Goal: Information Seeking & Learning: Learn about a topic

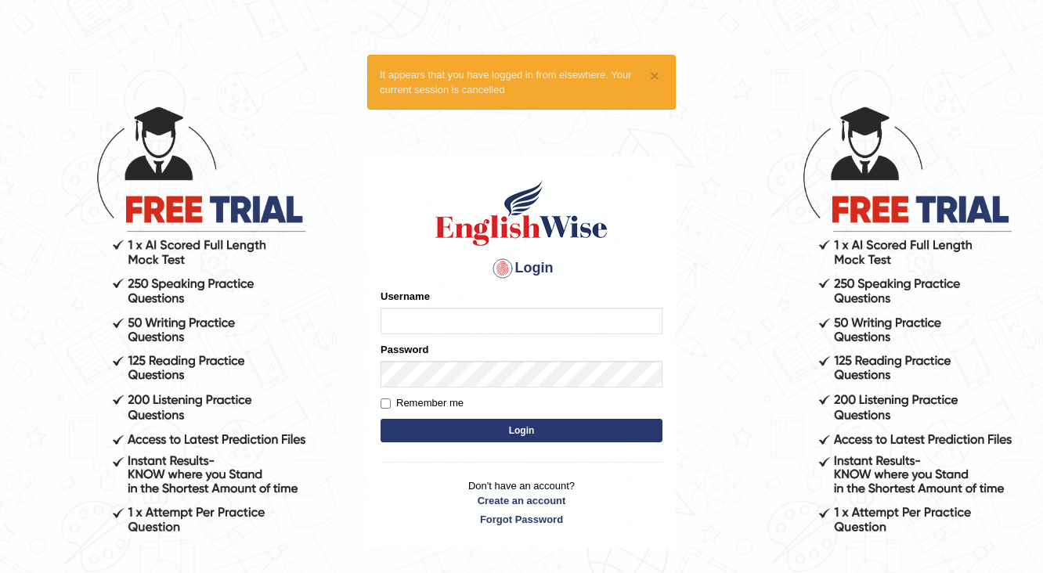
click at [507, 317] on input "Username" at bounding box center [522, 321] width 282 height 27
type input "kuldeep123"
click at [400, 404] on label "Remember me" at bounding box center [422, 403] width 83 height 16
click at [391, 404] on input "Remember me" at bounding box center [386, 404] width 10 height 10
checkbox input "true"
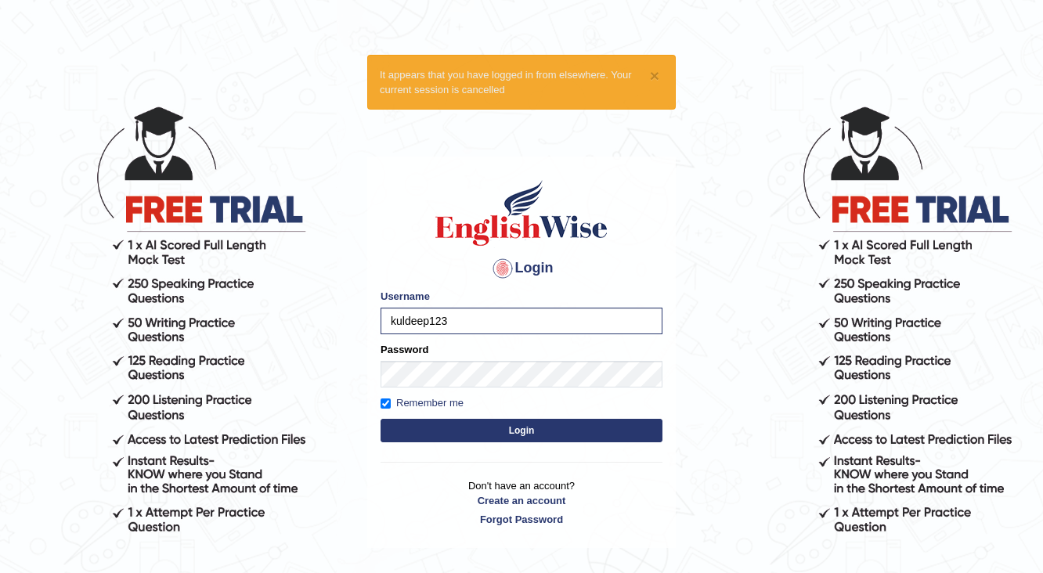
click at [533, 428] on button "Login" at bounding box center [522, 430] width 282 height 23
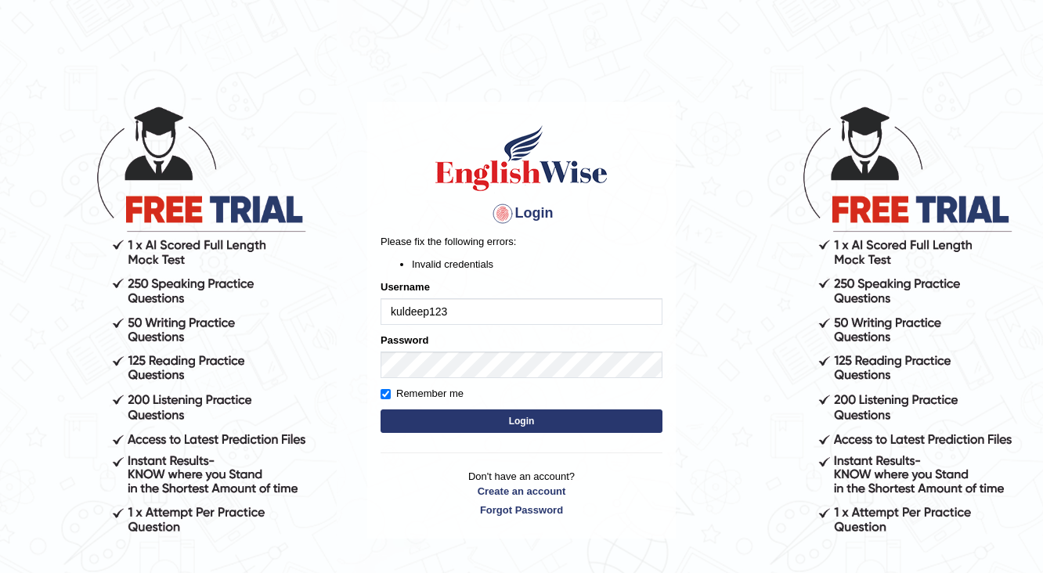
click at [533, 428] on button "Login" at bounding box center [522, 421] width 282 height 23
click at [397, 310] on input "kuldeep123" at bounding box center [522, 311] width 282 height 27
type input "Kuldeep123"
click at [536, 423] on button "Login" at bounding box center [522, 421] width 282 height 23
click at [523, 424] on button "Login" at bounding box center [522, 421] width 282 height 23
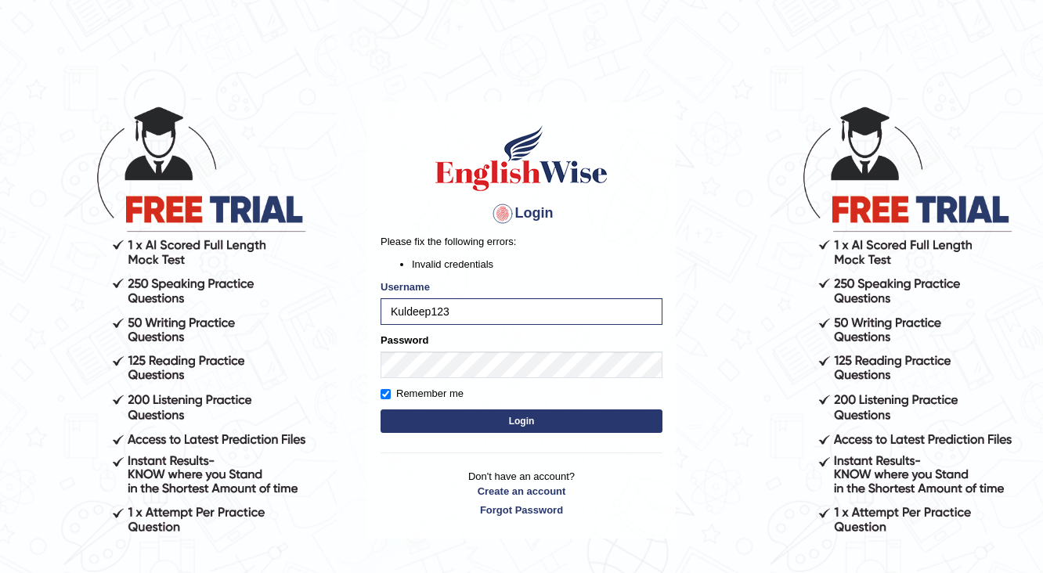
click at [487, 426] on button "Login" at bounding box center [522, 421] width 282 height 23
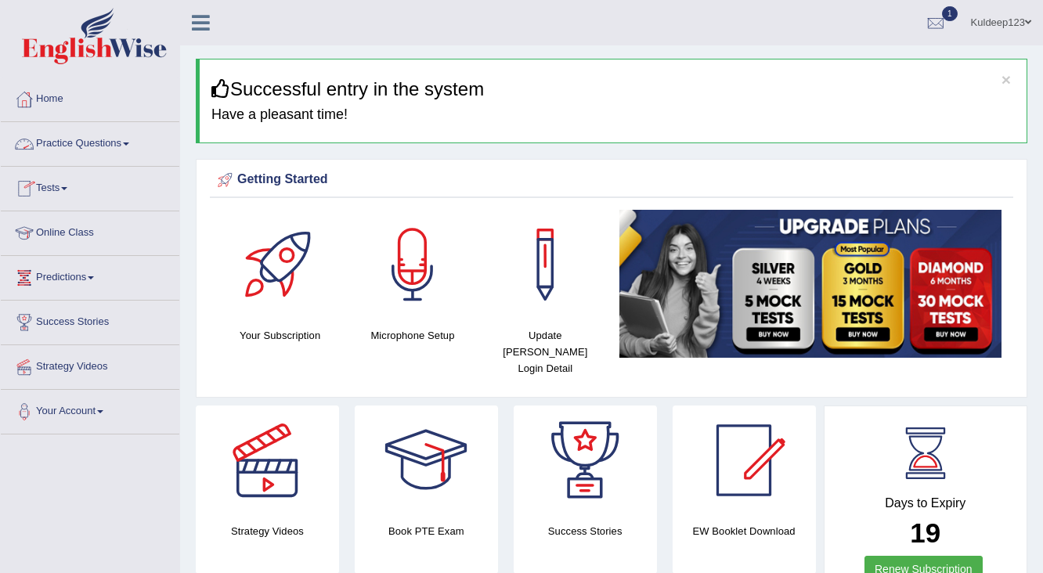
click at [102, 144] on link "Practice Questions" at bounding box center [90, 141] width 179 height 39
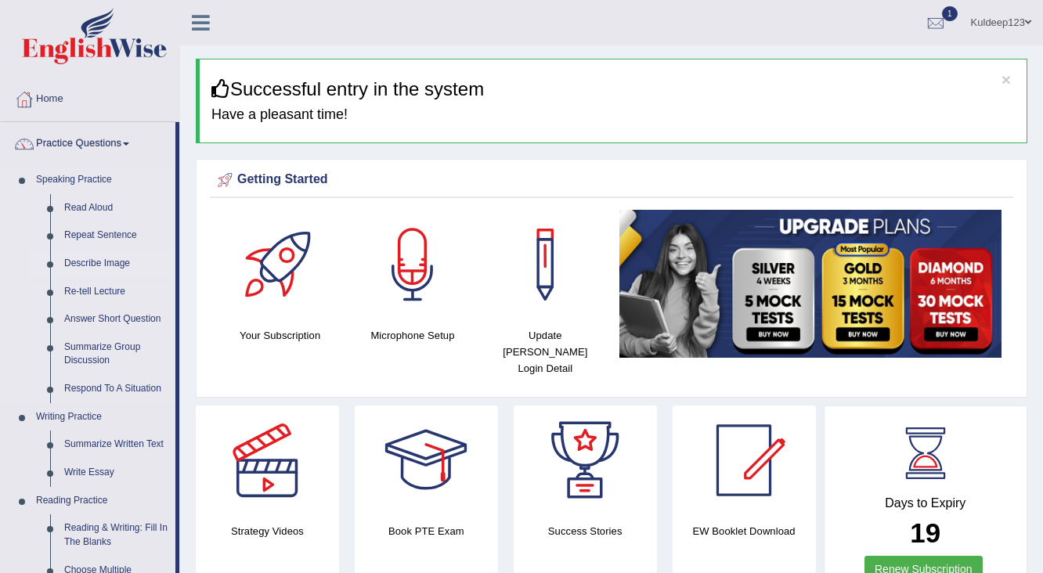
click at [114, 263] on link "Describe Image" at bounding box center [116, 264] width 118 height 28
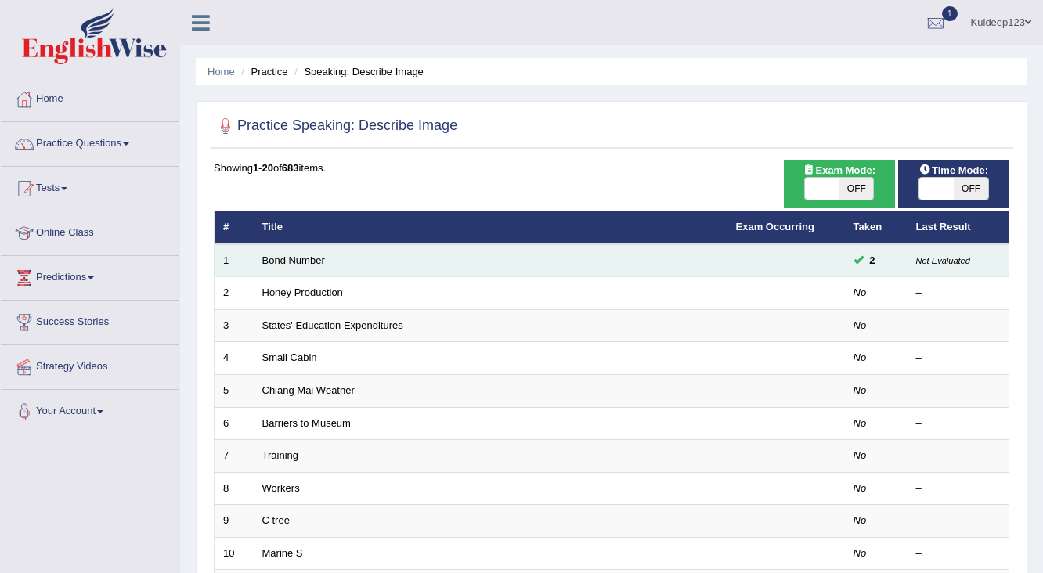
click at [281, 260] on link "Bond Number" at bounding box center [293, 261] width 63 height 12
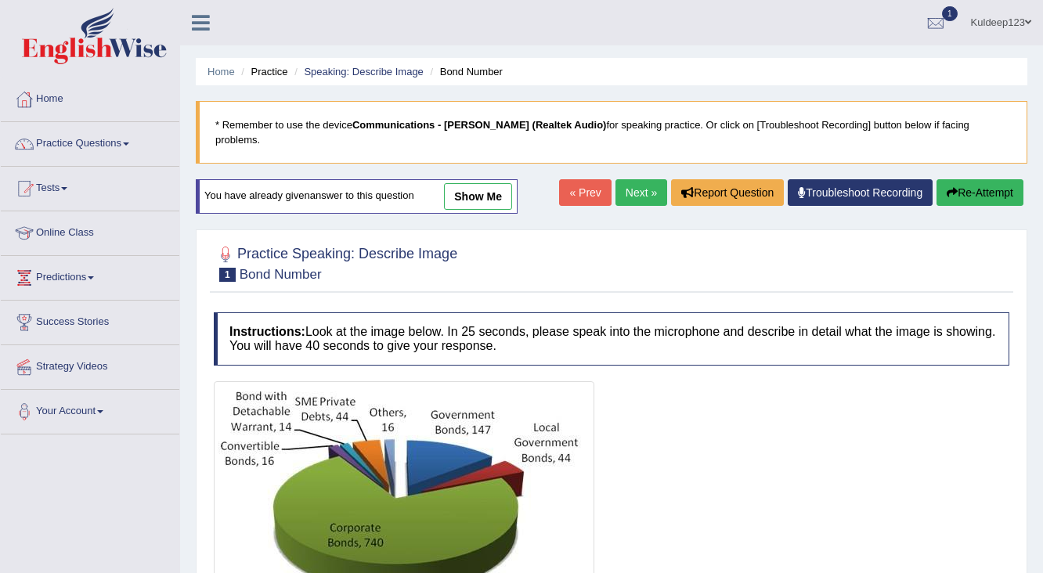
click at [479, 183] on link "show me" at bounding box center [478, 196] width 68 height 27
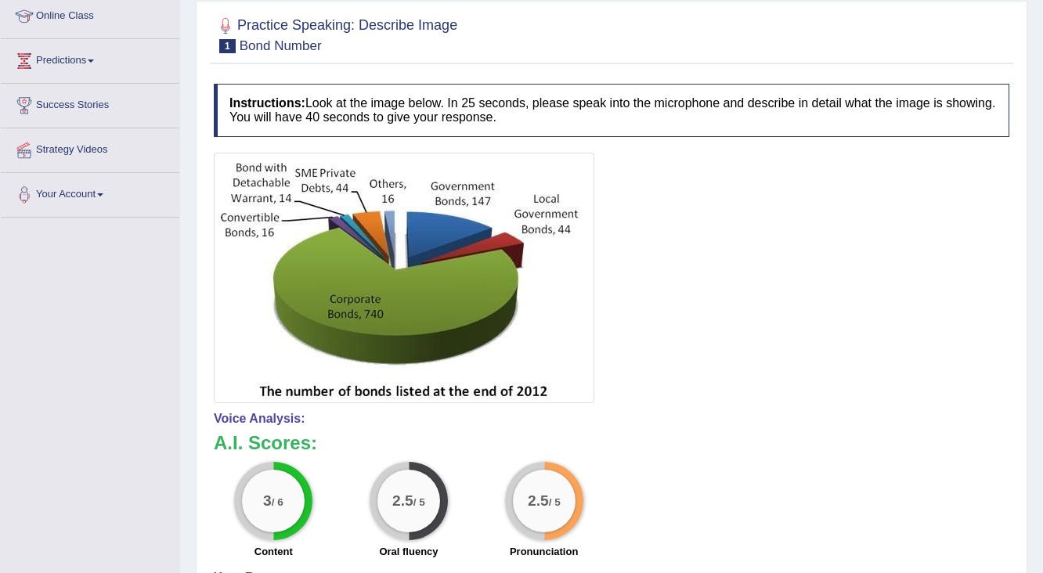
scroll to position [92, 0]
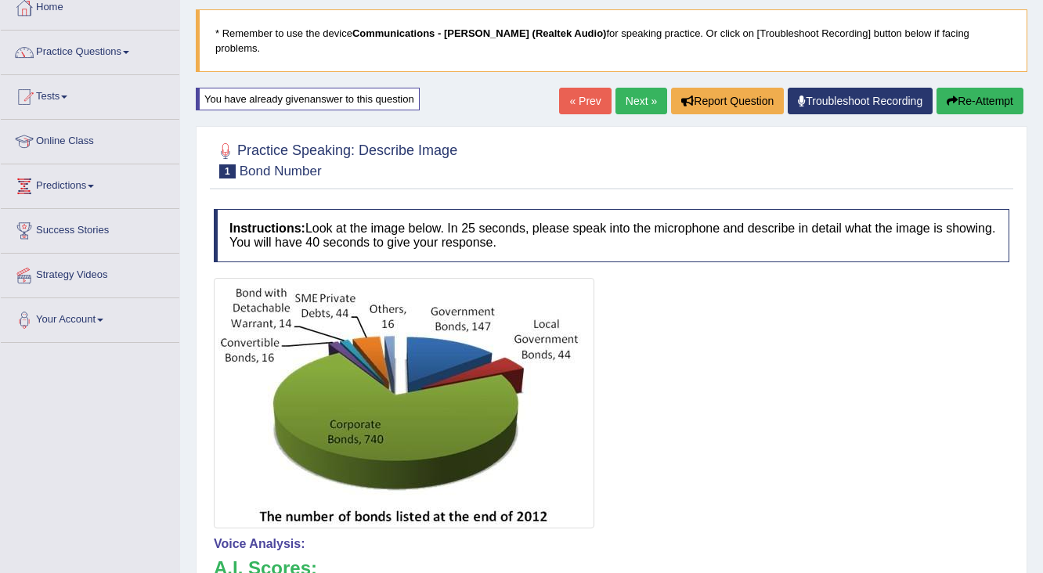
click at [977, 88] on button "Re-Attempt" at bounding box center [980, 101] width 87 height 27
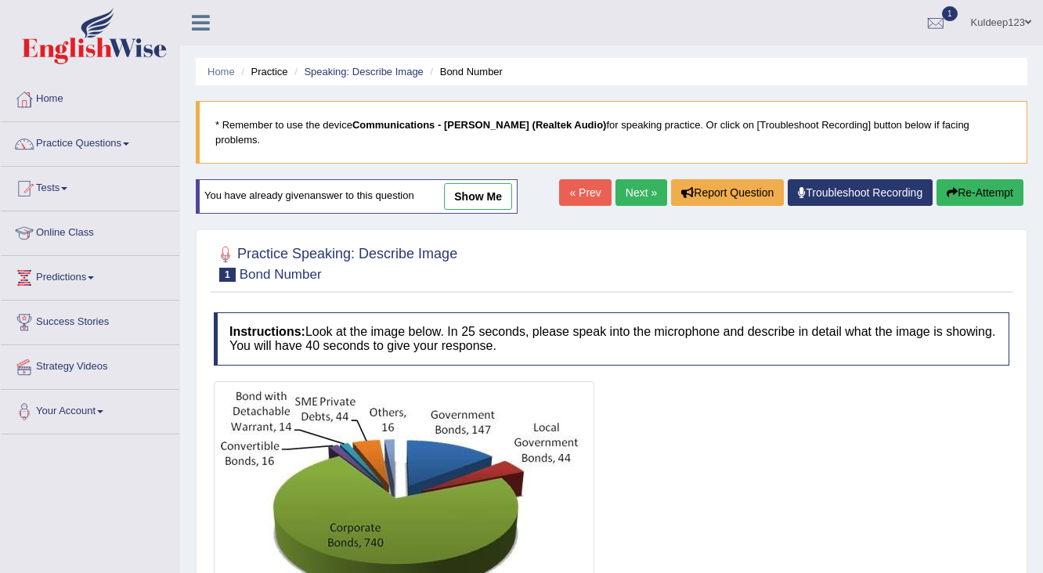
click at [128, 146] on link "Practice Questions" at bounding box center [90, 141] width 179 height 39
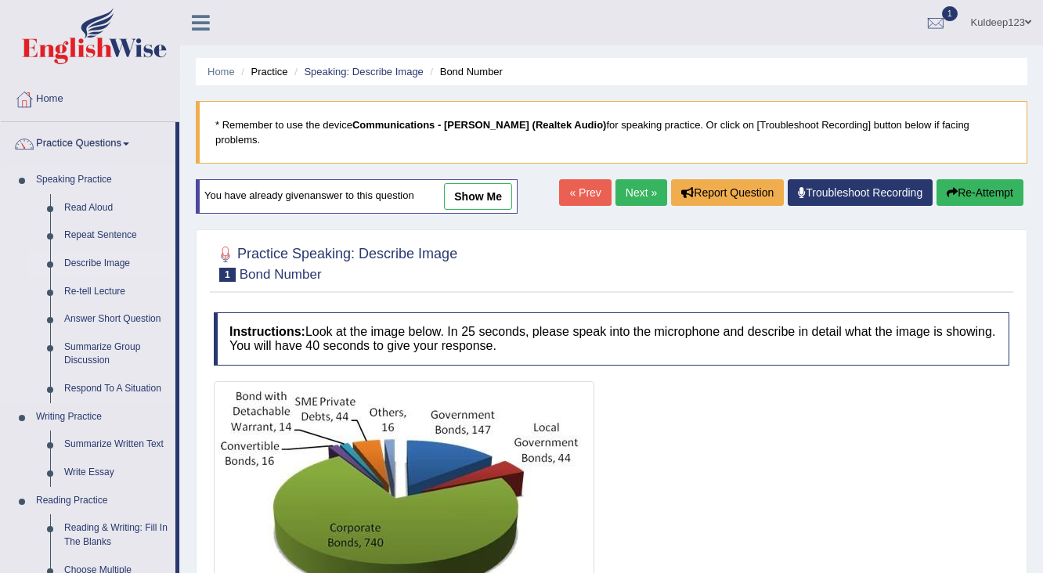
click at [94, 261] on link "Describe Image" at bounding box center [116, 264] width 118 height 28
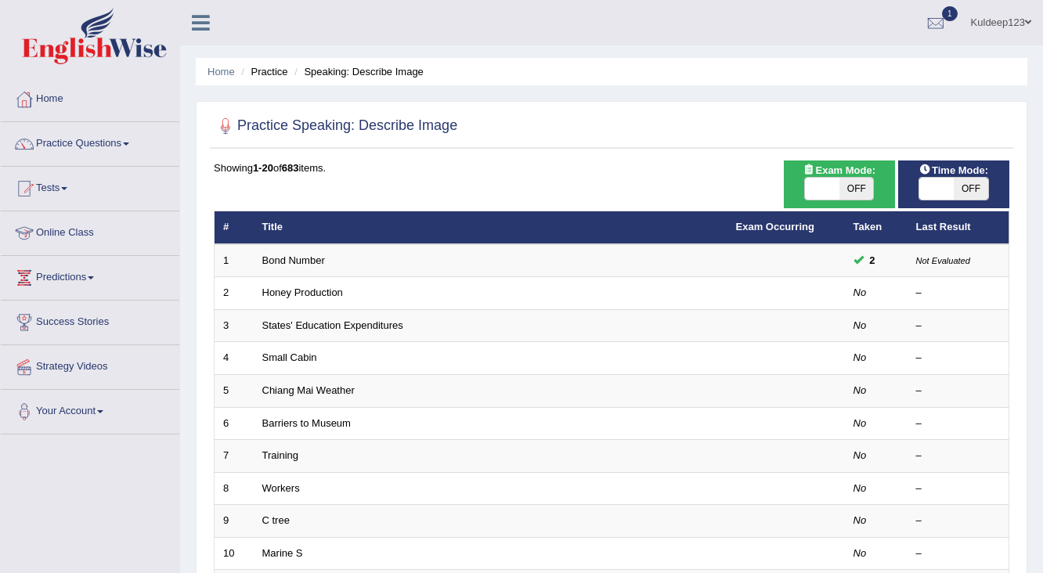
click at [823, 200] on div "ON OFF" at bounding box center [839, 188] width 70 height 23
click at [830, 188] on span at bounding box center [822, 189] width 34 height 22
checkbox input "true"
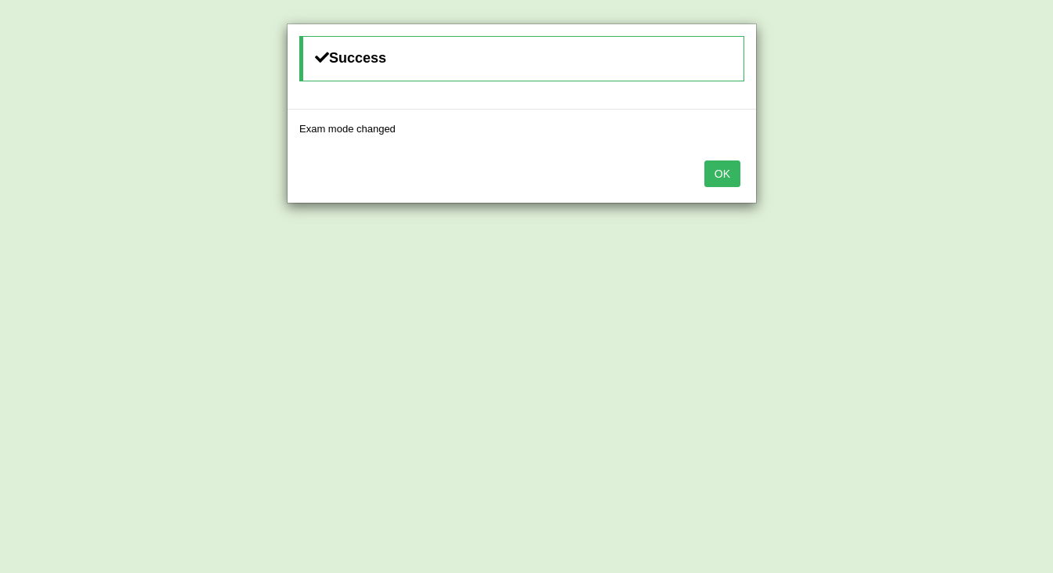
click at [736, 176] on button "OK" at bounding box center [722, 174] width 36 height 27
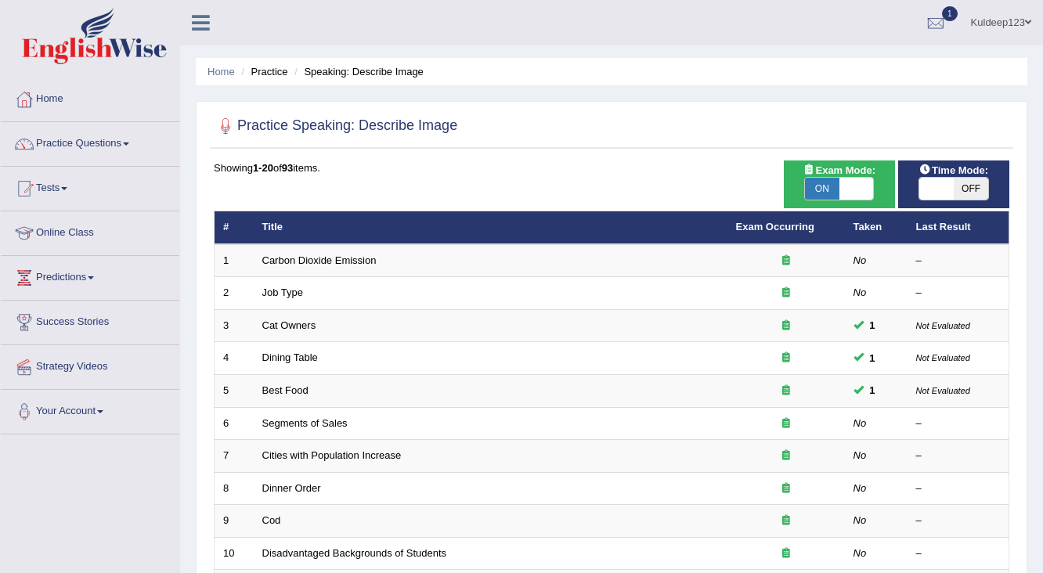
click at [949, 188] on span at bounding box center [936, 189] width 34 height 22
checkbox input "true"
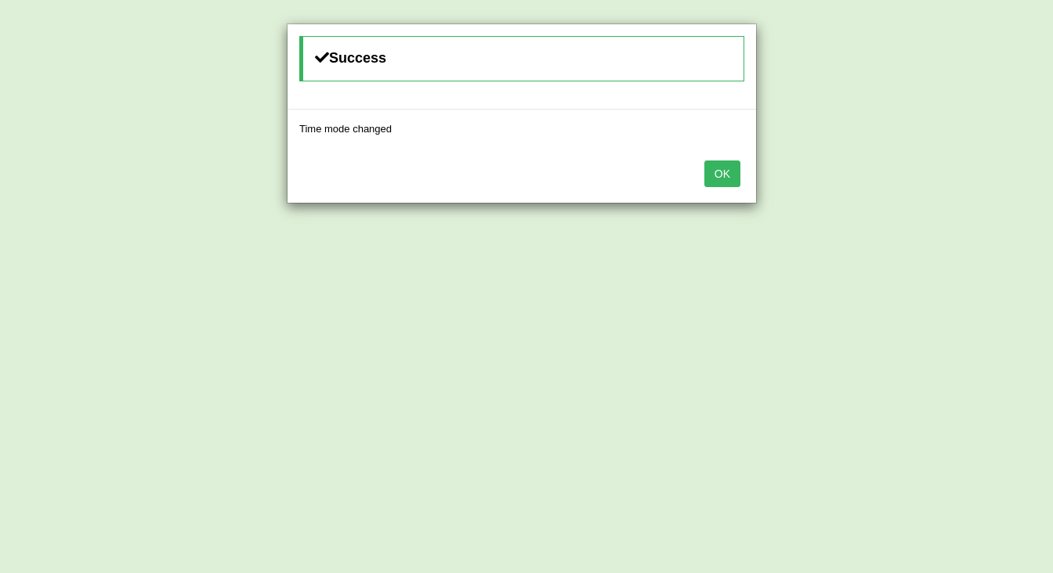
click at [728, 179] on button "OK" at bounding box center [722, 174] width 36 height 27
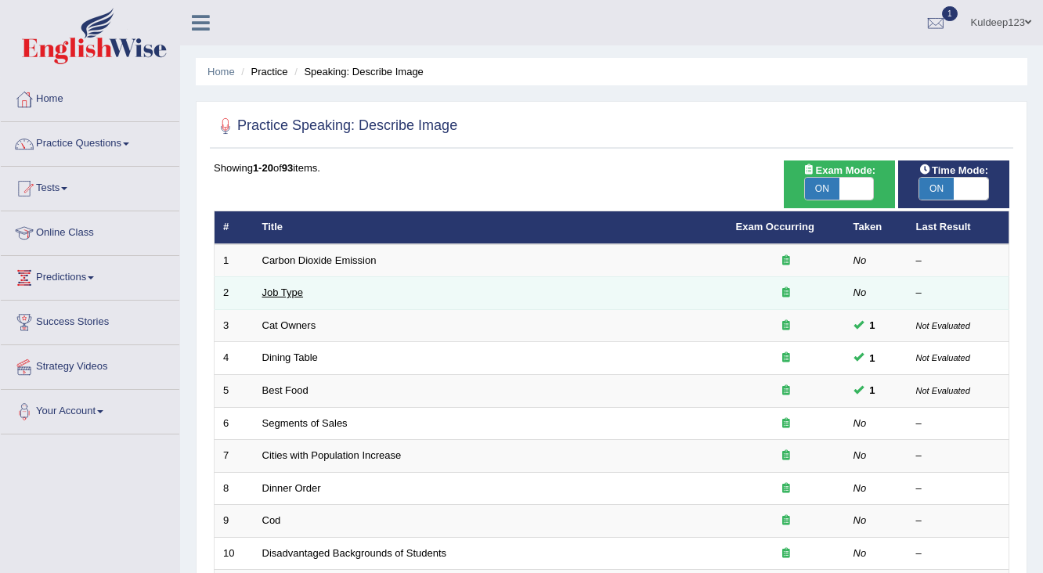
click at [298, 291] on link "Job Type" at bounding box center [283, 293] width 42 height 12
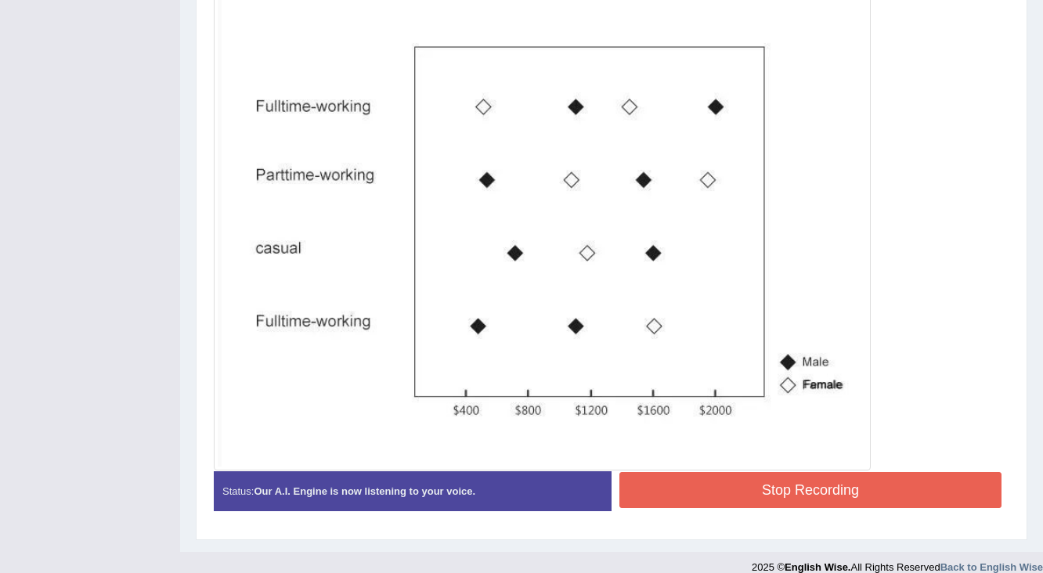
scroll to position [467, 0]
click at [868, 474] on button "Stop Recording" at bounding box center [810, 489] width 382 height 36
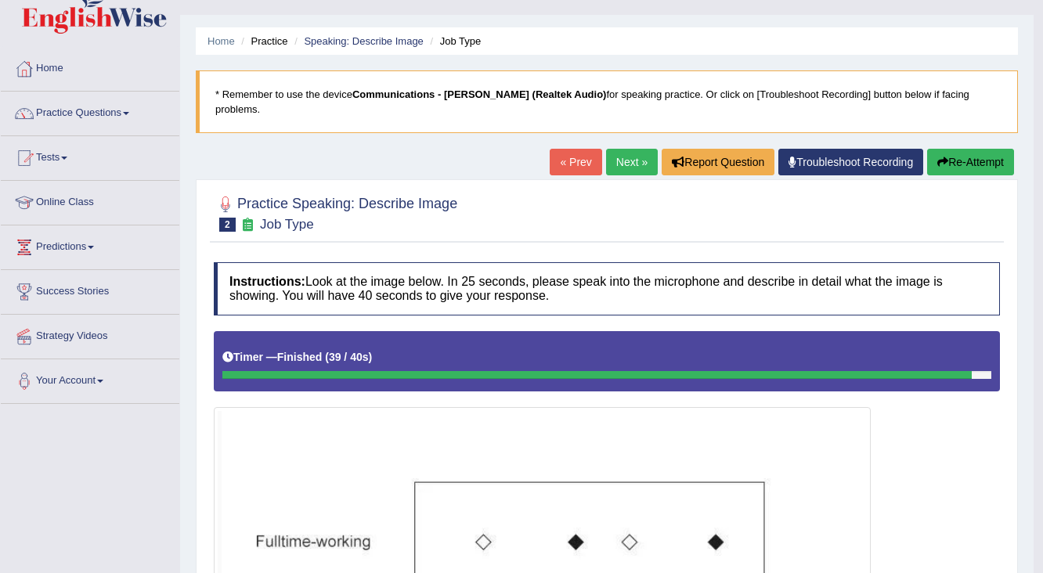
scroll to position [28, 0]
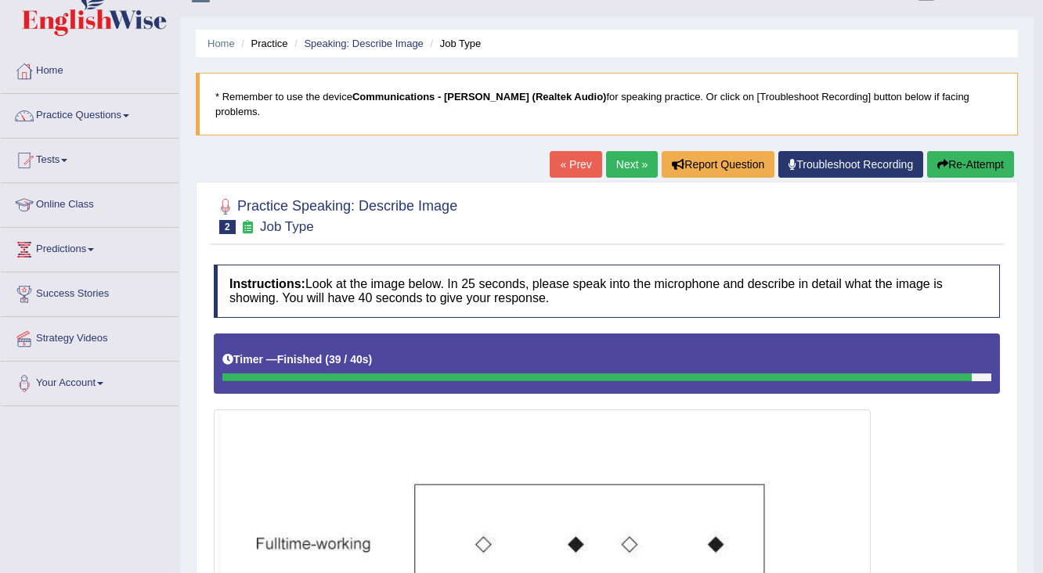
click at [627, 151] on link "Next »" at bounding box center [632, 164] width 52 height 27
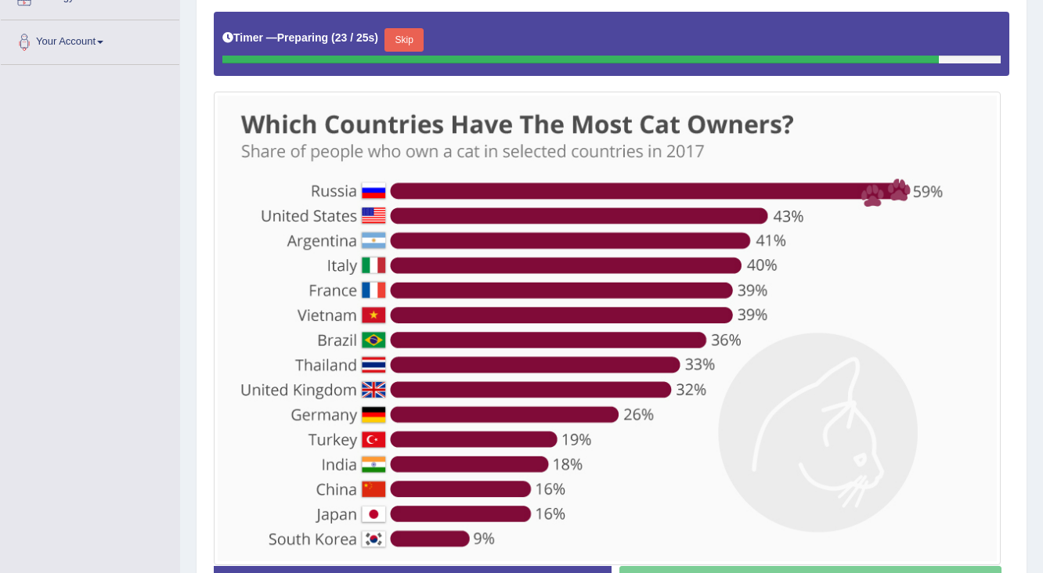
scroll to position [376, 0]
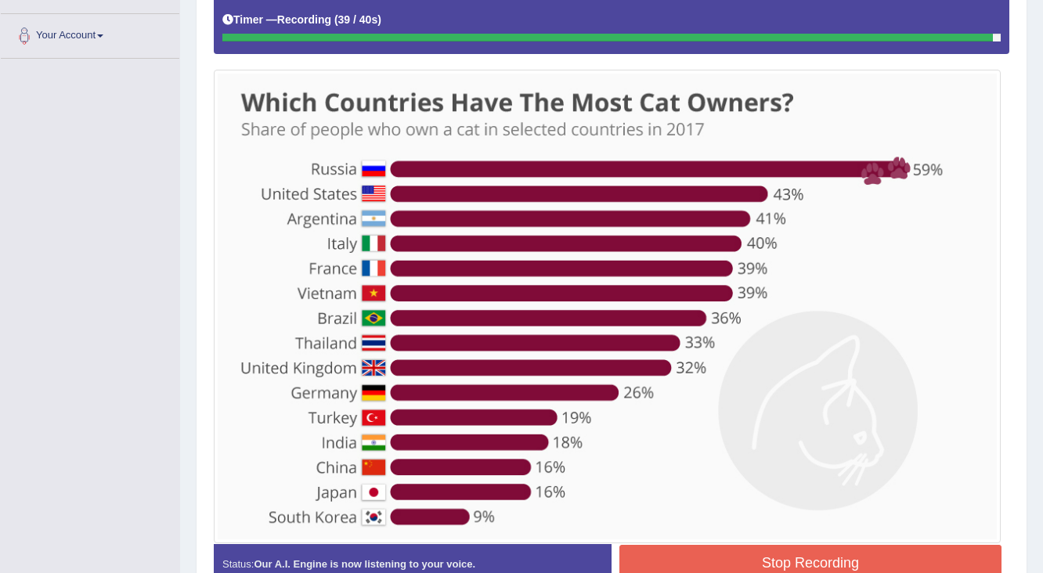
click at [836, 545] on button "Stop Recording" at bounding box center [810, 563] width 382 height 36
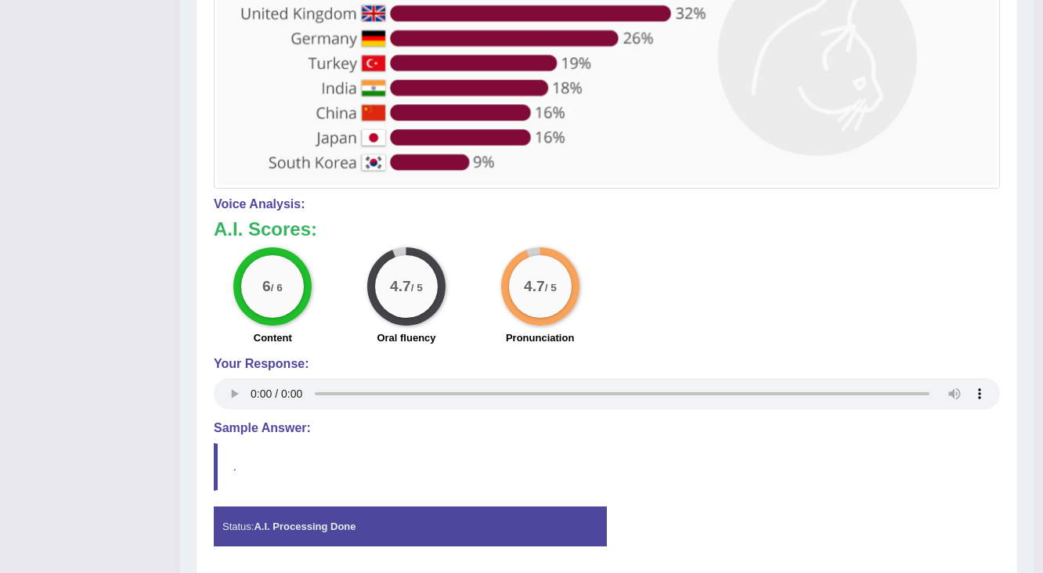
scroll to position [752, 0]
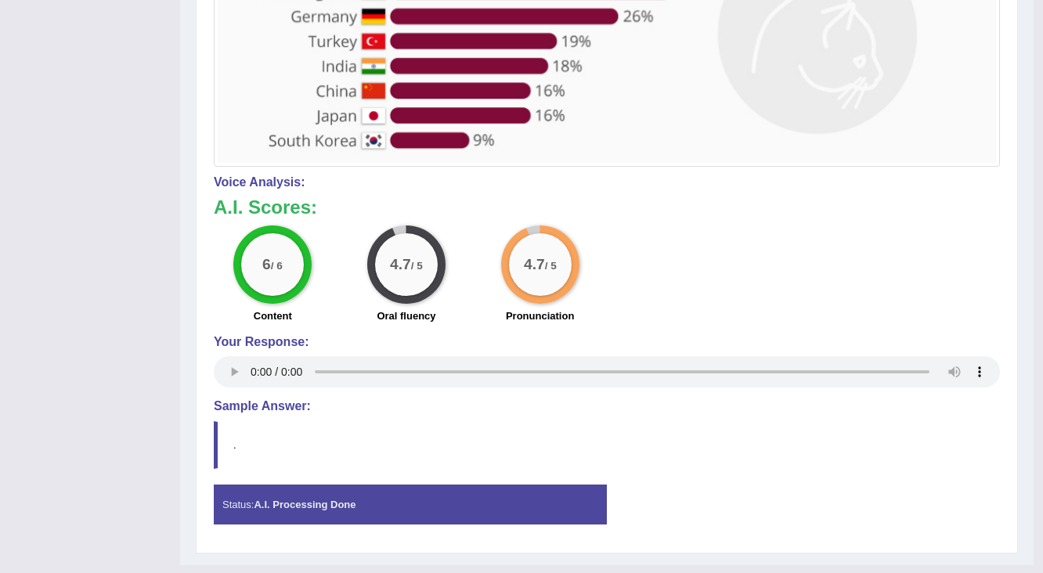
click at [304, 499] on strong "A.I. Processing Done" at bounding box center [305, 505] width 102 height 12
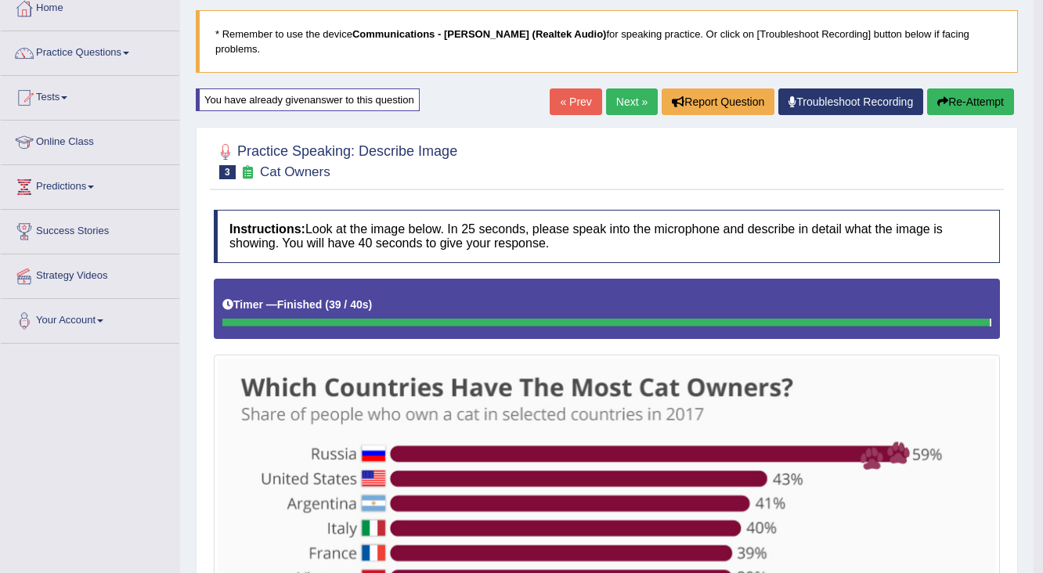
scroll to position [63, 0]
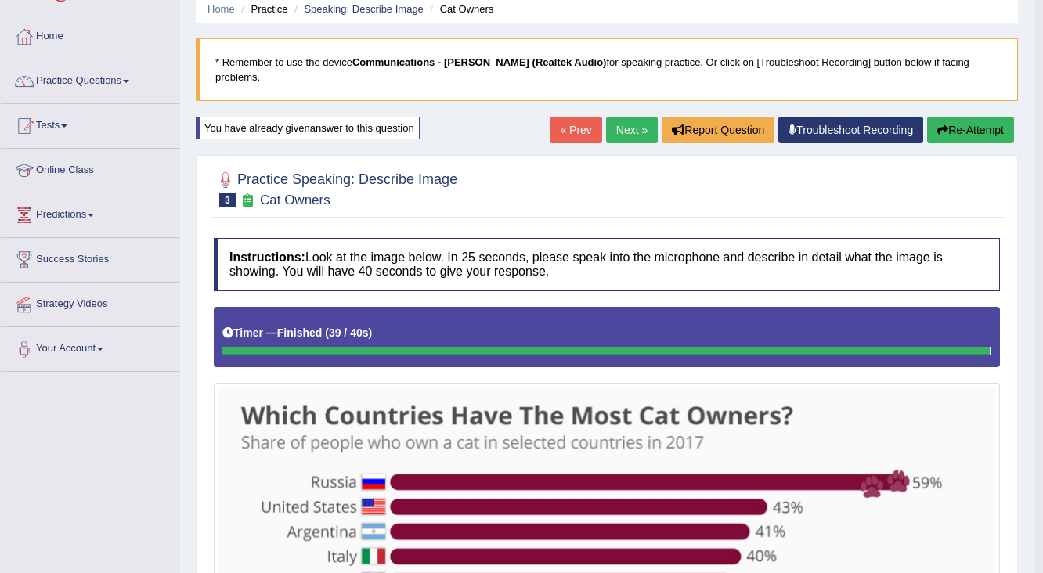
click at [620, 117] on link "Next »" at bounding box center [632, 130] width 52 height 27
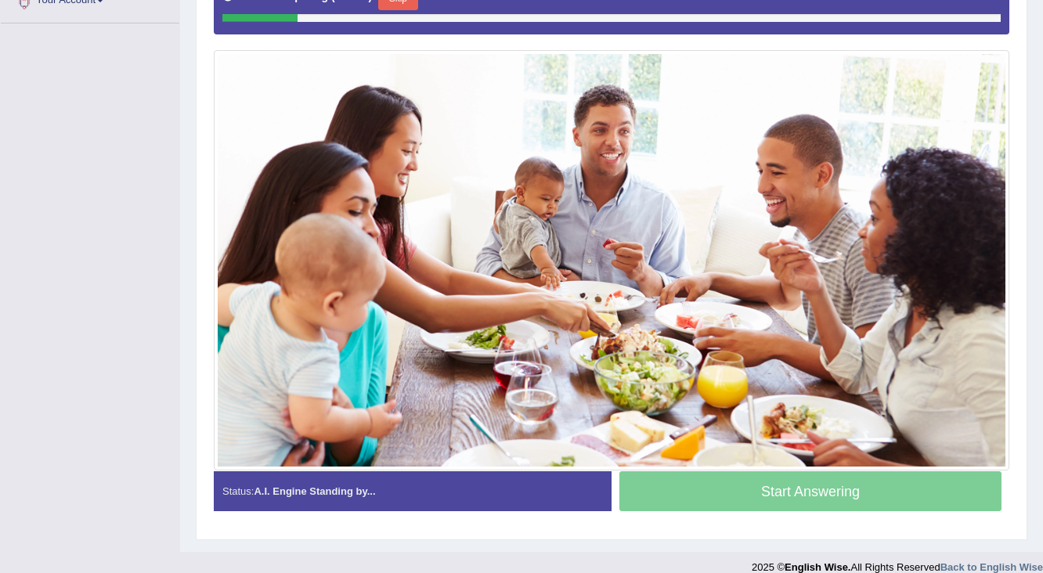
scroll to position [348, 0]
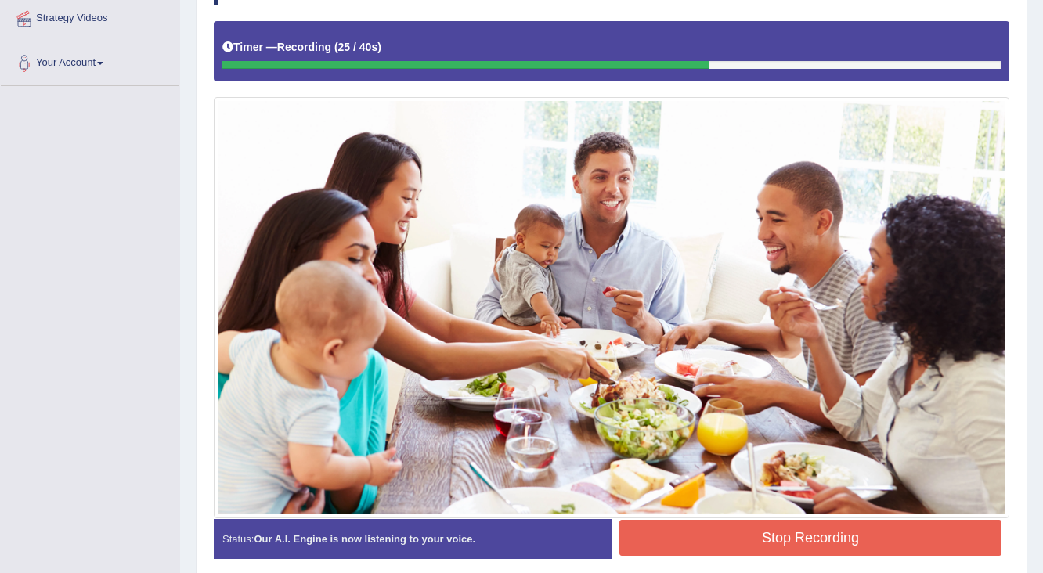
click at [880, 520] on button "Stop Recording" at bounding box center [810, 538] width 382 height 36
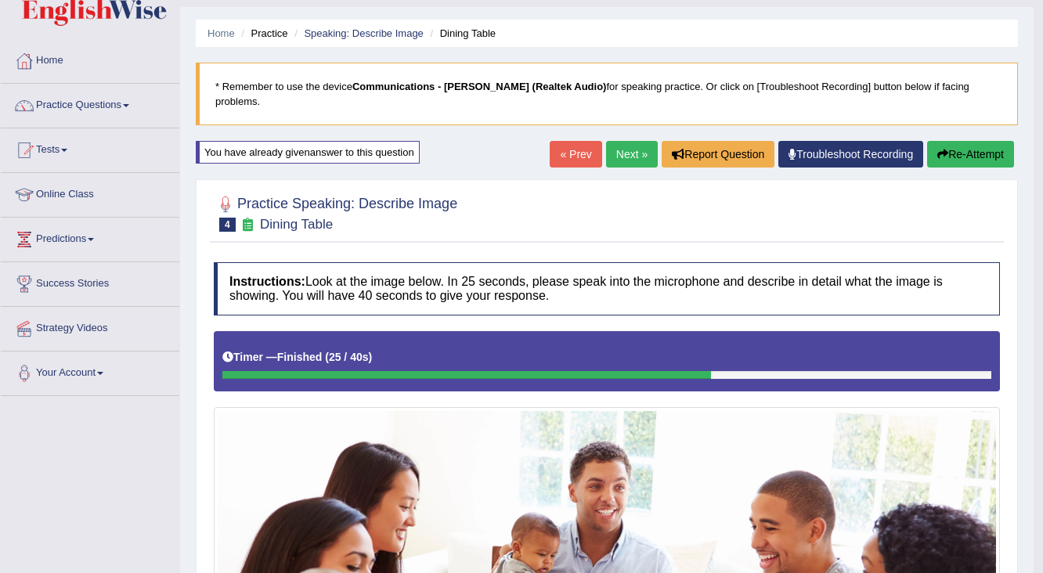
scroll to position [35, 0]
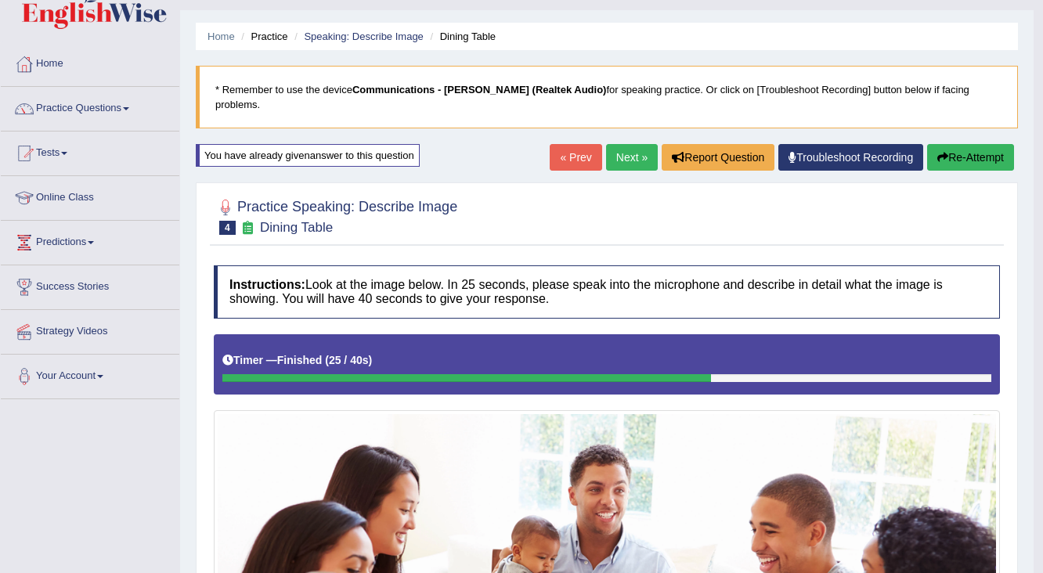
click at [959, 144] on button "Re-Attempt" at bounding box center [970, 157] width 87 height 27
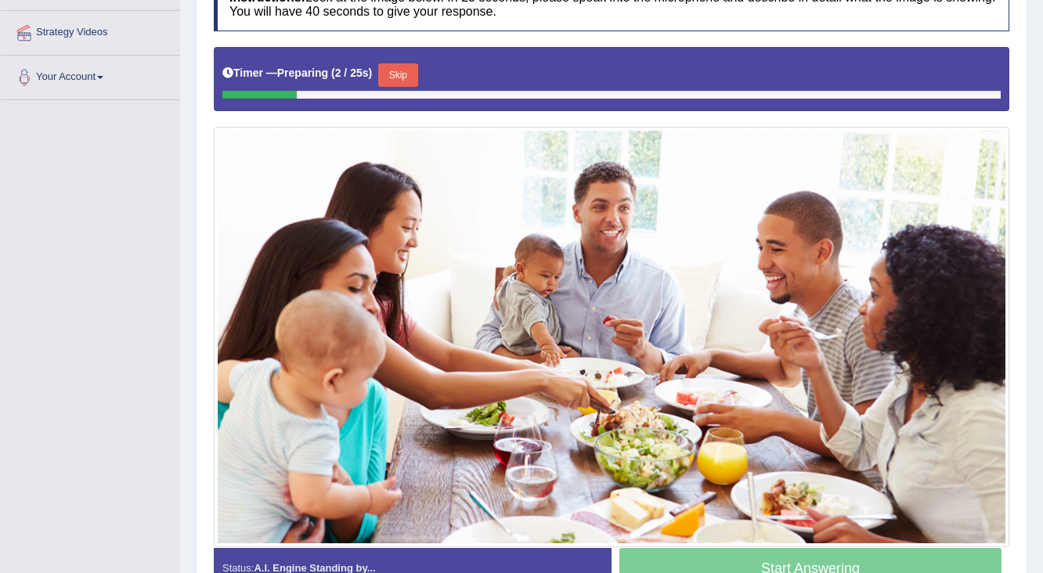
scroll to position [348, 0]
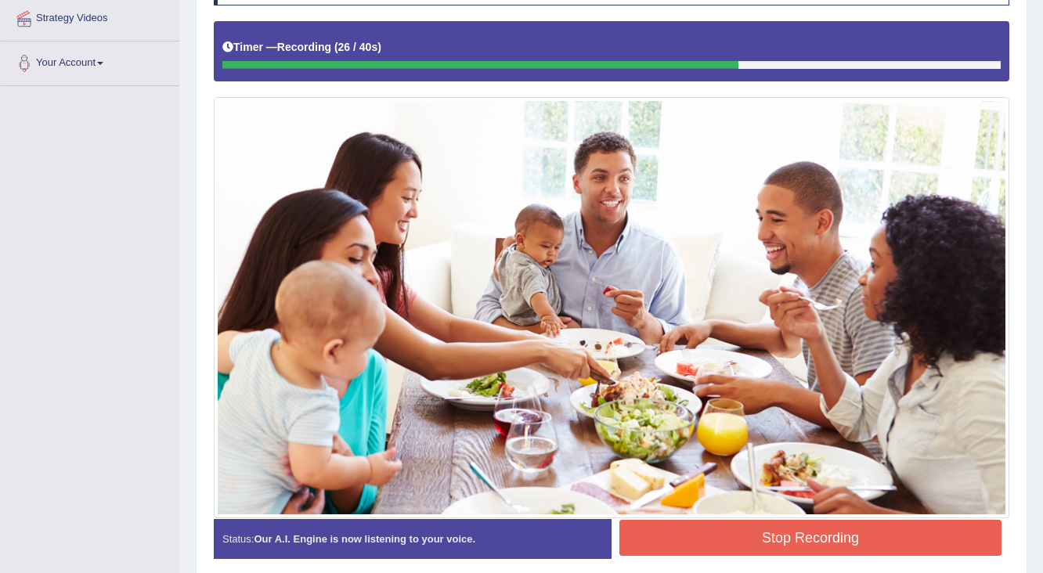
click at [761, 525] on button "Stop Recording" at bounding box center [810, 538] width 382 height 36
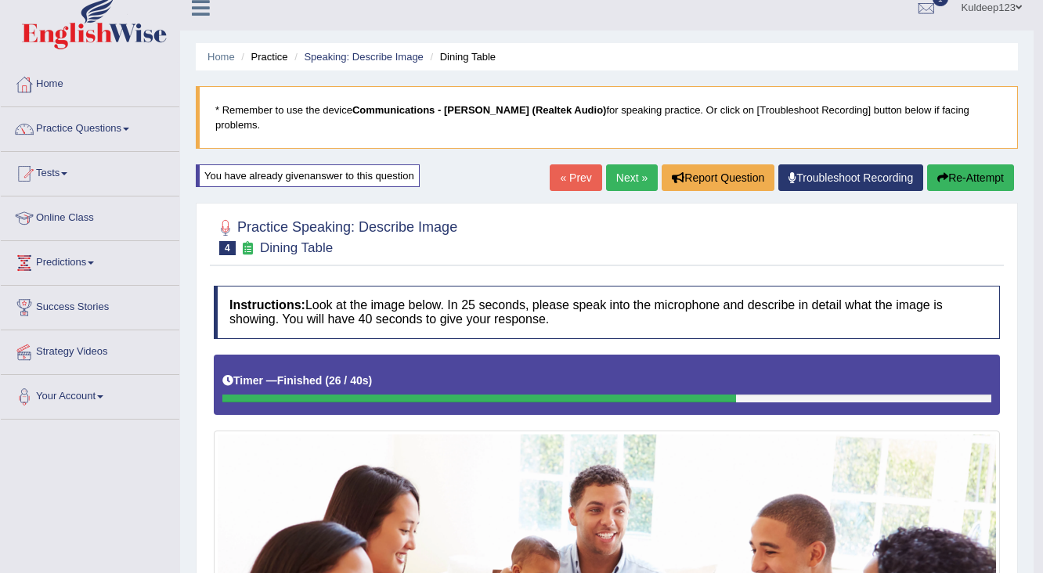
scroll to position [0, 0]
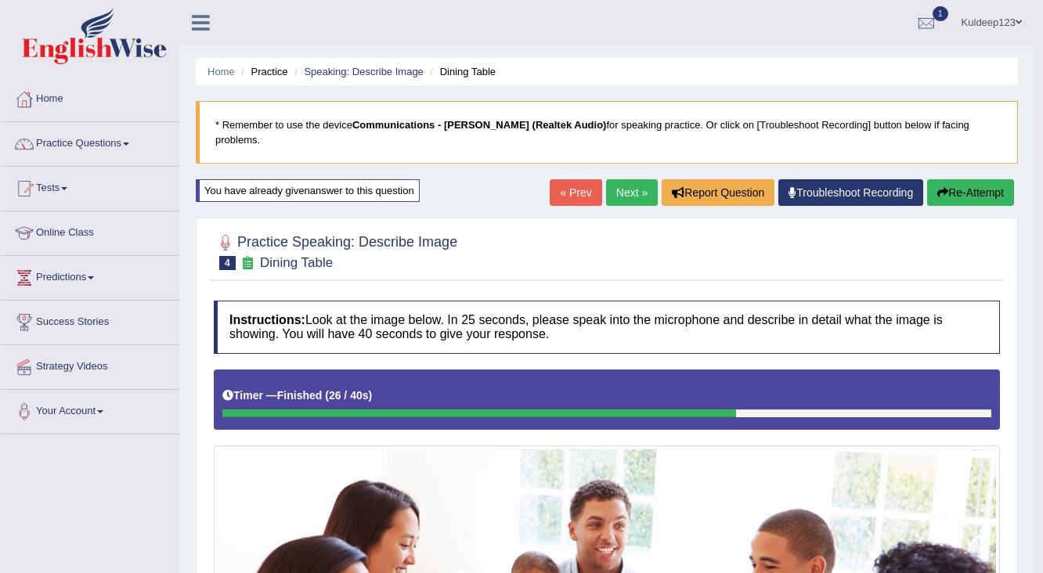
click at [630, 179] on link "Next »" at bounding box center [632, 192] width 52 height 27
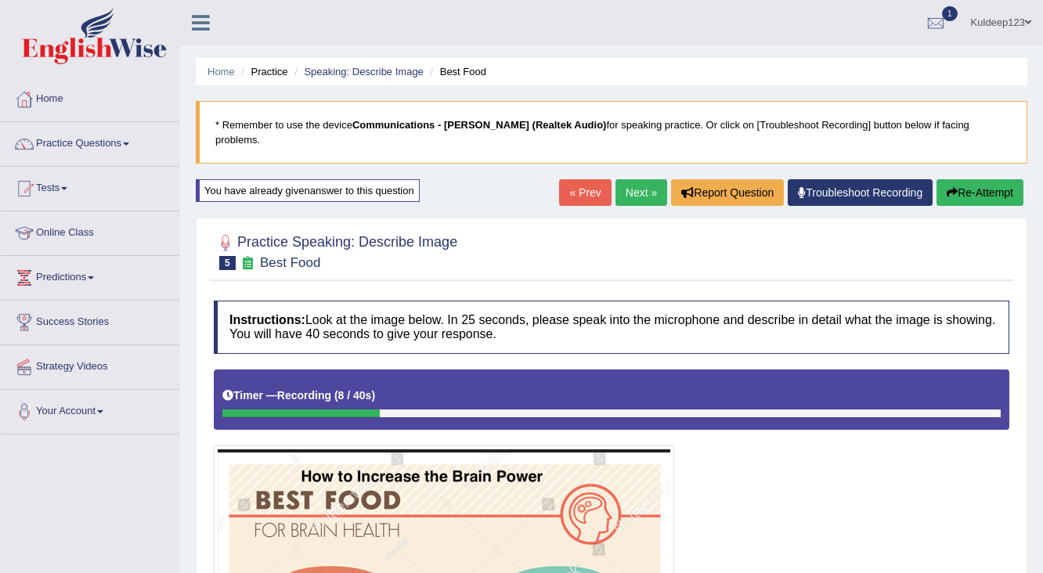
click at [979, 179] on button "Re-Attempt" at bounding box center [980, 192] width 87 height 27
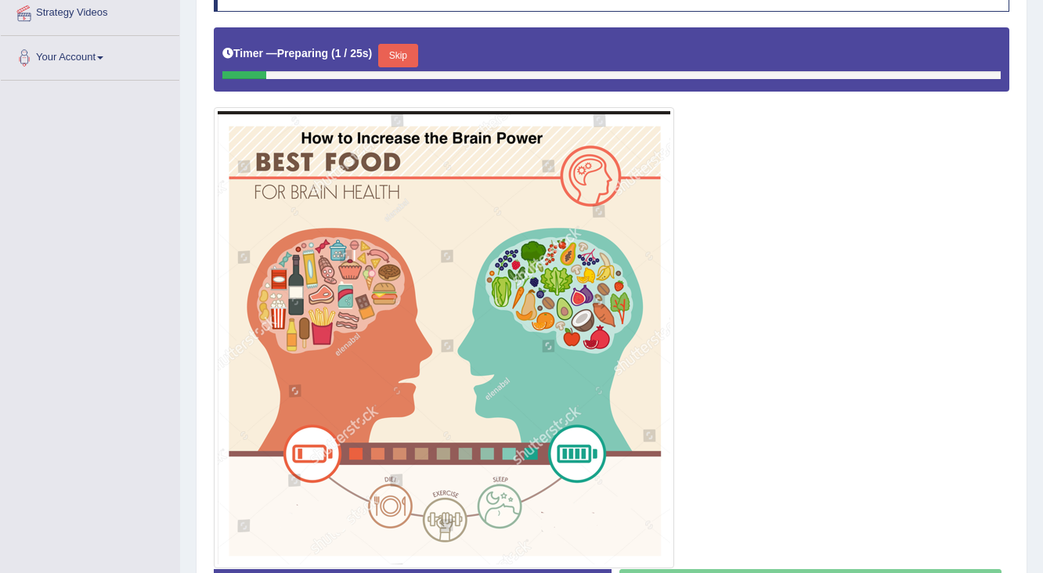
scroll to position [376, 0]
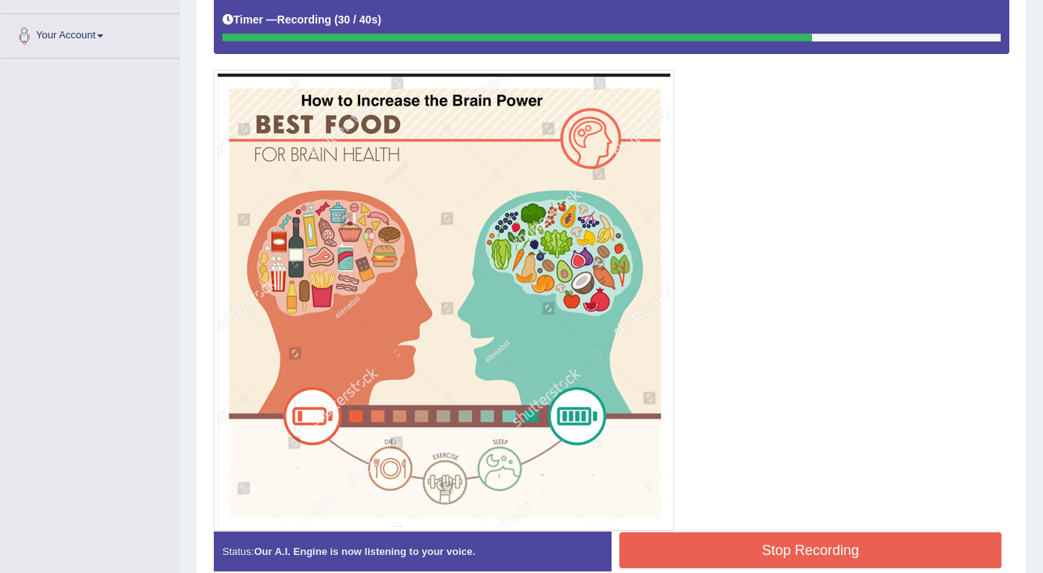
click at [814, 533] on button "Stop Recording" at bounding box center [810, 551] width 382 height 36
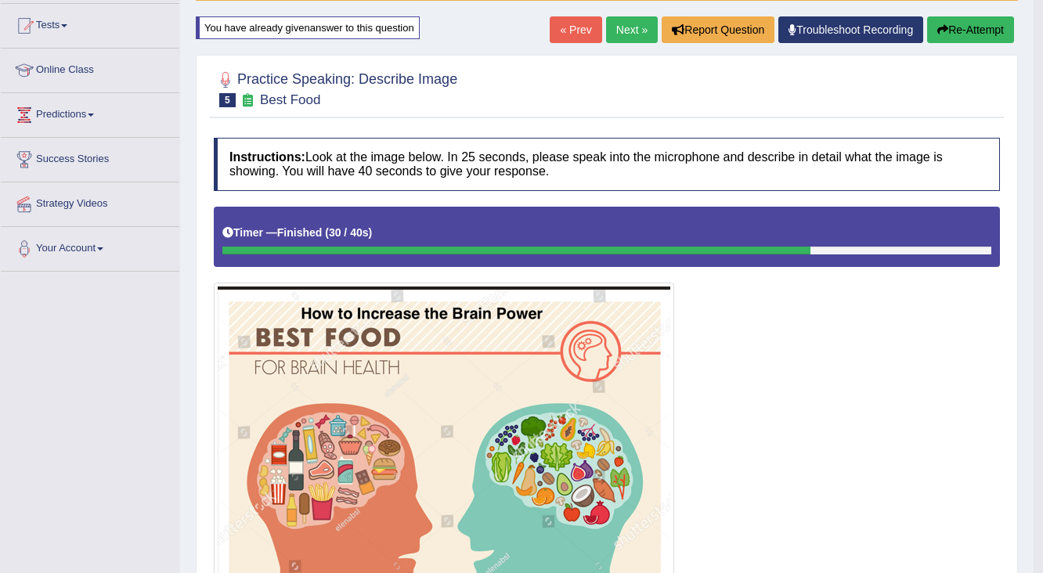
scroll to position [125, 0]
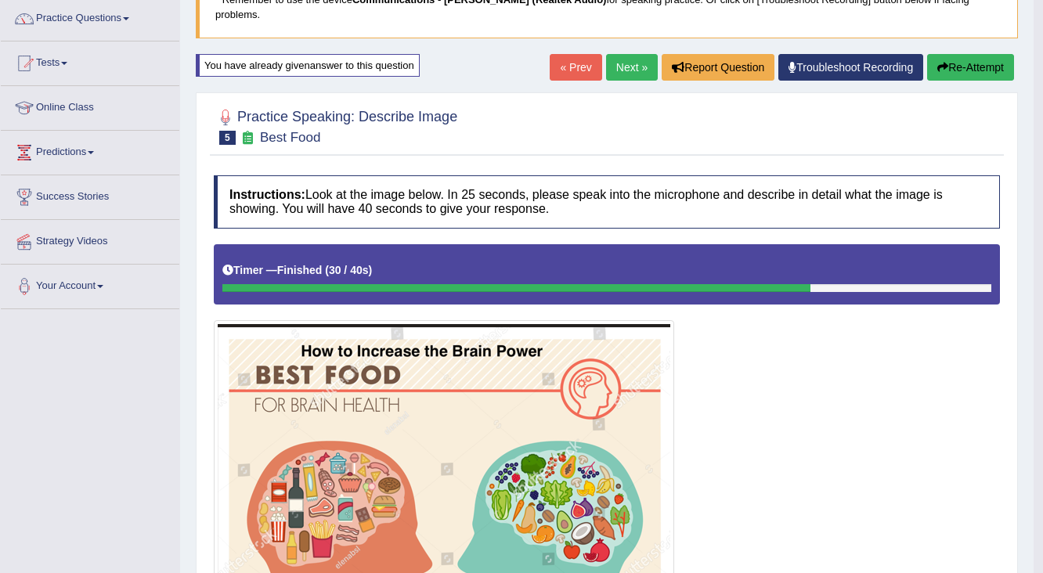
click at [630, 55] on link "Next »" at bounding box center [632, 67] width 52 height 27
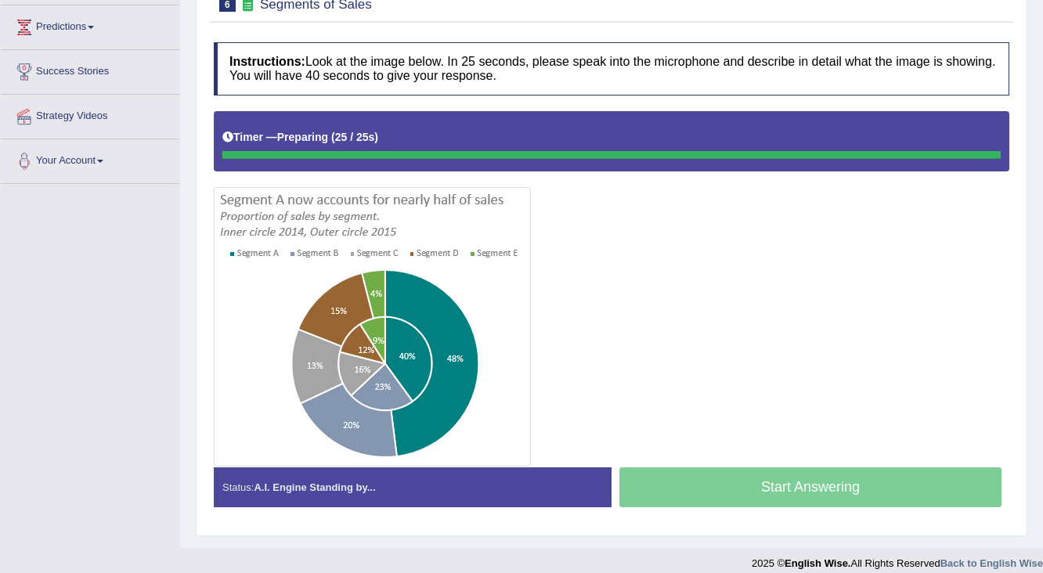
scroll to position [249, 0]
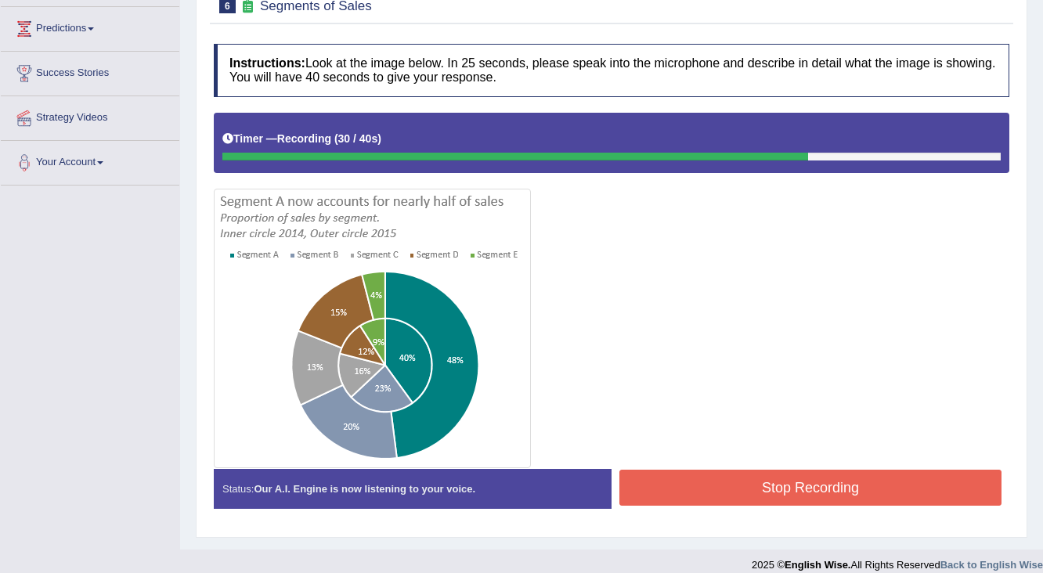
click at [769, 470] on button "Stop Recording" at bounding box center [810, 488] width 382 height 36
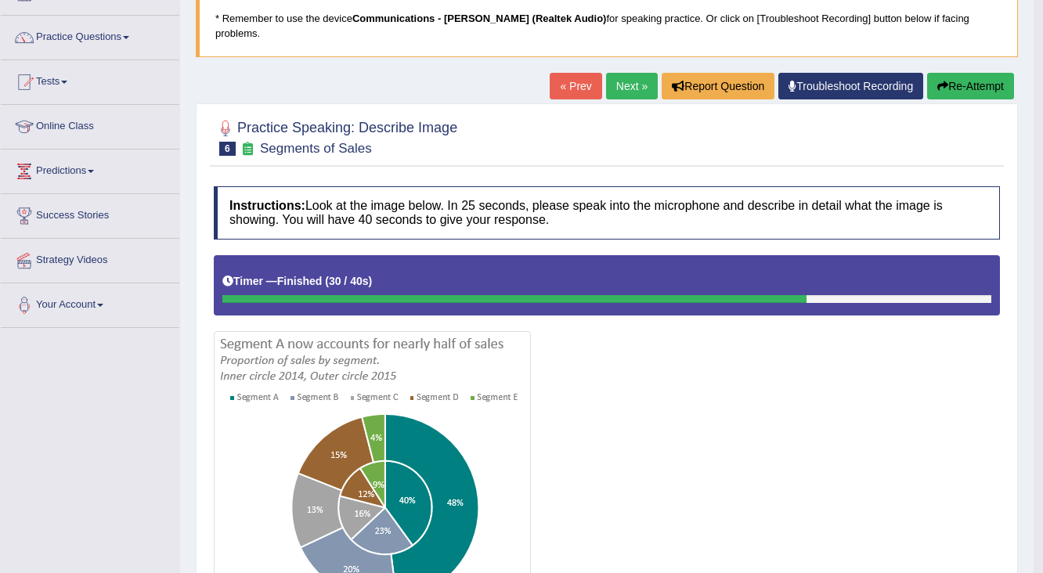
scroll to position [89, 0]
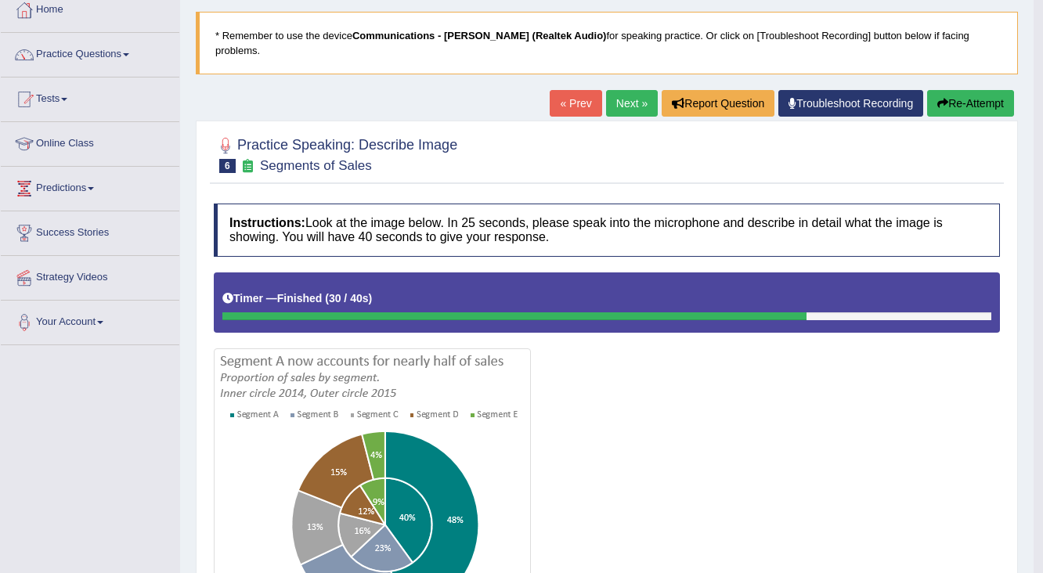
click at [954, 90] on button "Re-Attempt" at bounding box center [970, 103] width 87 height 27
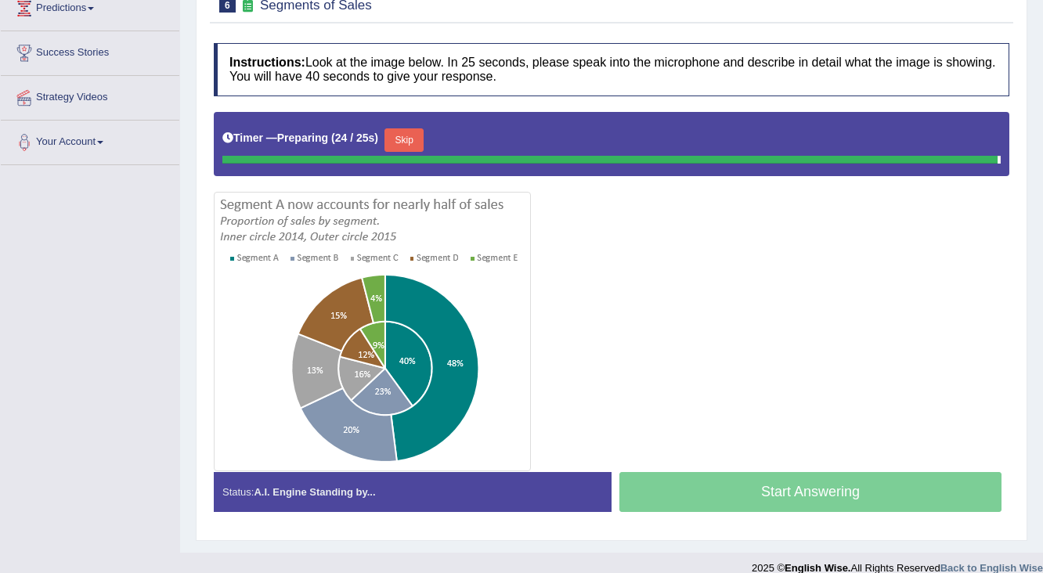
scroll to position [255, 0]
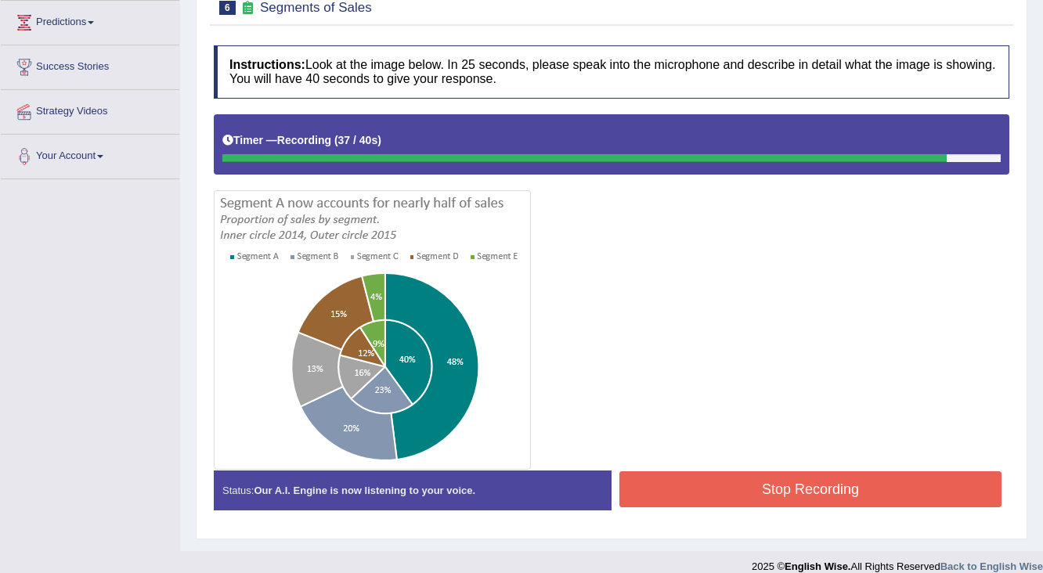
click at [807, 471] on button "Stop Recording" at bounding box center [810, 489] width 382 height 36
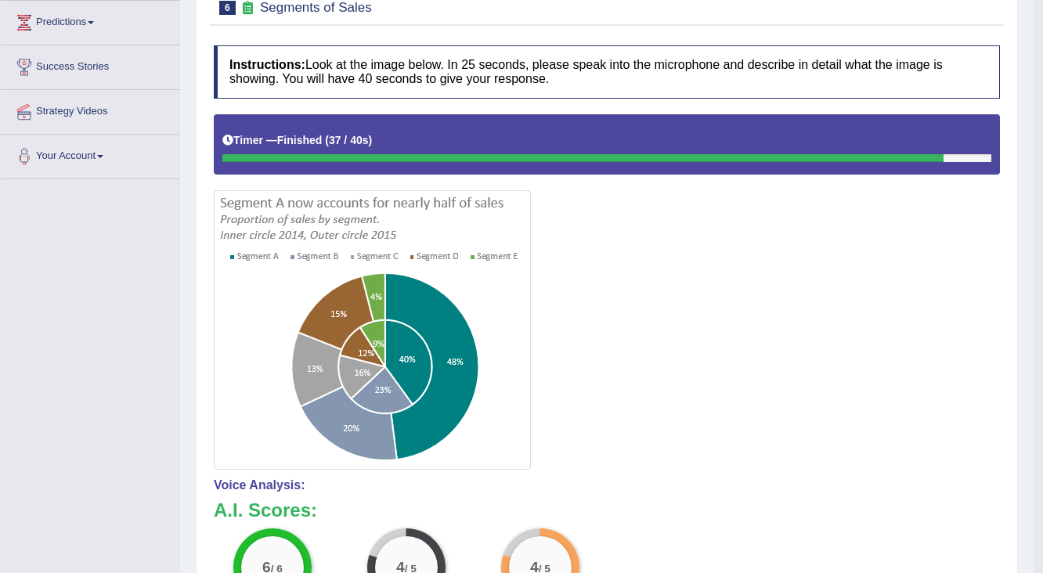
scroll to position [130, 0]
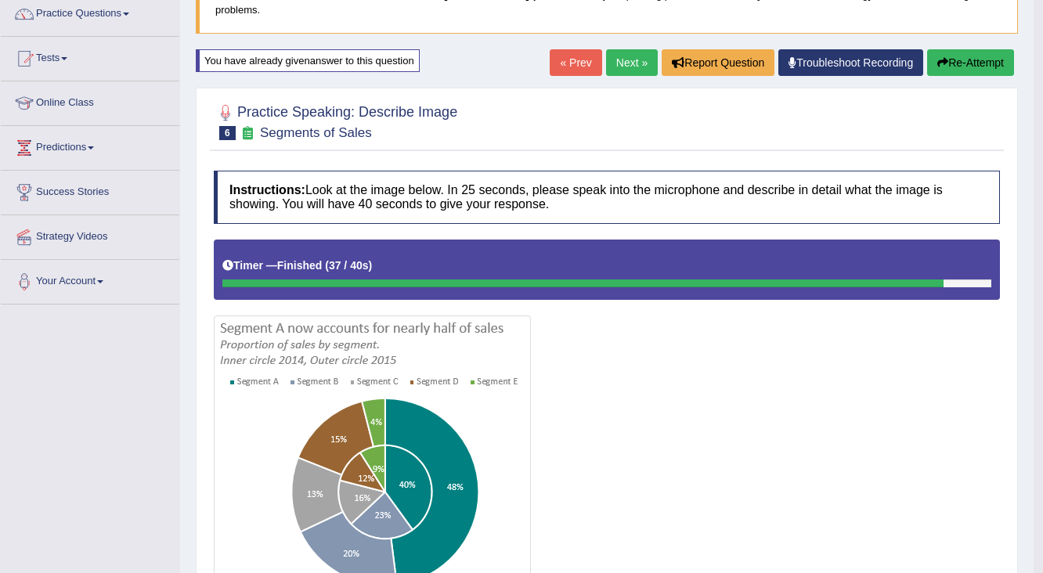
click at [633, 49] on link "Next »" at bounding box center [632, 62] width 52 height 27
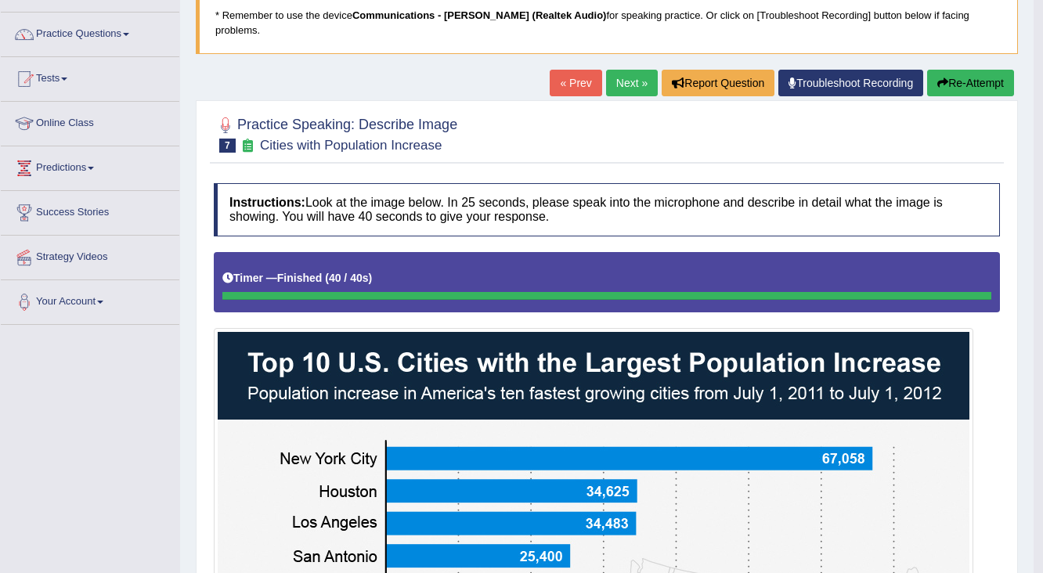
scroll to position [72, 0]
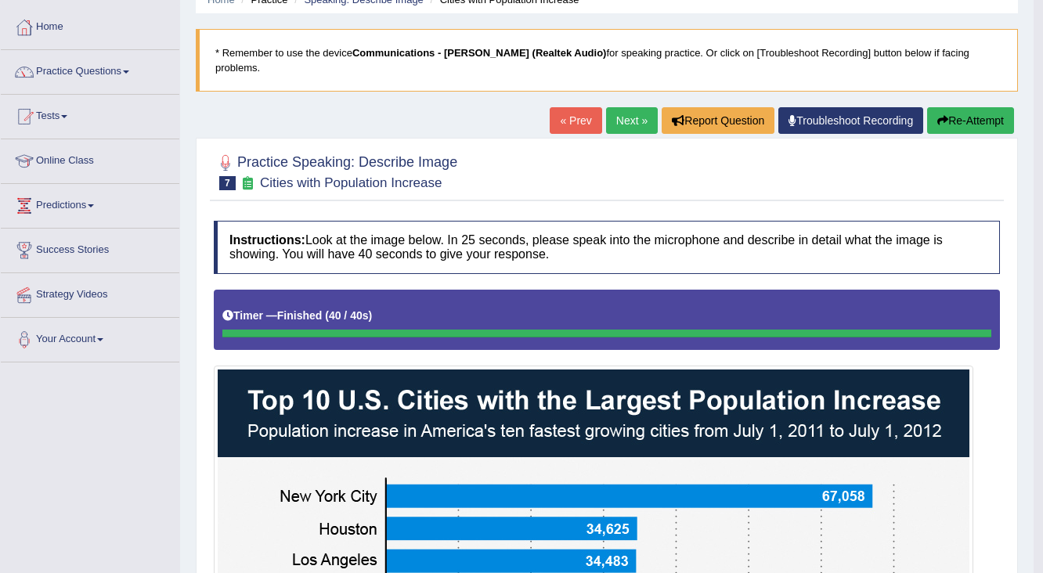
click at [966, 107] on button "Re-Attempt" at bounding box center [970, 120] width 87 height 27
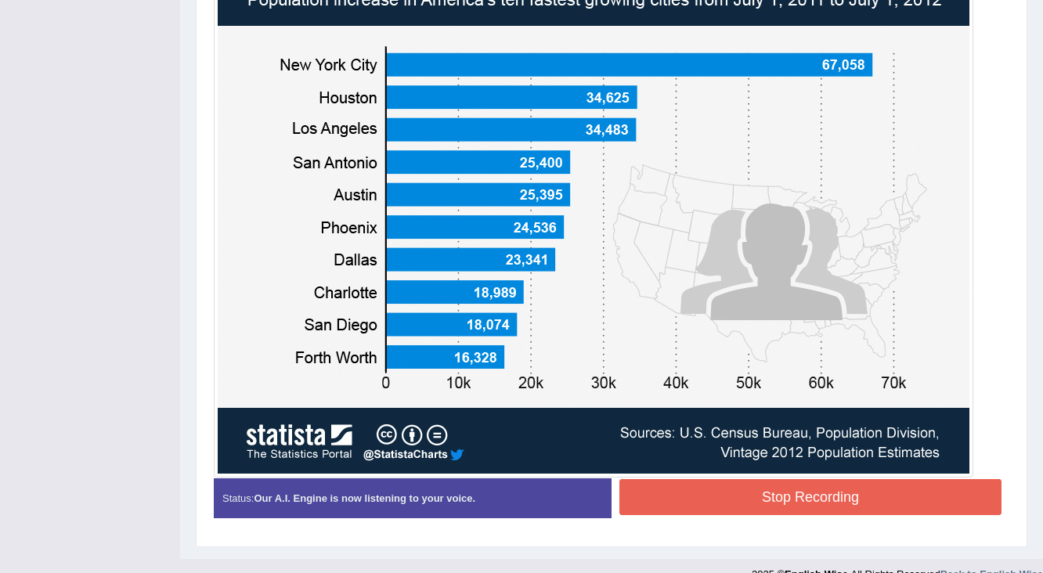
scroll to position [519, 0]
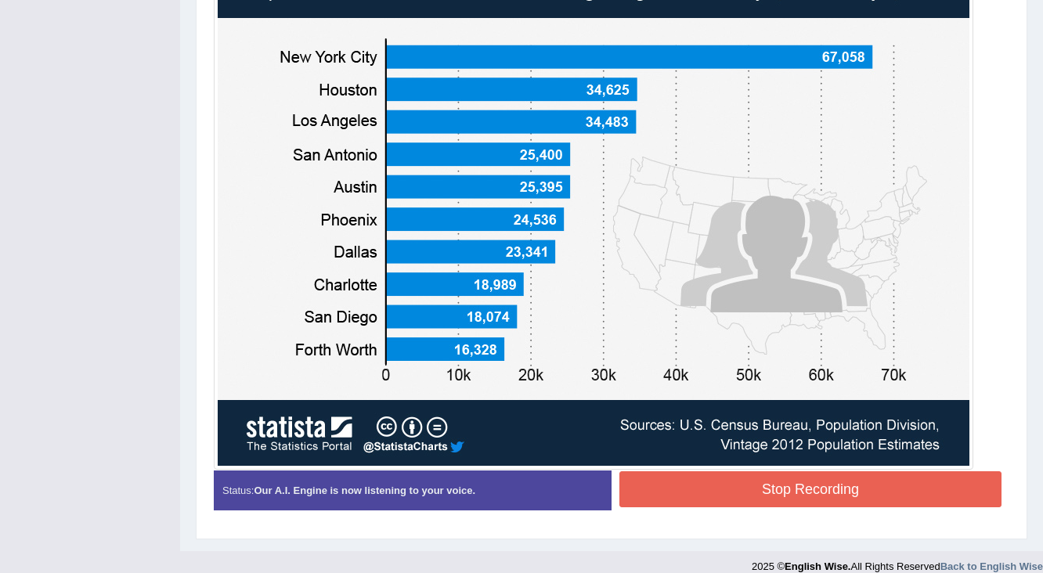
click at [727, 450] on div at bounding box center [594, 197] width 760 height 543
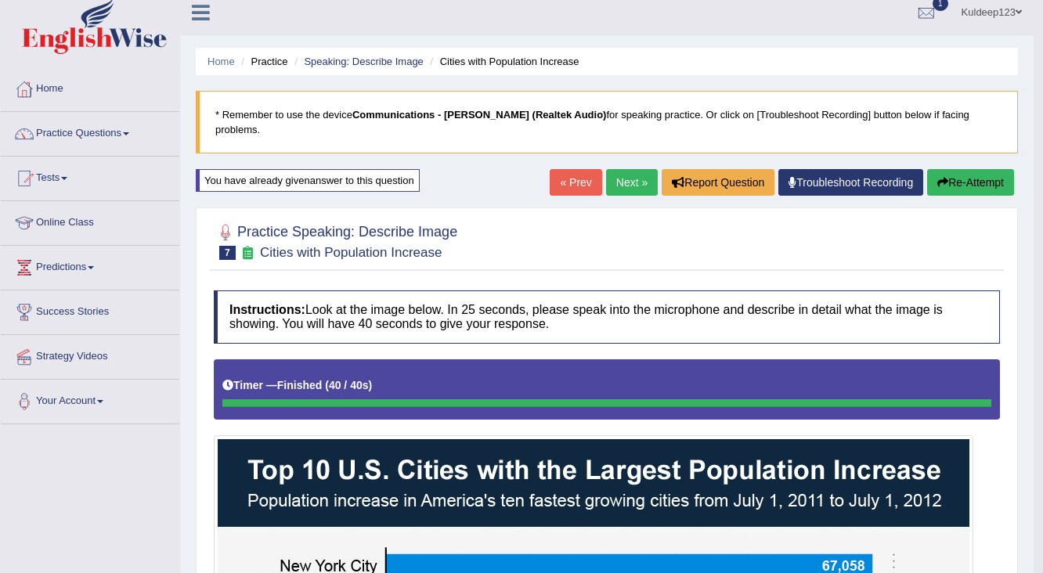
scroll to position [0, 0]
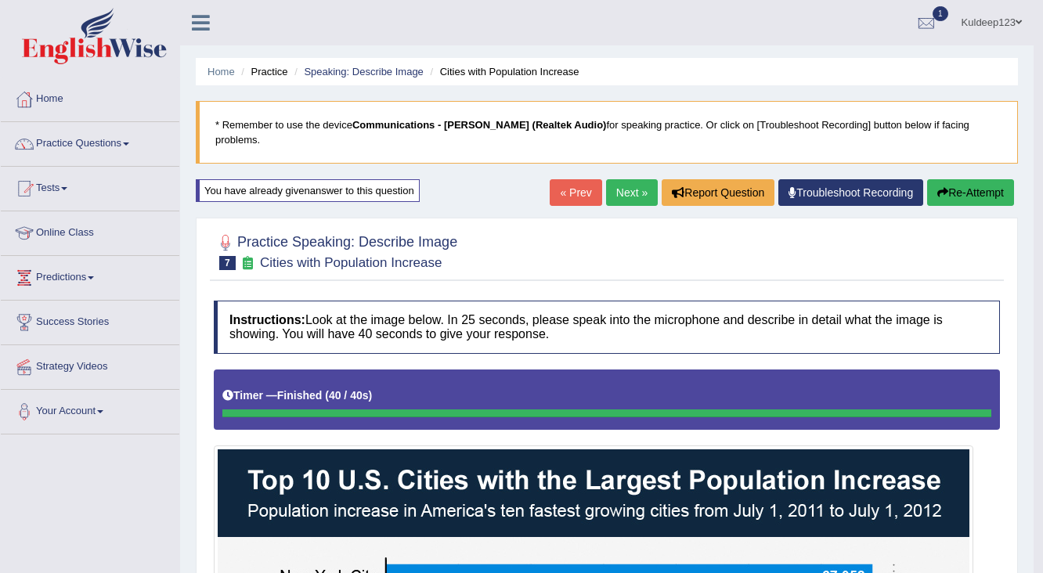
click at [635, 179] on link "Next »" at bounding box center [632, 192] width 52 height 27
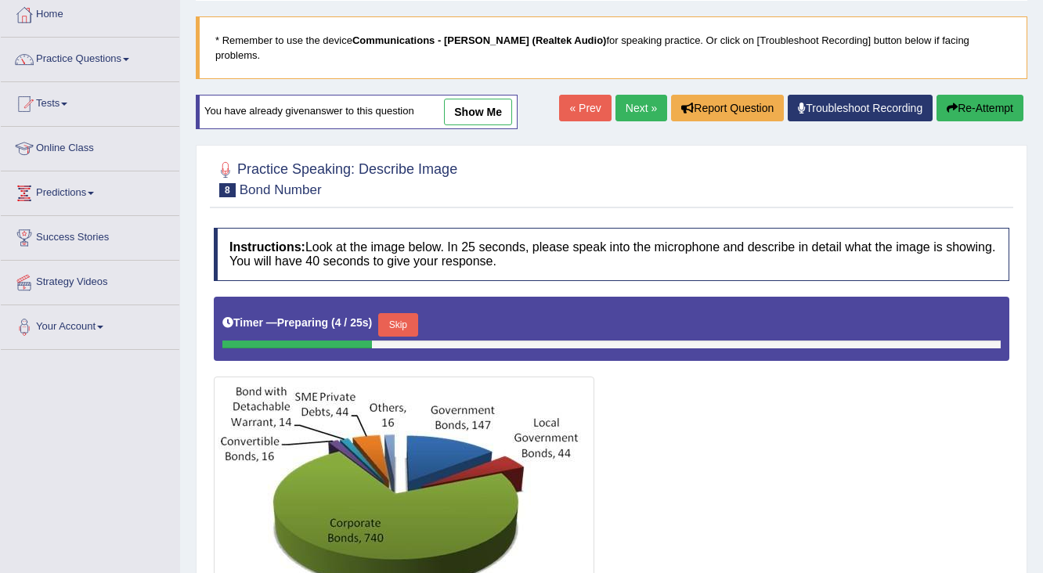
scroll to position [63, 0]
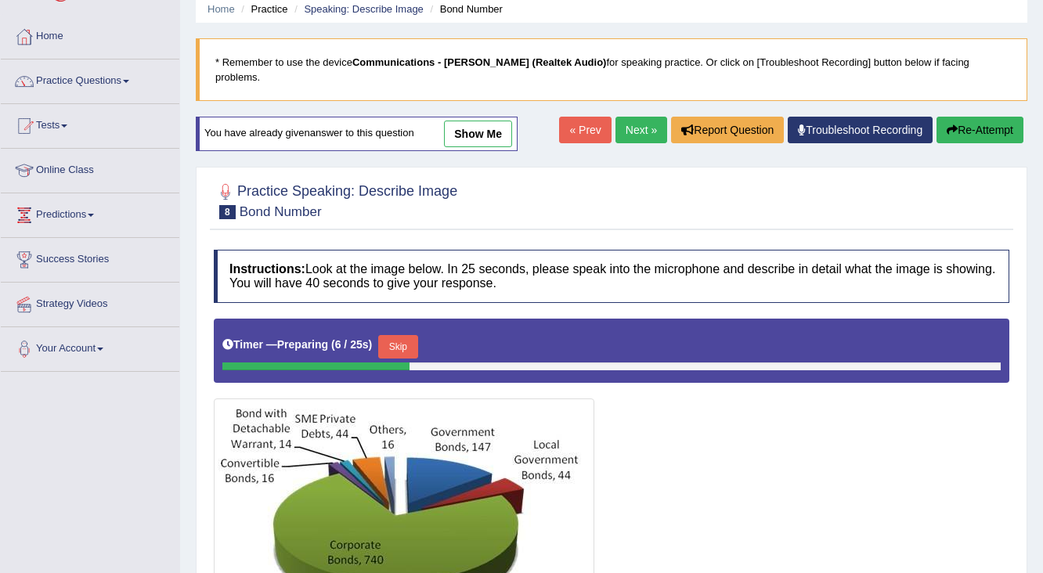
click at [641, 117] on link "Next »" at bounding box center [642, 130] width 52 height 27
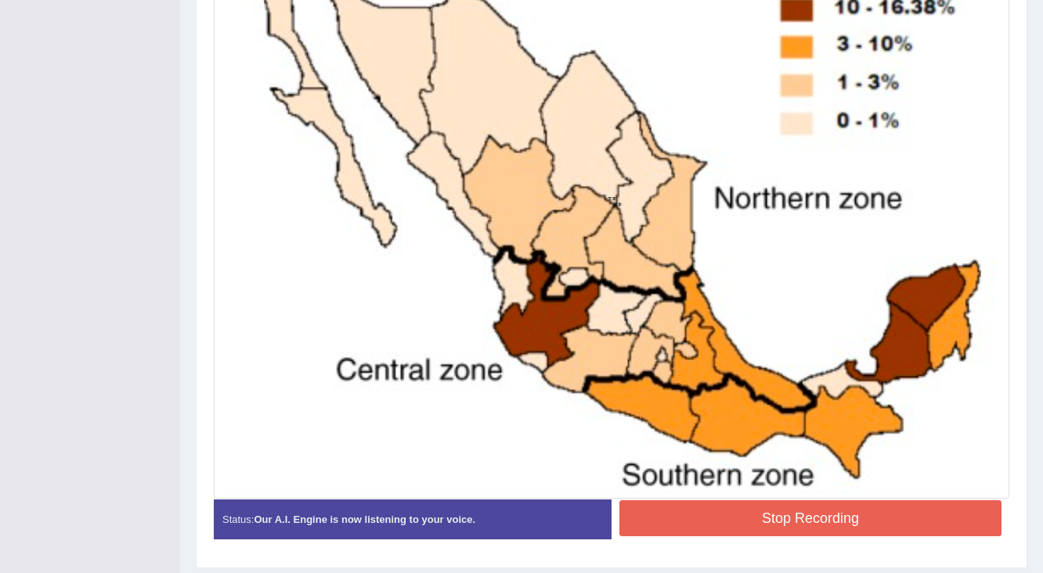
scroll to position [569, 0]
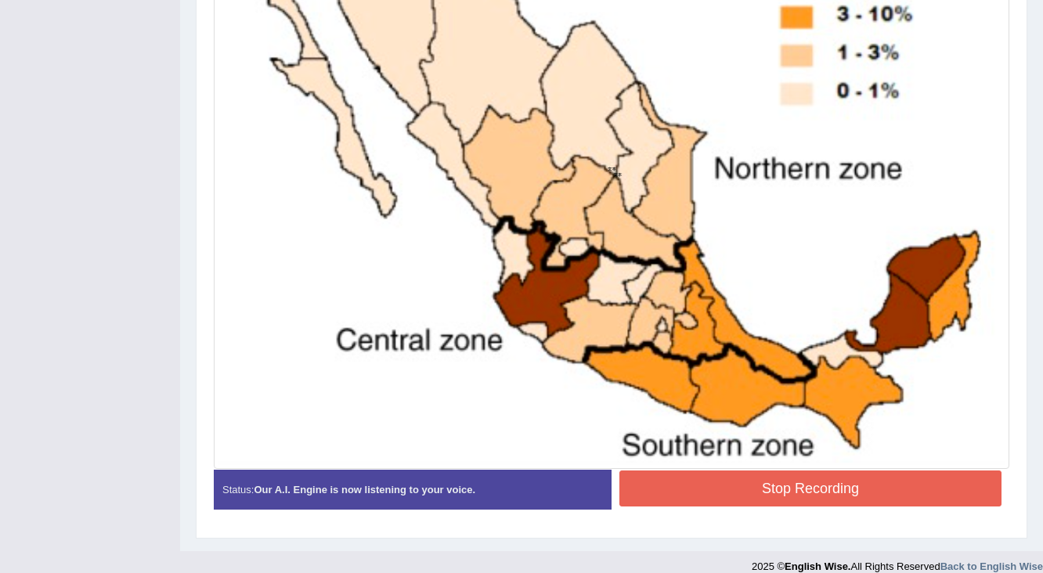
click at [805, 473] on button "Stop Recording" at bounding box center [810, 489] width 382 height 36
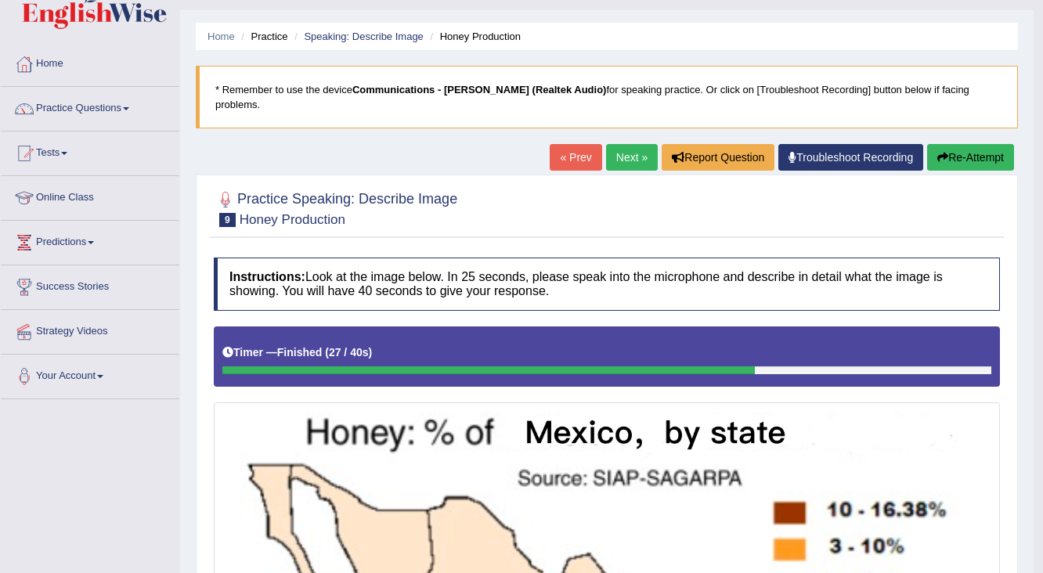
scroll to position [28, 0]
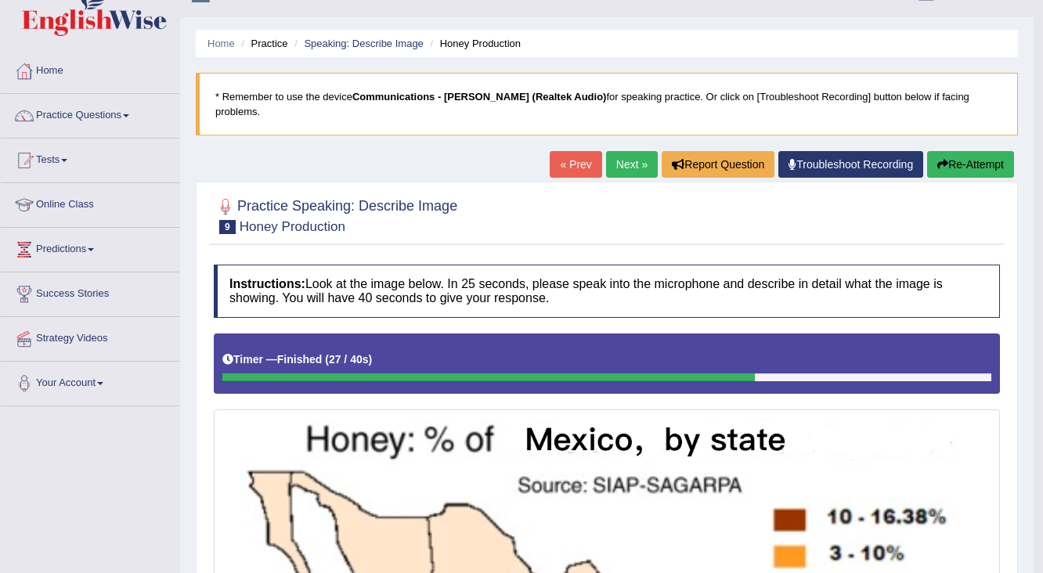
click at [980, 151] on button "Re-Attempt" at bounding box center [970, 164] width 87 height 27
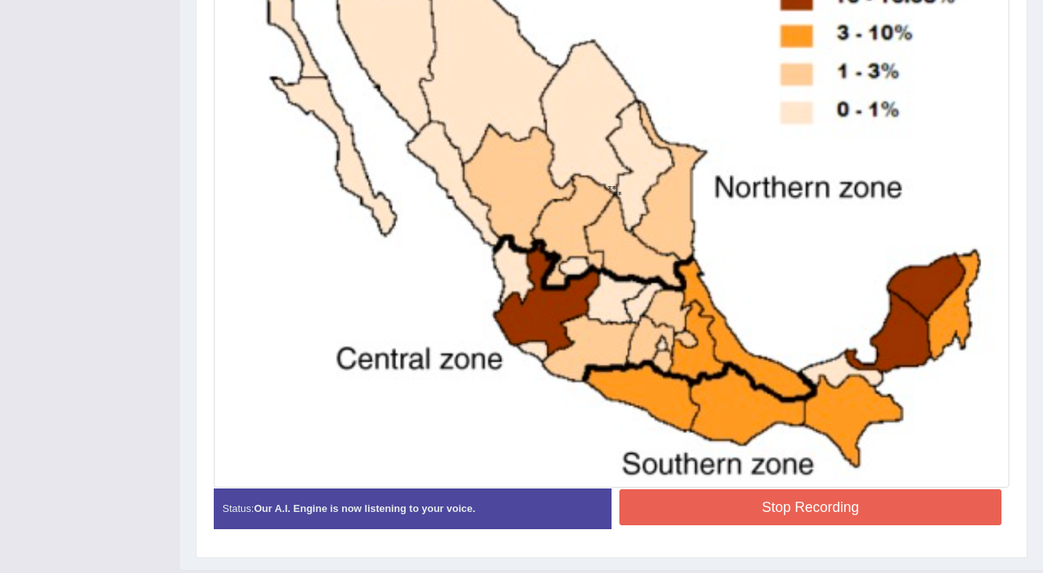
scroll to position [577, 0]
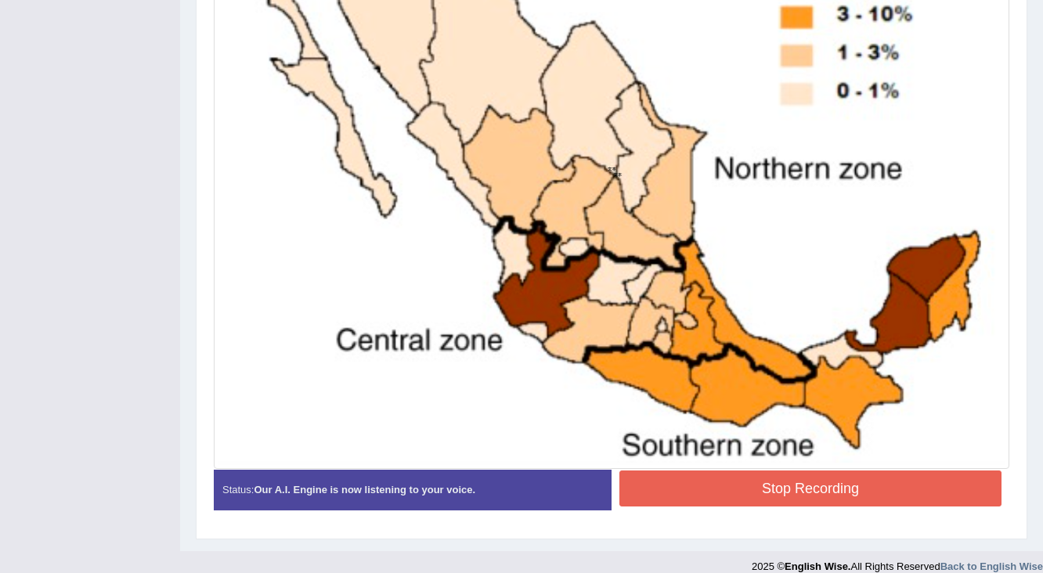
click at [796, 471] on button "Stop Recording" at bounding box center [810, 489] width 382 height 36
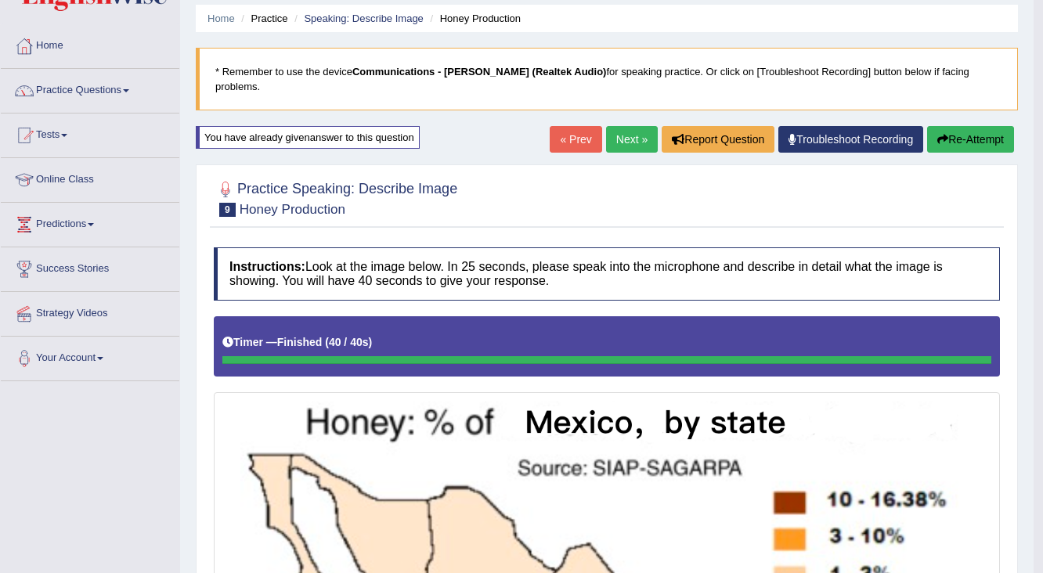
scroll to position [13, 0]
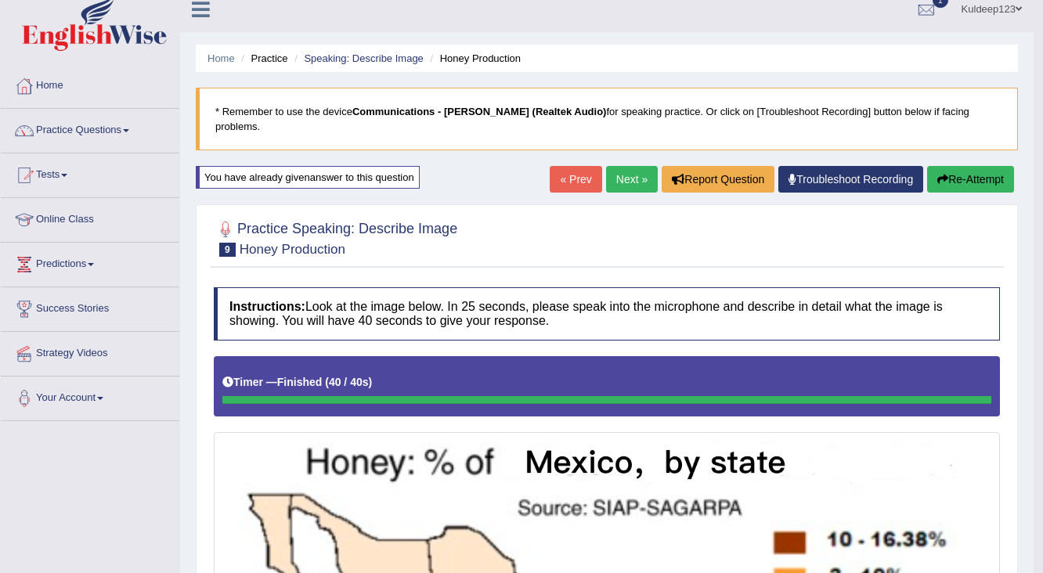
click at [623, 166] on link "Next »" at bounding box center [632, 179] width 52 height 27
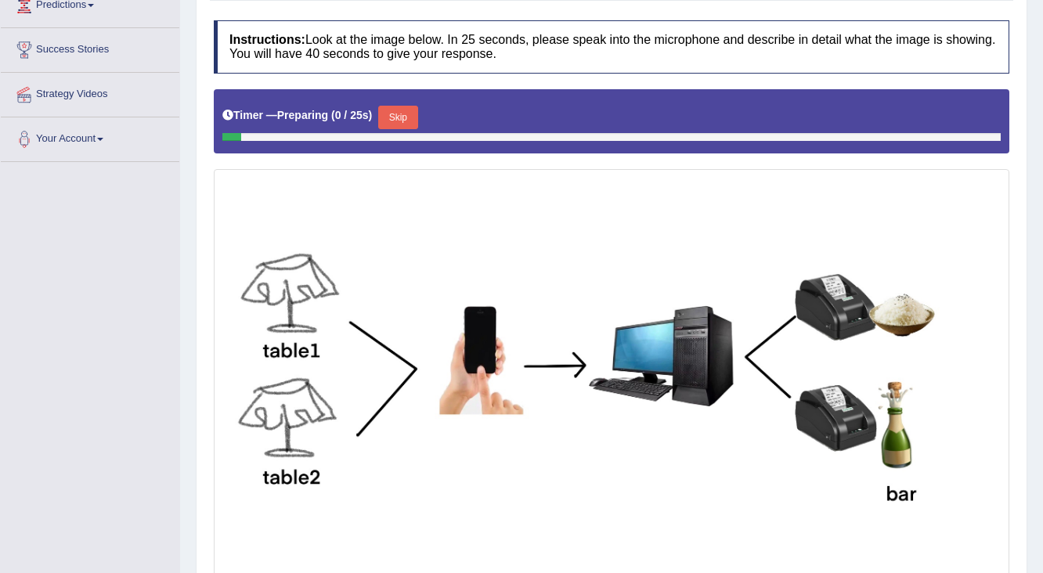
scroll to position [313, 0]
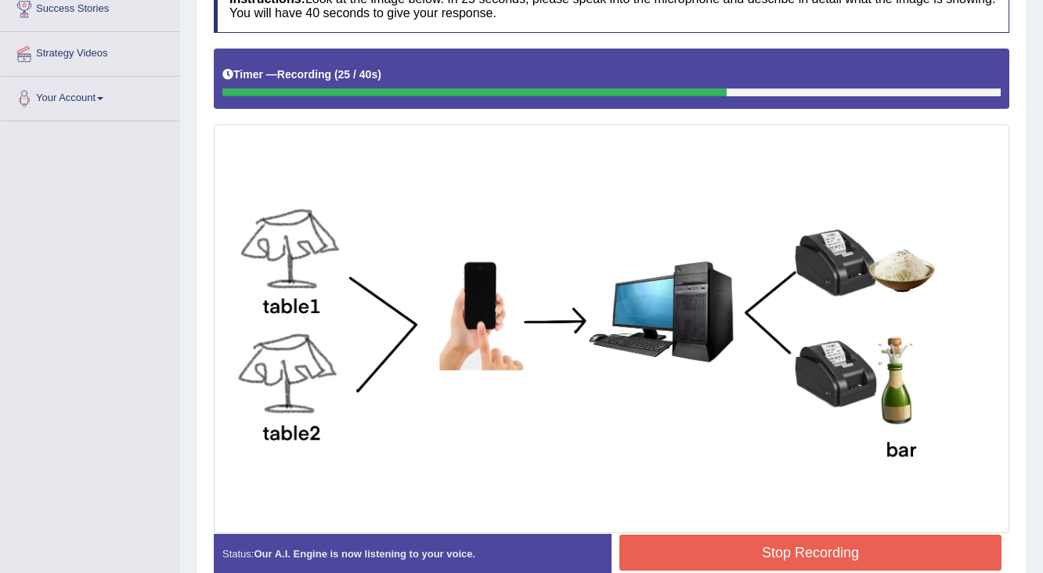
click at [733, 536] on button "Stop Recording" at bounding box center [810, 553] width 382 height 36
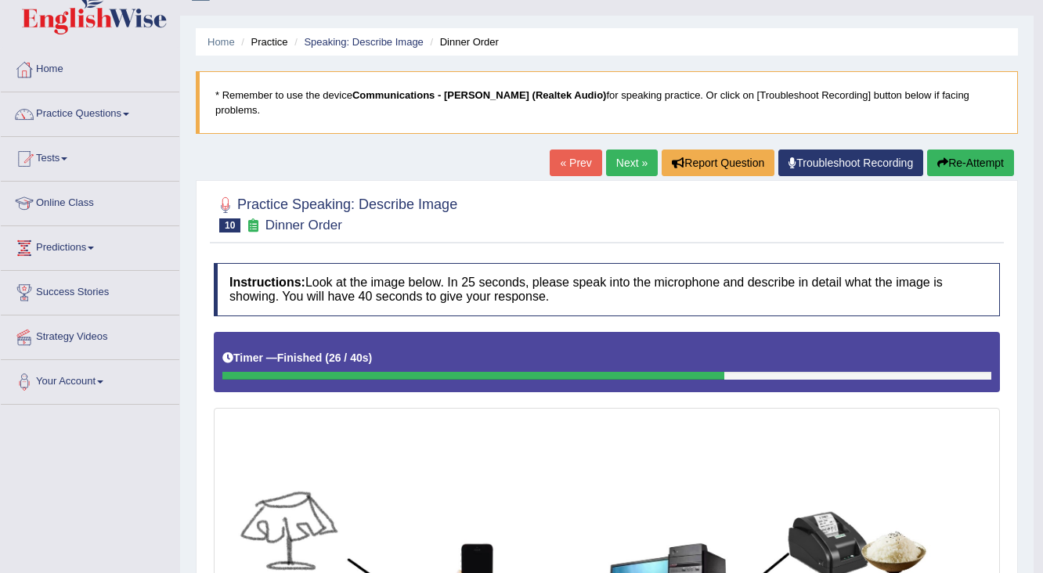
scroll to position [0, 0]
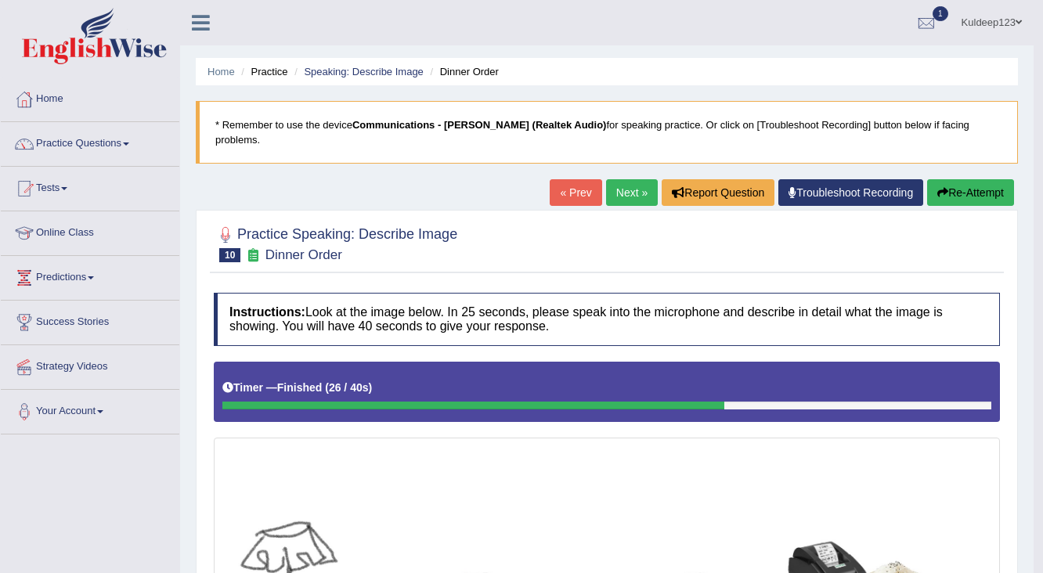
click at [625, 179] on link "Next »" at bounding box center [632, 192] width 52 height 27
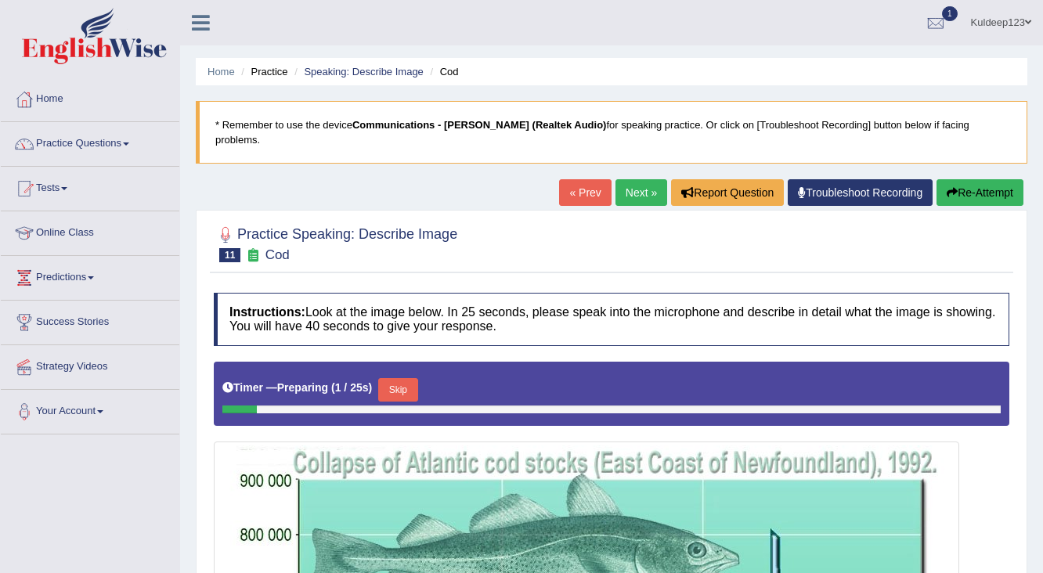
click at [623, 179] on link "Next »" at bounding box center [642, 192] width 52 height 27
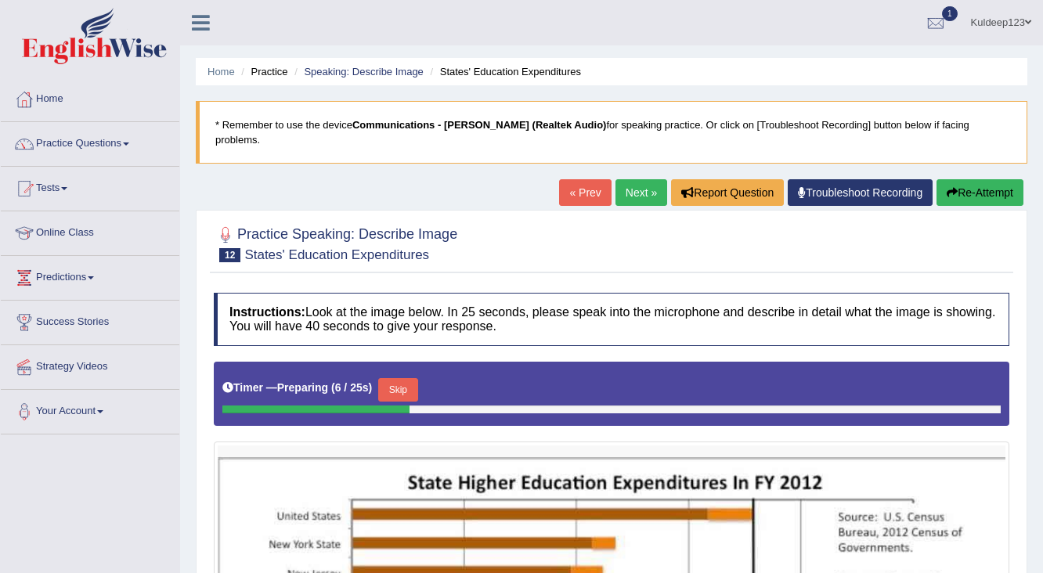
click at [621, 179] on link "Next »" at bounding box center [642, 192] width 52 height 27
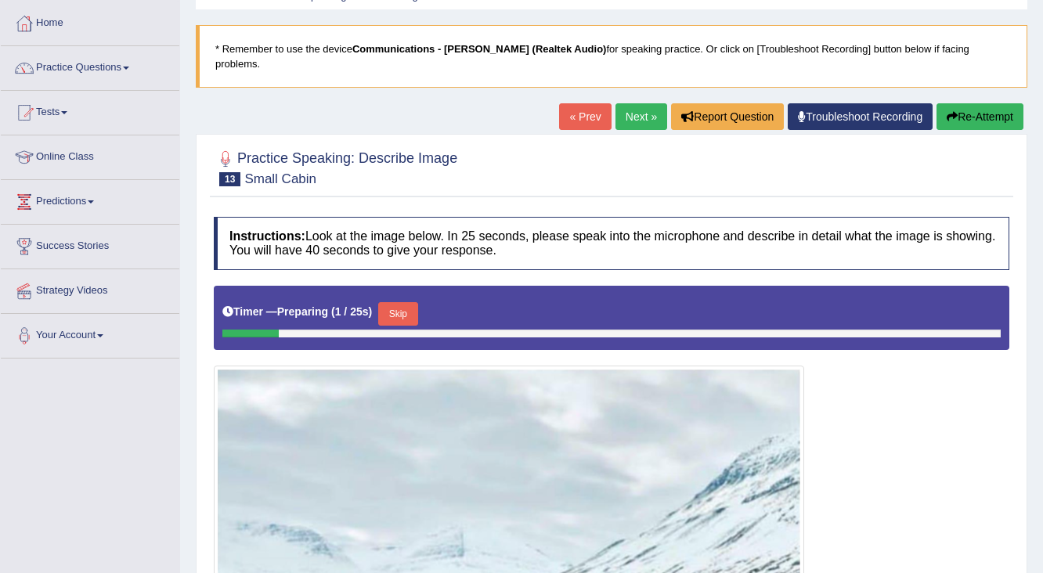
scroll to position [63, 0]
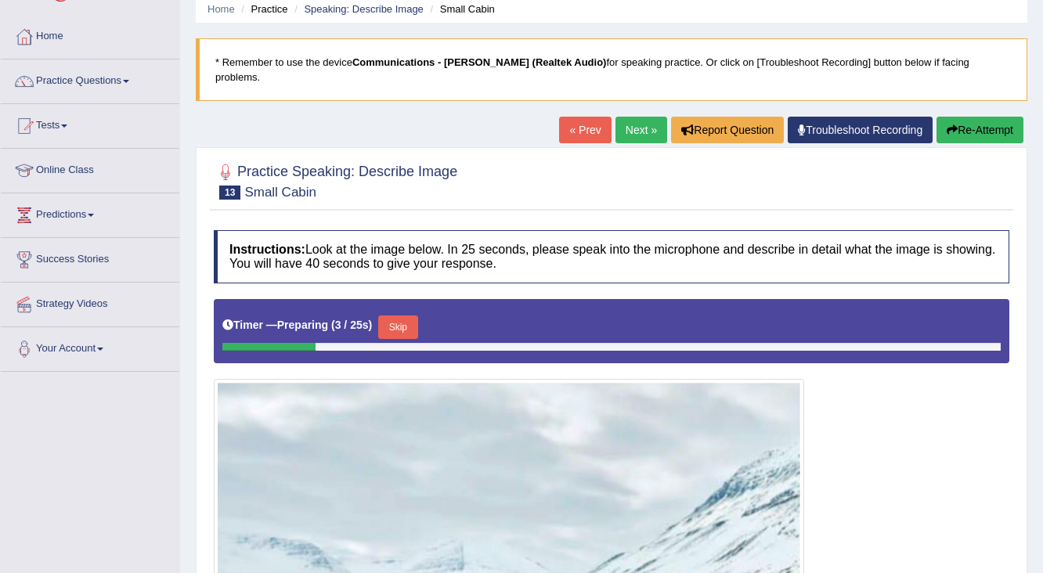
click at [637, 117] on link "Next »" at bounding box center [642, 130] width 52 height 27
click at [114, 84] on link "Practice Questions" at bounding box center [90, 79] width 179 height 39
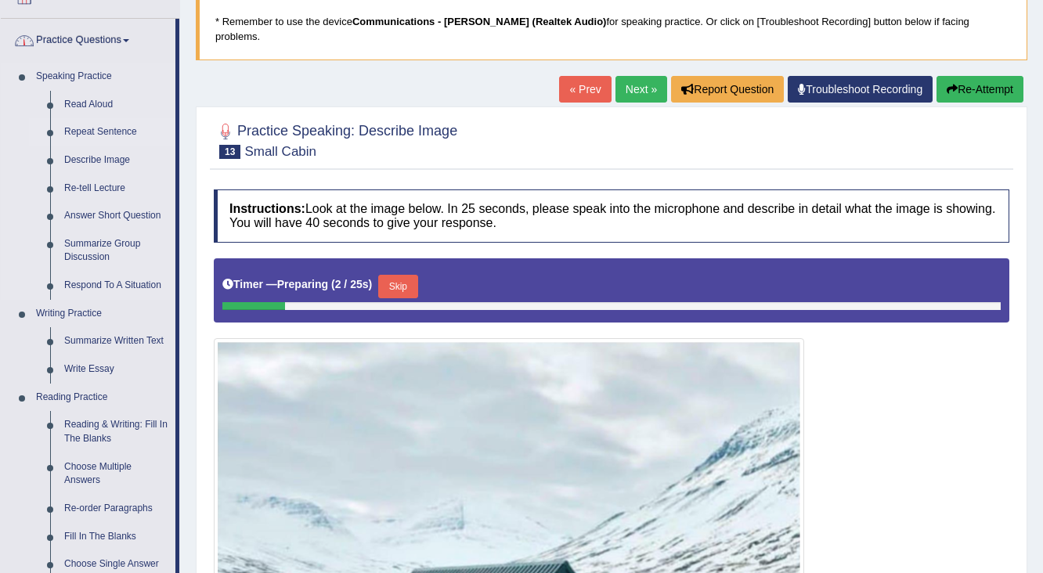
scroll to position [125, 0]
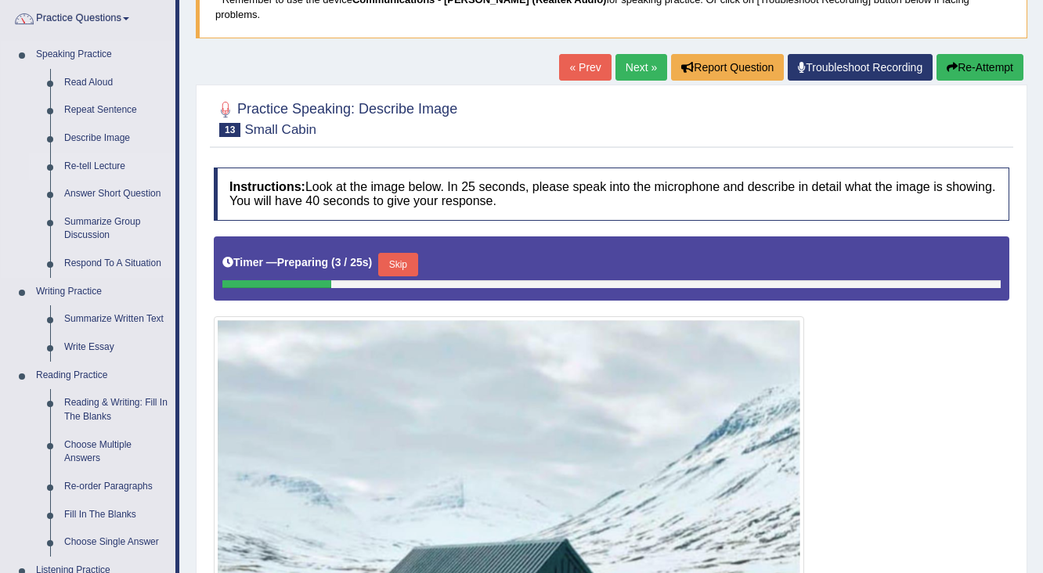
click at [117, 168] on link "Re-tell Lecture" at bounding box center [116, 167] width 118 height 28
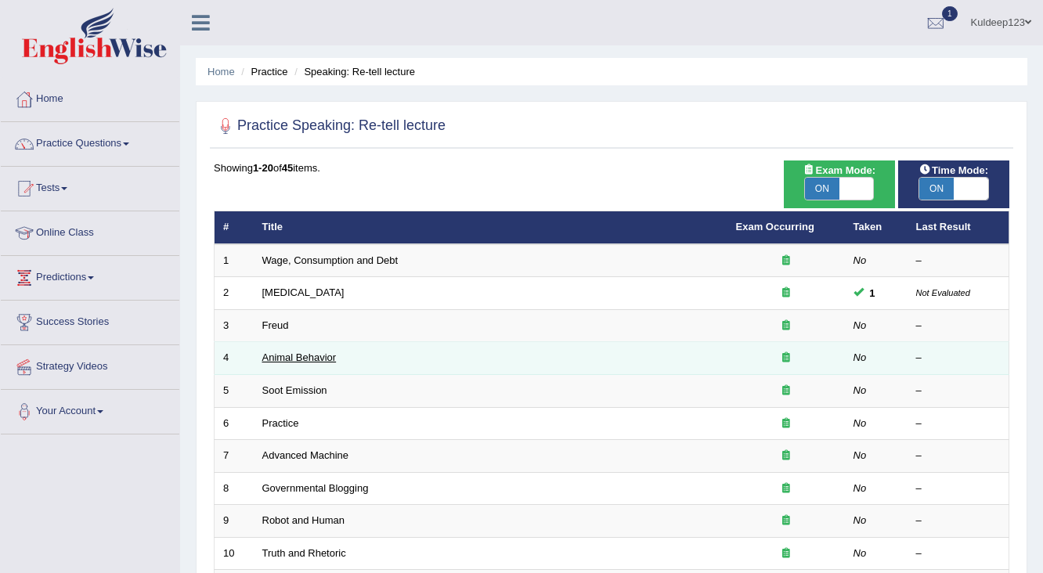
click at [279, 359] on link "Animal Behavior" at bounding box center [299, 358] width 74 height 12
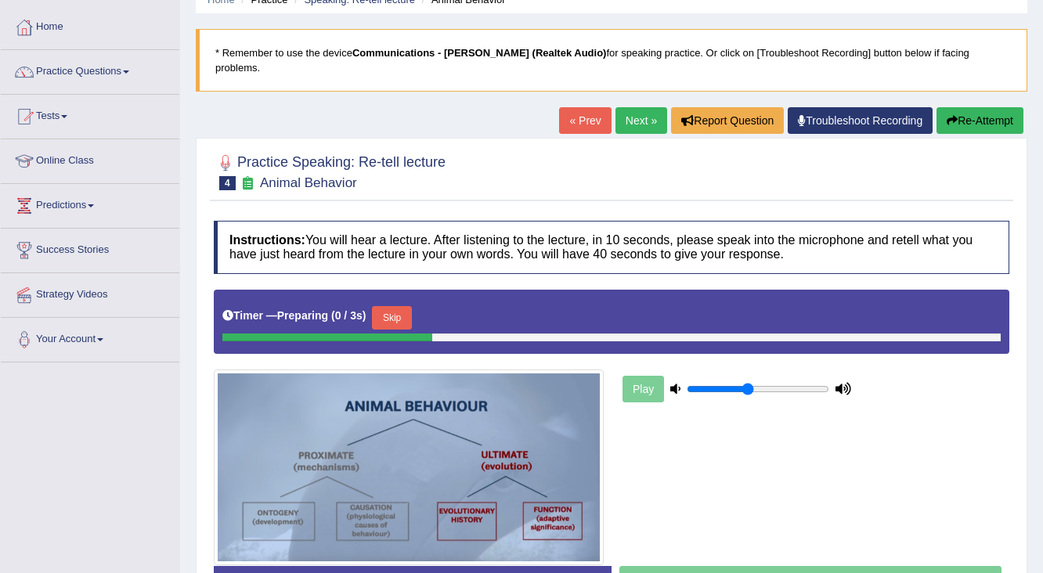
scroll to position [188, 0]
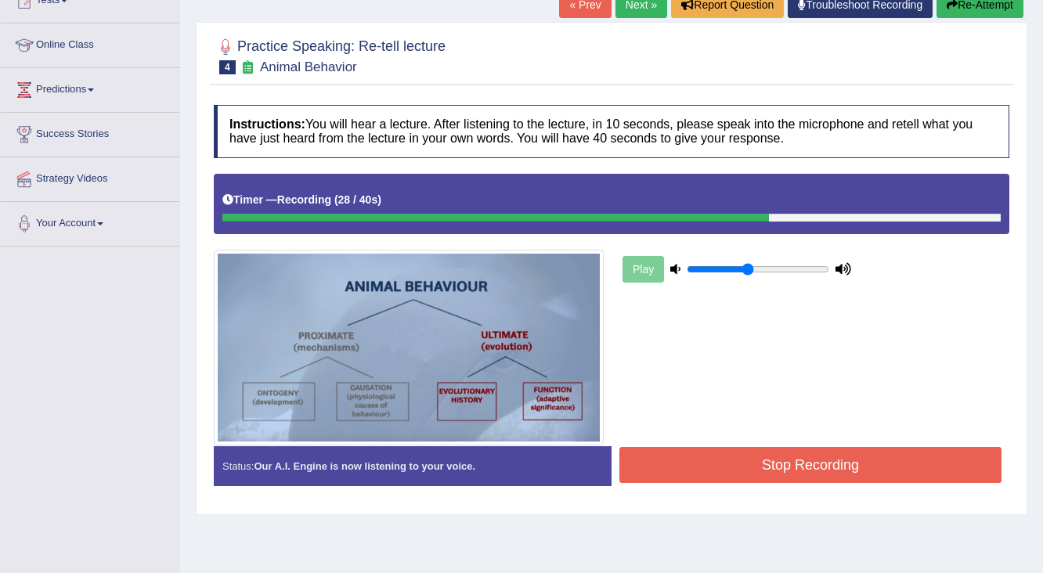
click at [750, 447] on button "Stop Recording" at bounding box center [810, 465] width 382 height 36
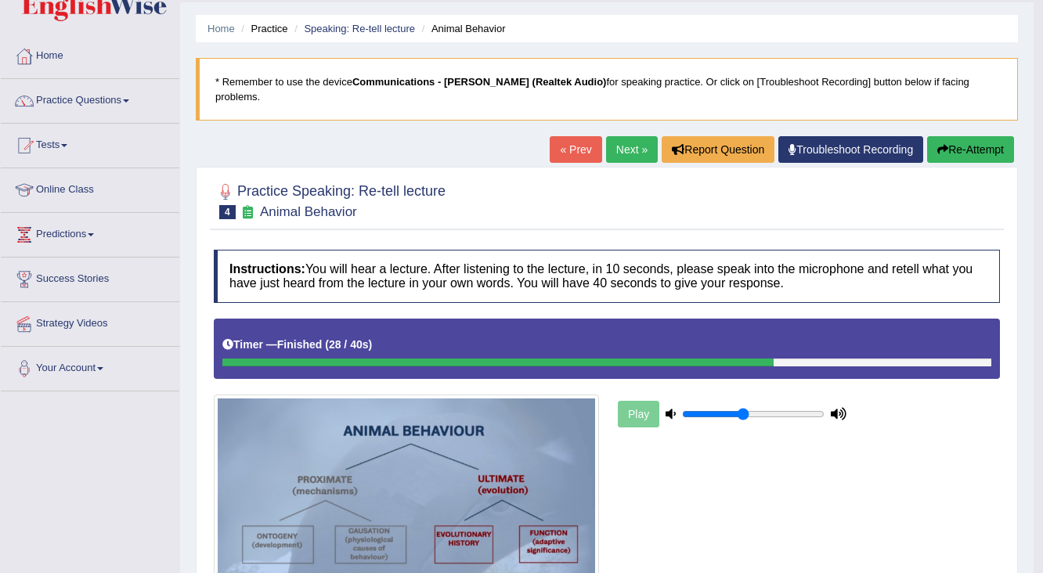
scroll to position [0, 0]
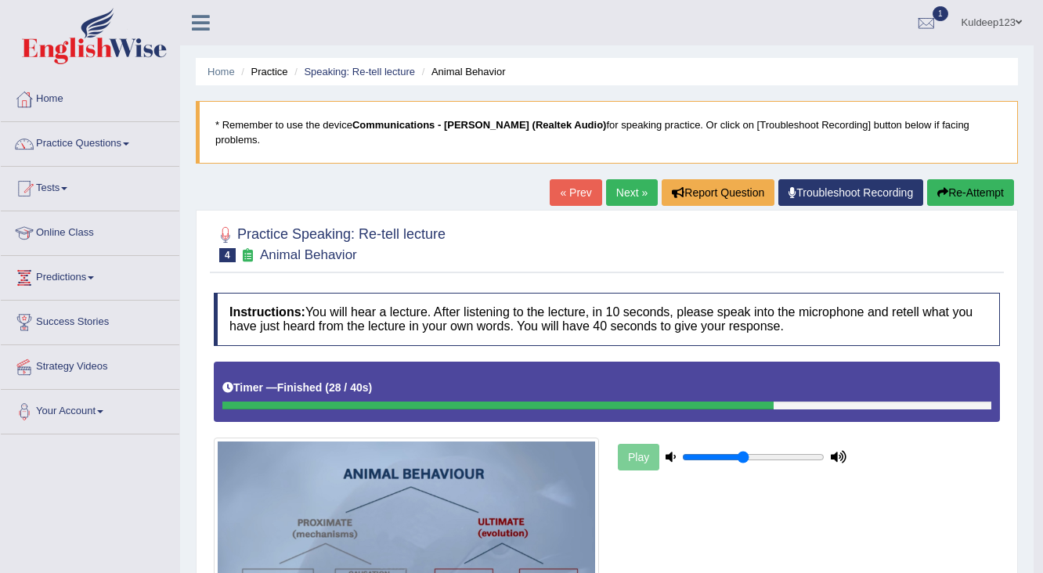
click at [625, 179] on link "Next »" at bounding box center [632, 192] width 52 height 27
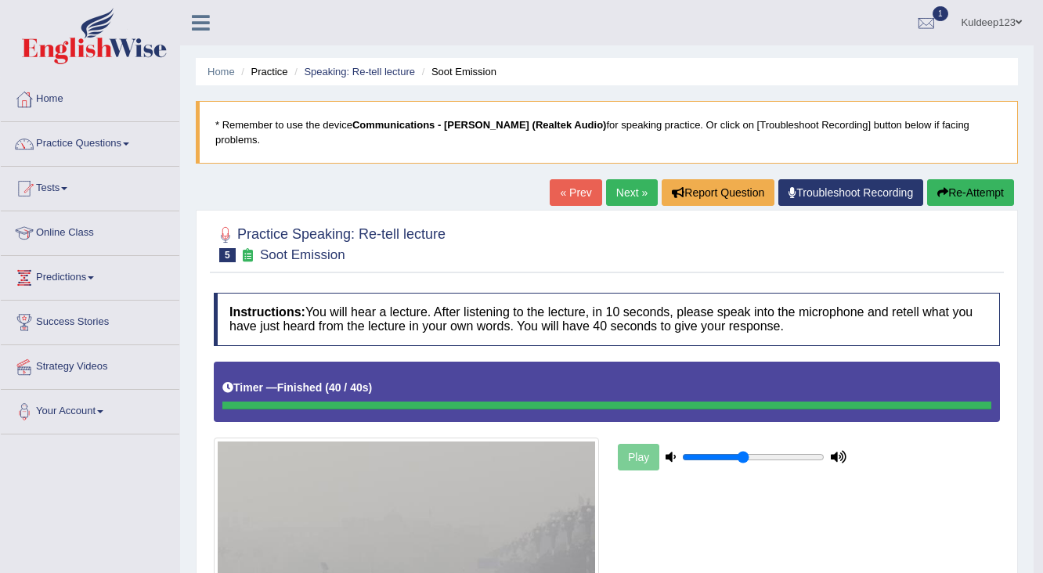
click at [619, 182] on link "Next »" at bounding box center [632, 192] width 52 height 27
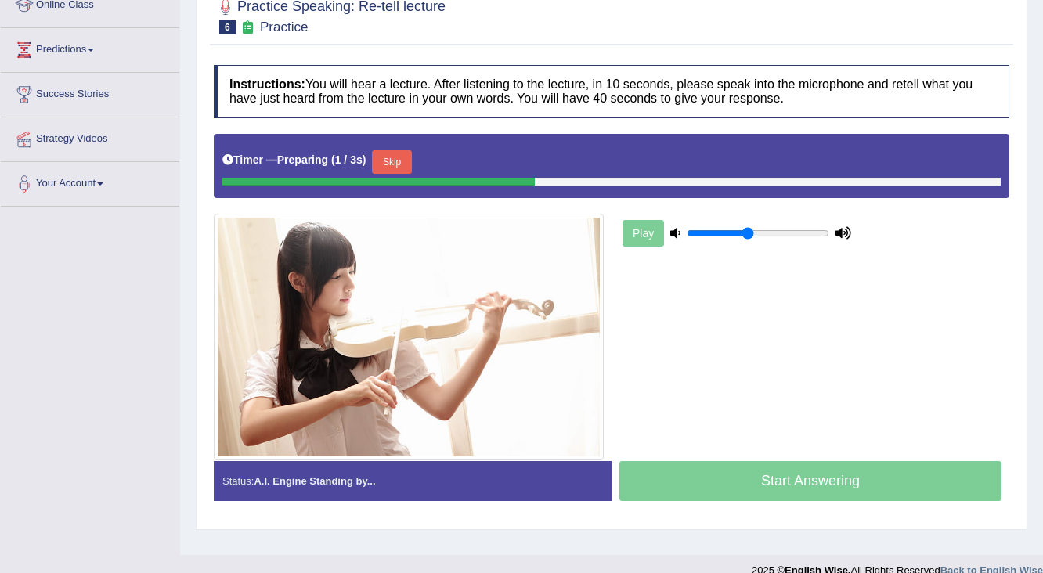
scroll to position [249, 0]
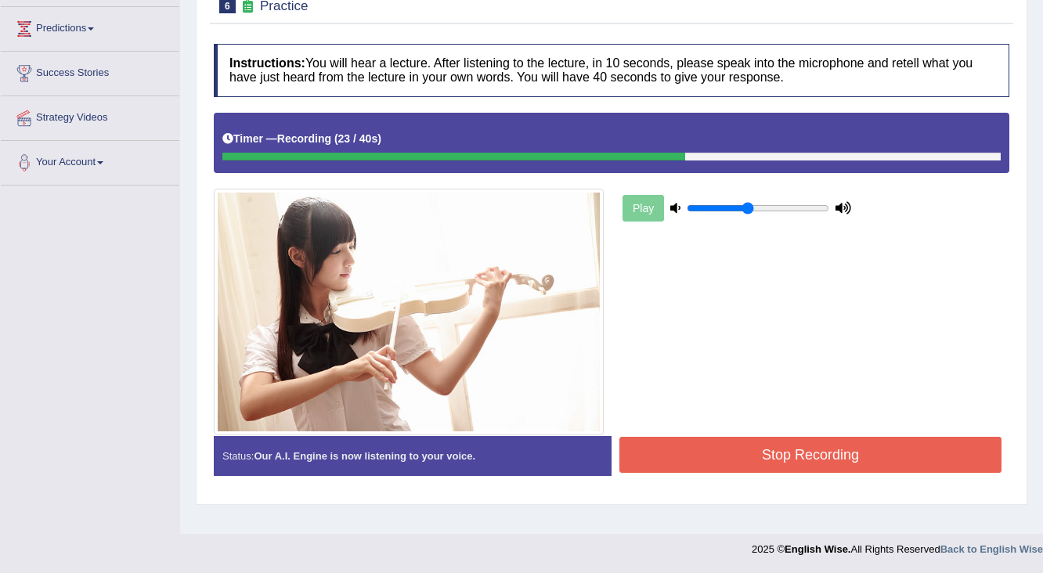
click at [796, 442] on button "Stop Recording" at bounding box center [810, 455] width 382 height 36
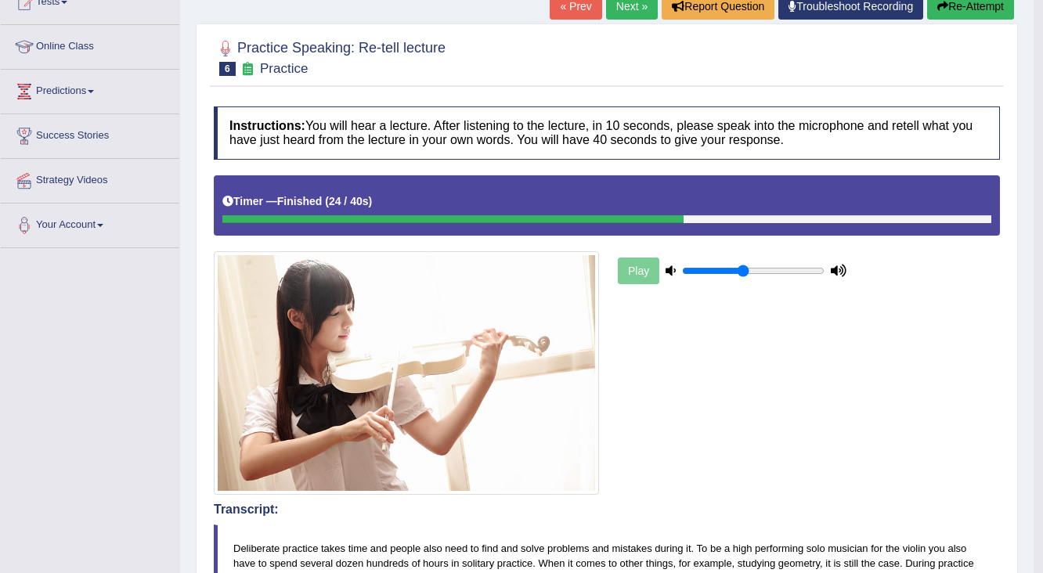
scroll to position [0, 0]
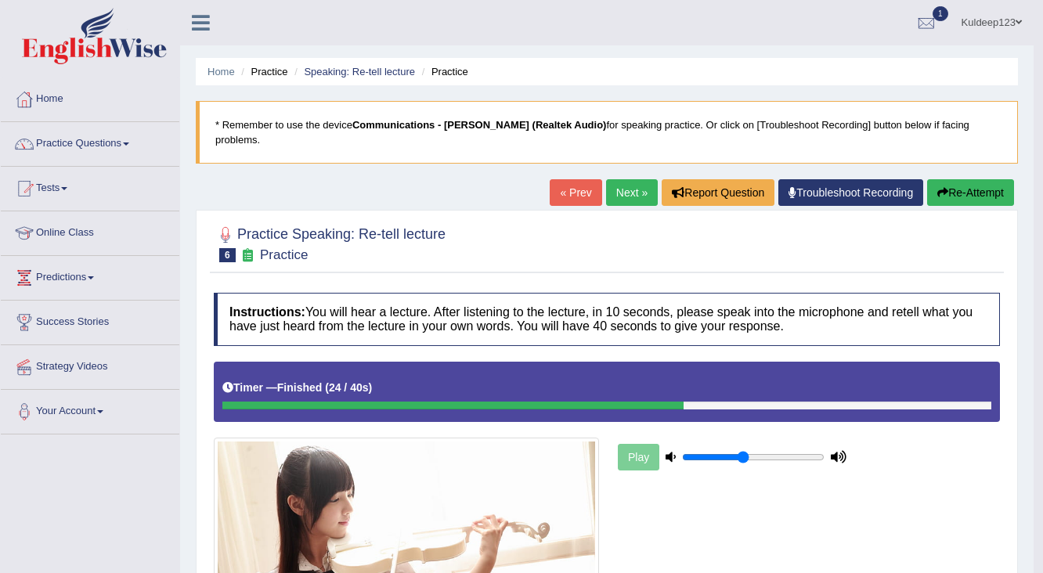
click at [630, 180] on link "Next »" at bounding box center [632, 192] width 52 height 27
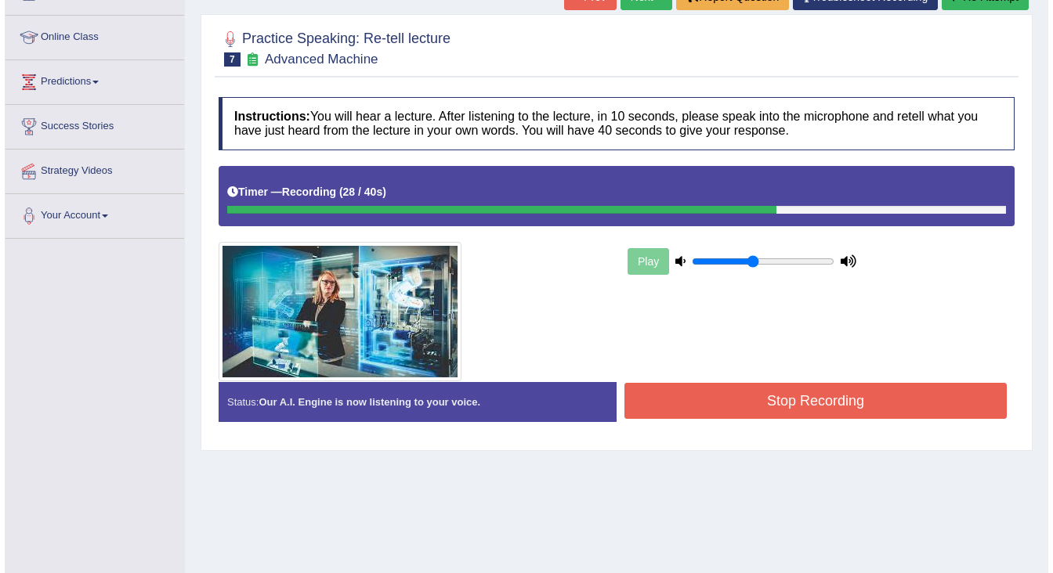
scroll to position [249, 0]
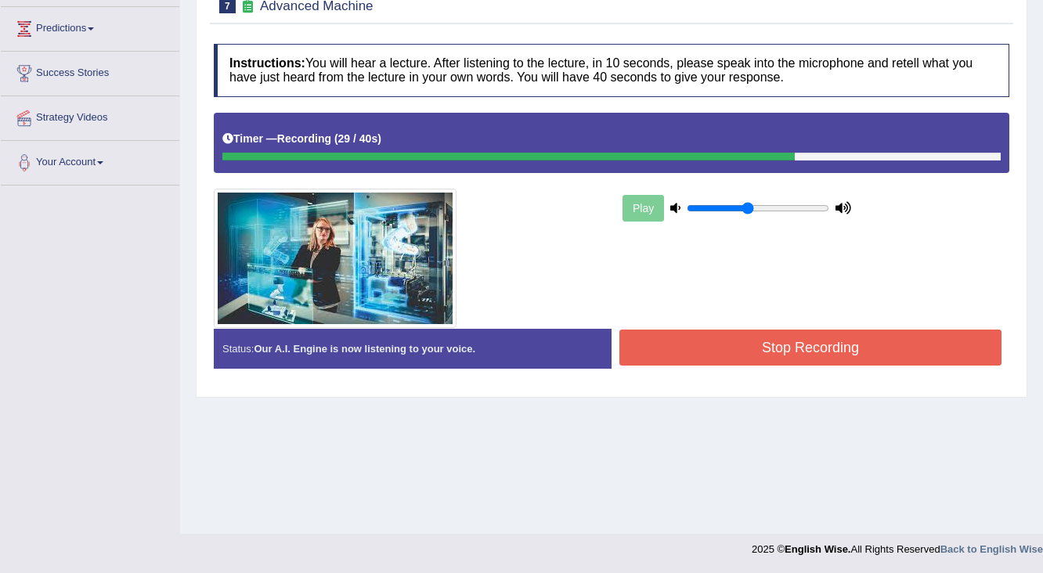
click at [802, 334] on button "Stop Recording" at bounding box center [810, 348] width 382 height 36
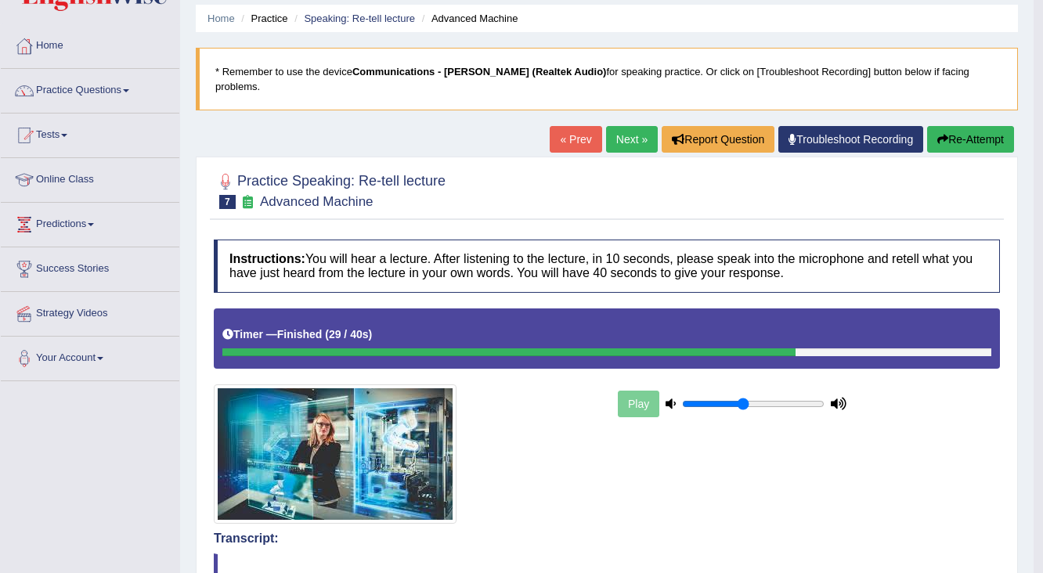
scroll to position [0, 0]
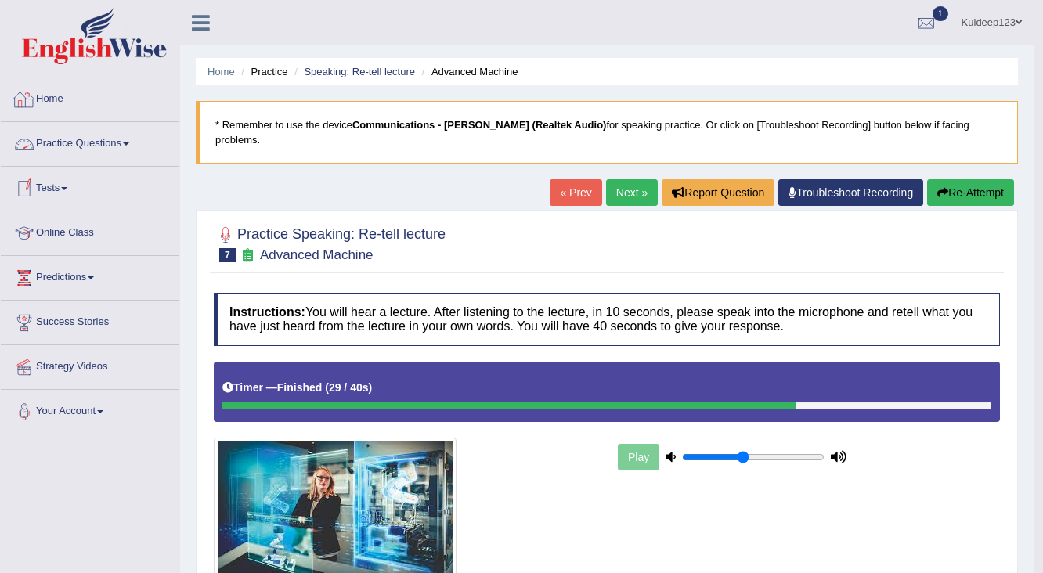
click at [97, 110] on link "Home" at bounding box center [90, 97] width 179 height 39
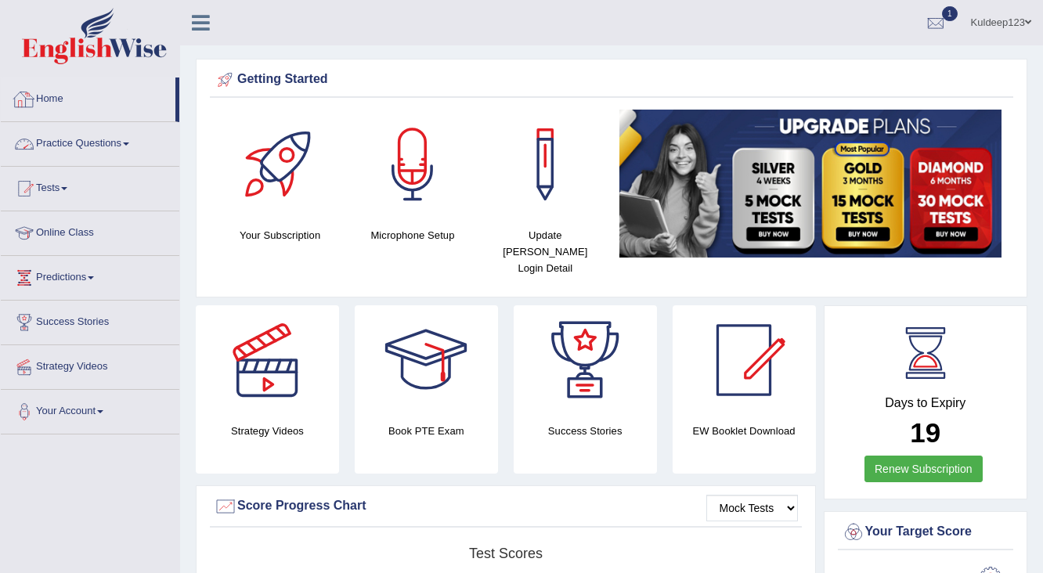
click at [99, 141] on link "Practice Questions" at bounding box center [90, 141] width 179 height 39
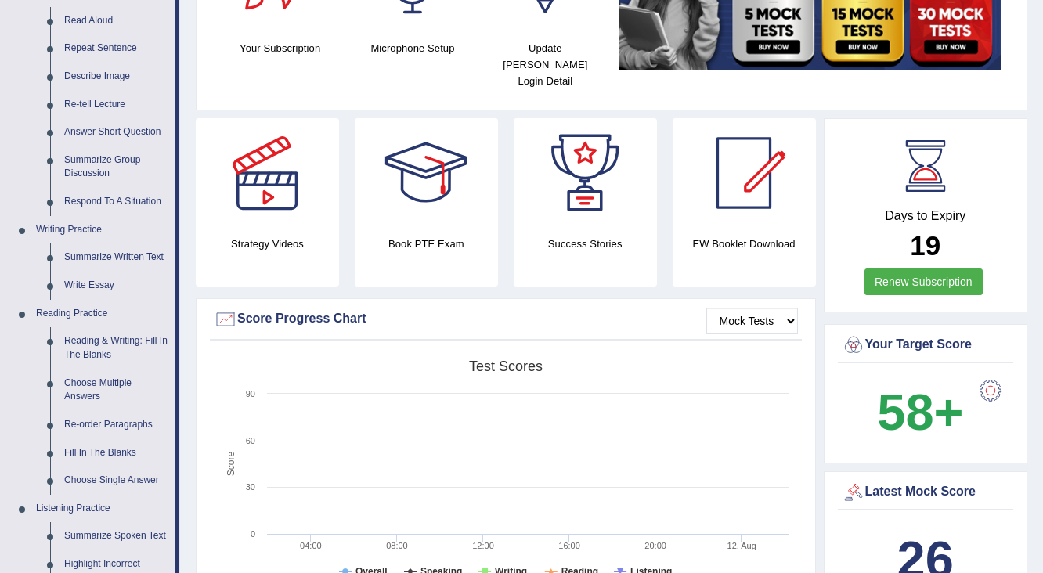
scroll to position [188, 0]
click at [105, 166] on link "Summarize Group Discussion" at bounding box center [116, 167] width 118 height 42
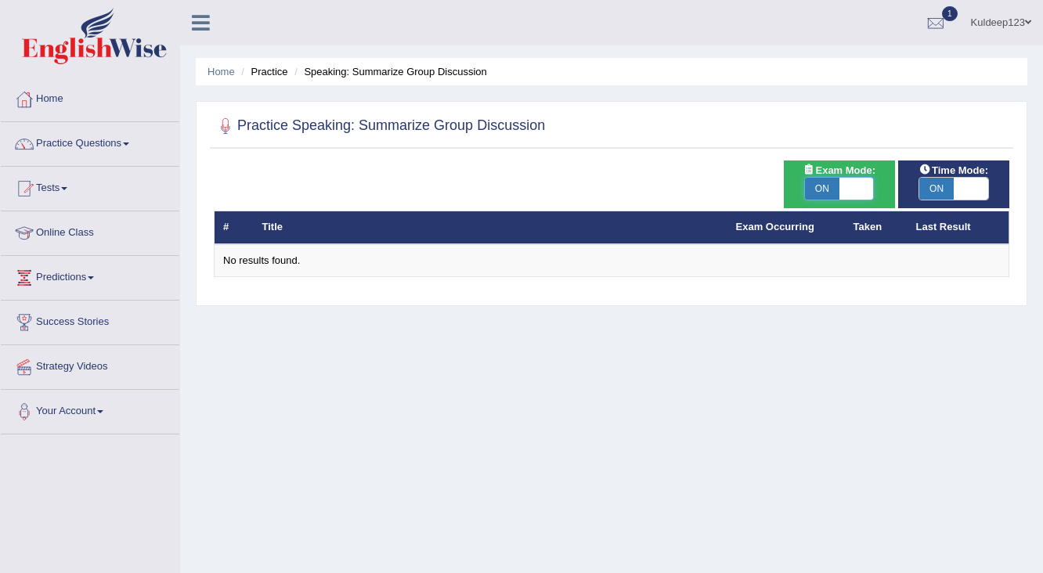
click at [846, 185] on span at bounding box center [857, 189] width 34 height 22
checkbox input "false"
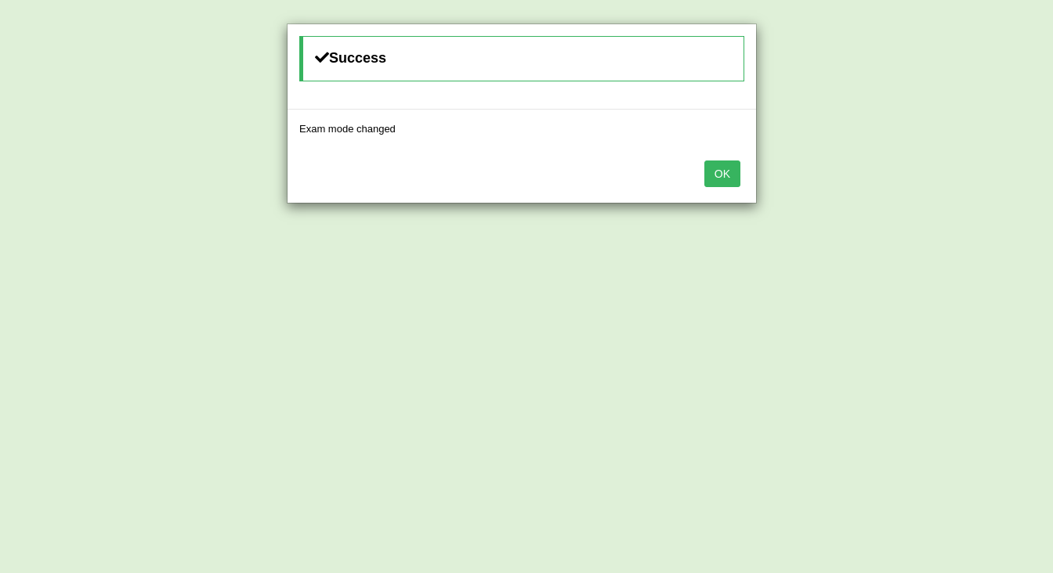
click at [720, 182] on button "OK" at bounding box center [722, 174] width 36 height 27
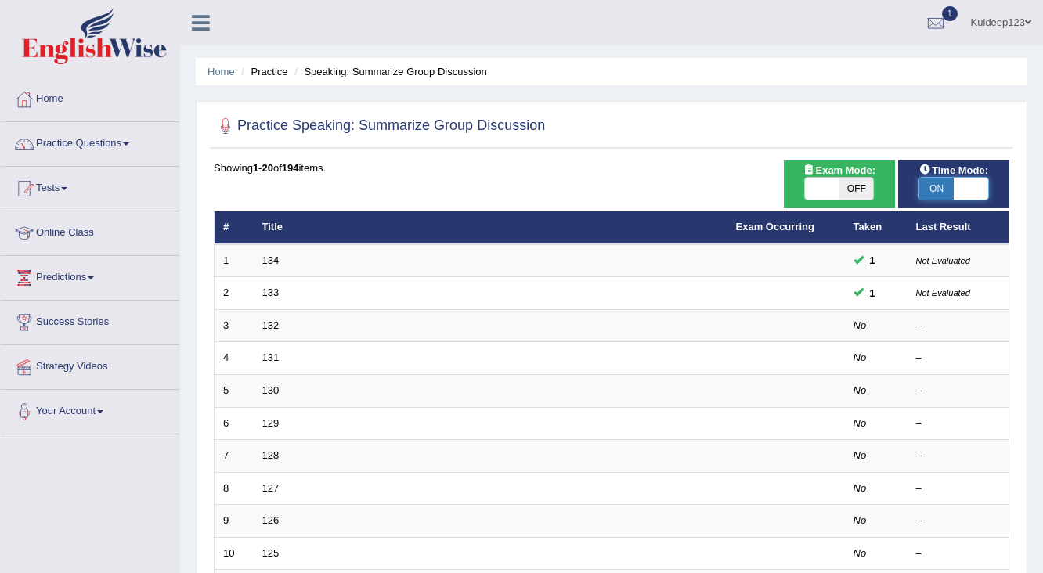
click at [973, 189] on span at bounding box center [971, 189] width 34 height 22
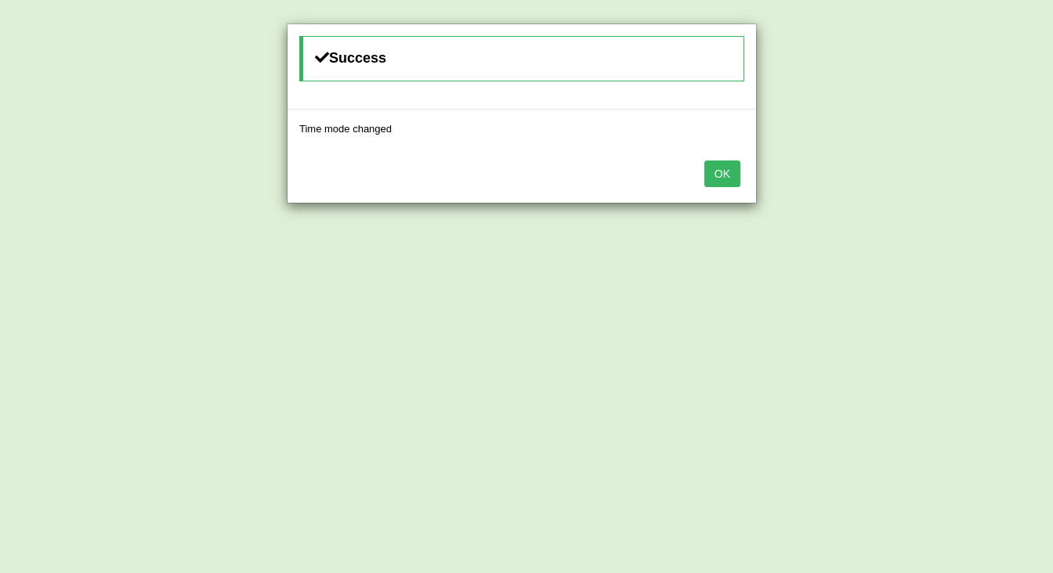
click at [724, 175] on button "OK" at bounding box center [722, 174] width 36 height 27
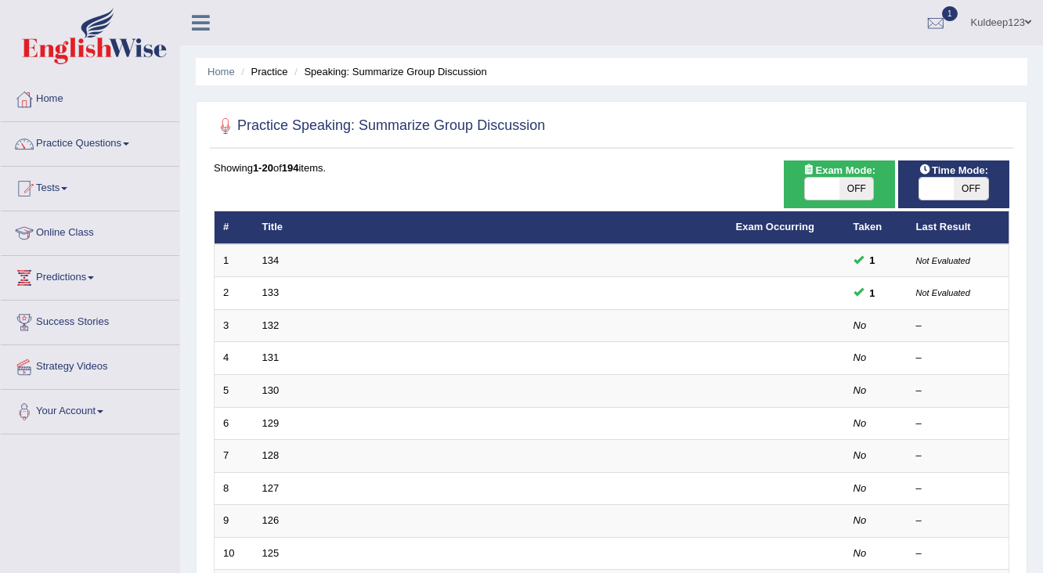
click at [933, 184] on span at bounding box center [936, 189] width 34 height 22
checkbox input "true"
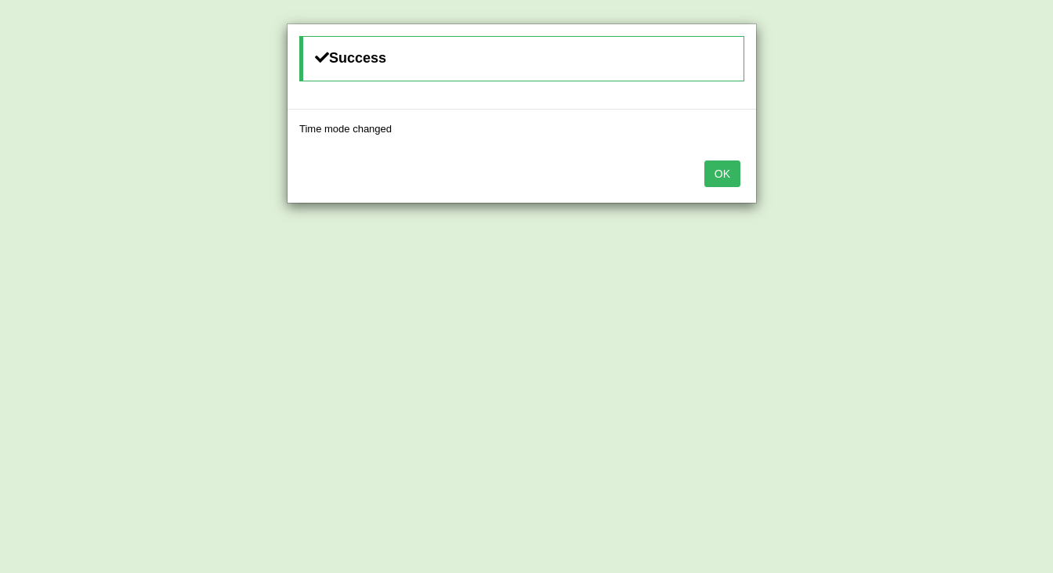
click at [728, 178] on button "OK" at bounding box center [722, 174] width 36 height 27
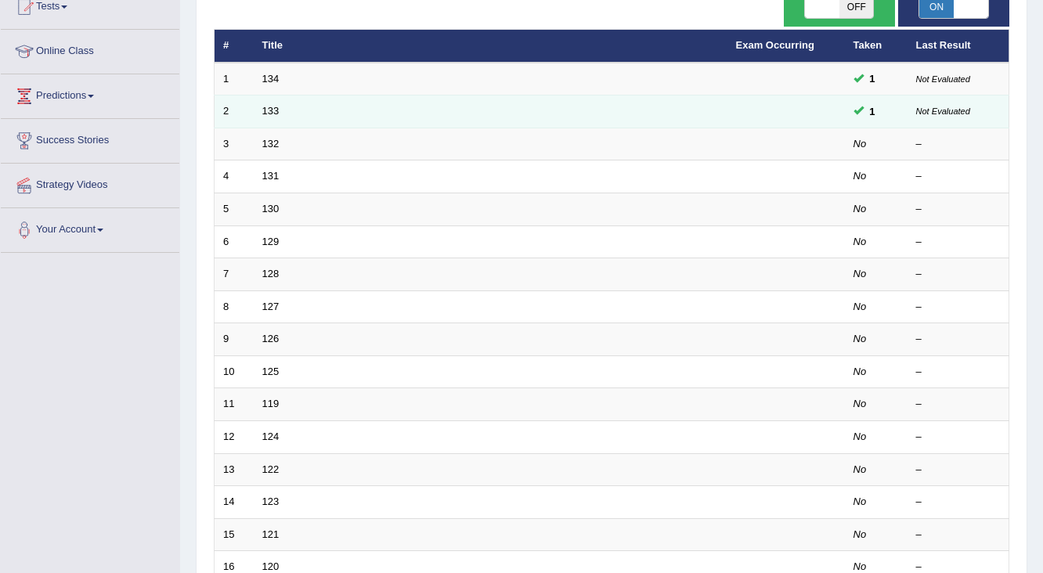
scroll to position [188, 0]
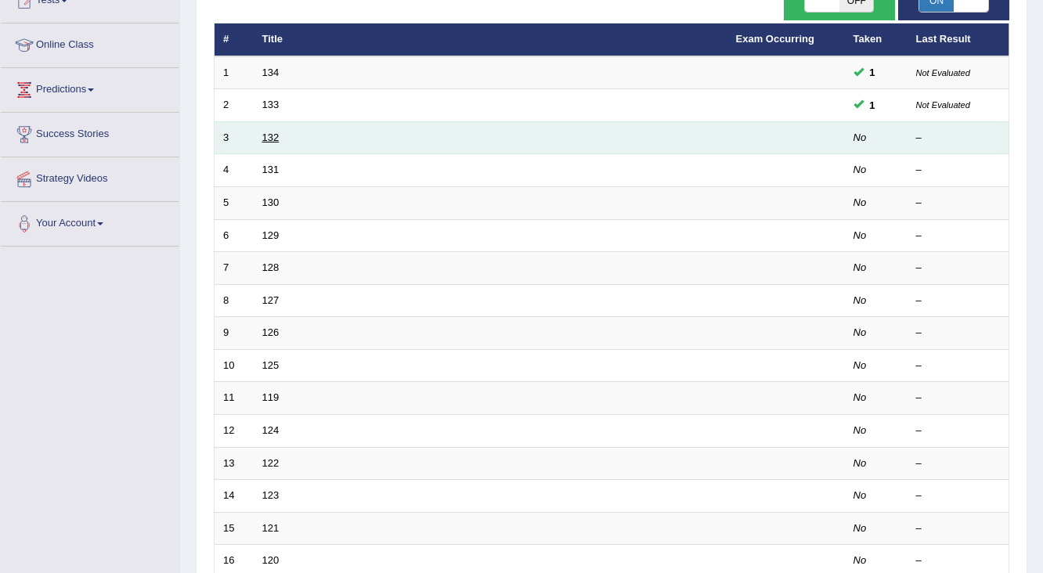
click at [271, 141] on link "132" at bounding box center [270, 138] width 17 height 12
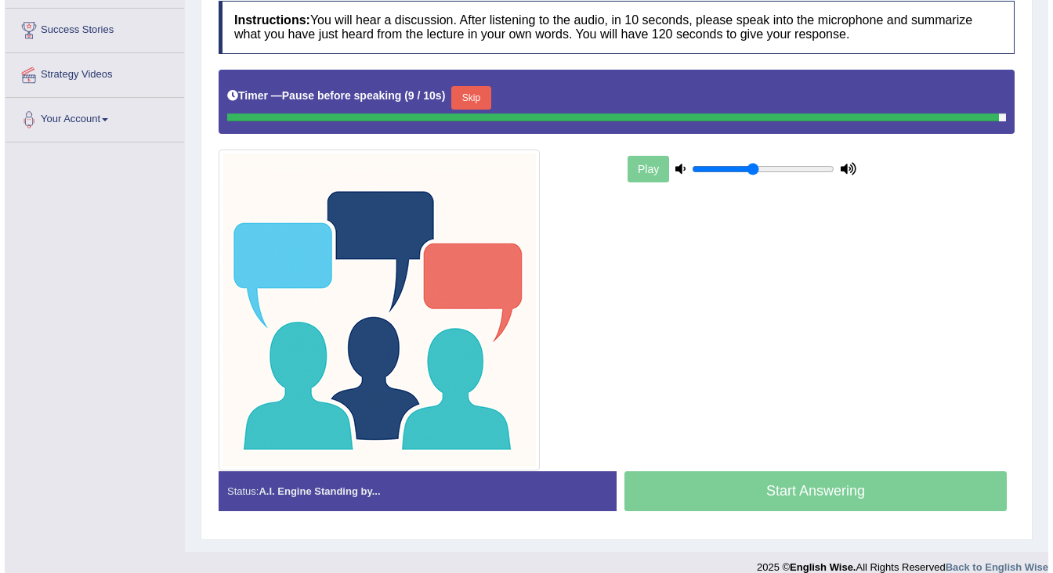
scroll to position [288, 0]
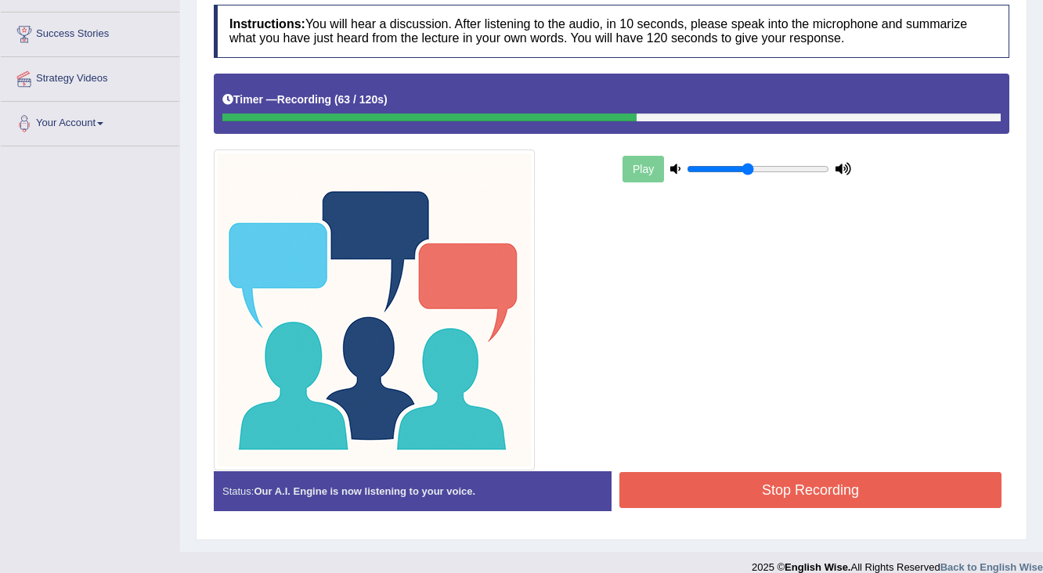
click at [771, 476] on button "Stop Recording" at bounding box center [810, 490] width 382 height 36
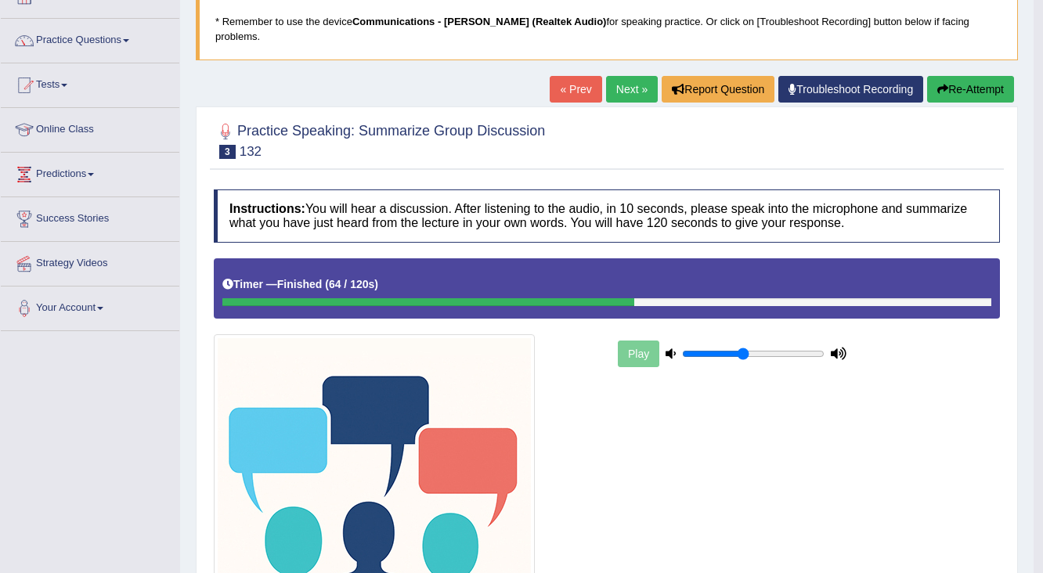
scroll to position [100, 0]
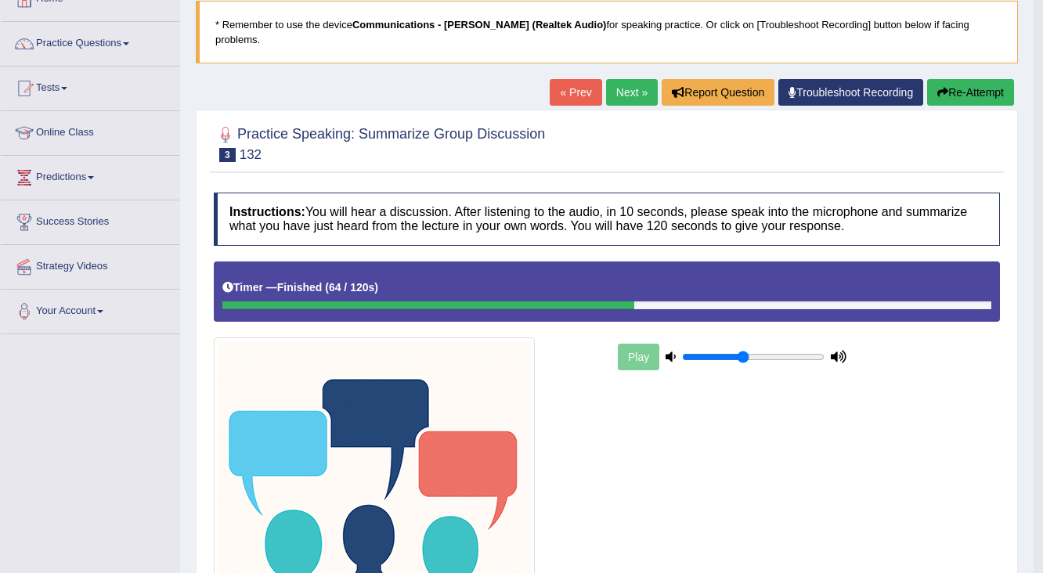
click at [621, 81] on link "Next »" at bounding box center [632, 92] width 52 height 27
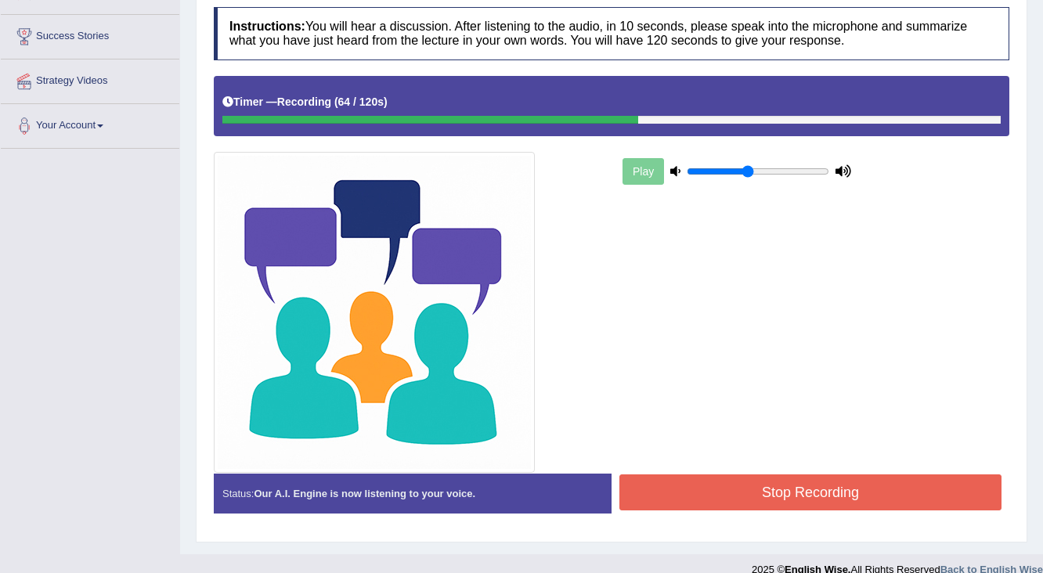
scroll to position [288, 0]
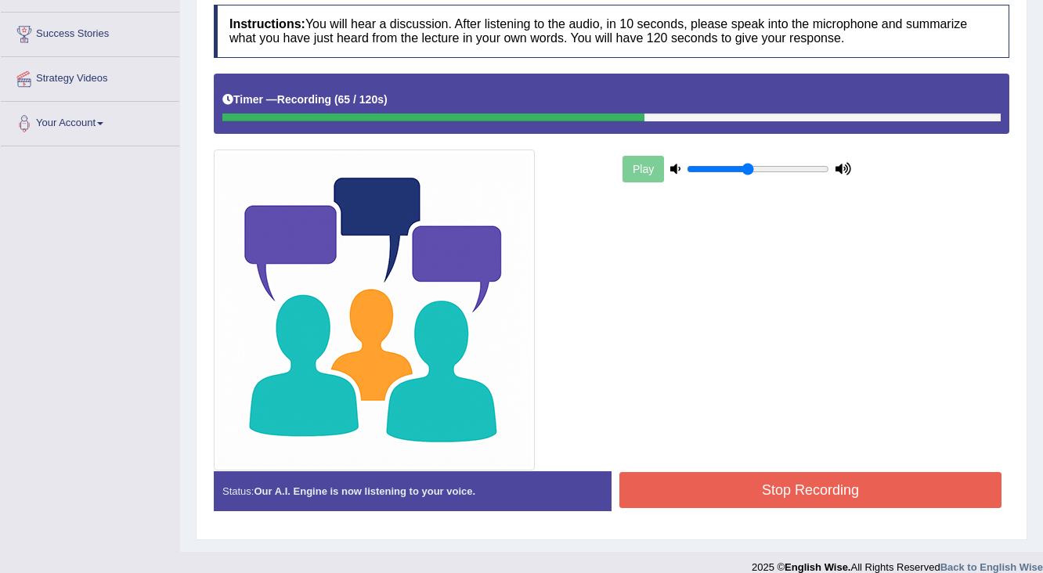
click at [807, 472] on button "Stop Recording" at bounding box center [810, 490] width 382 height 36
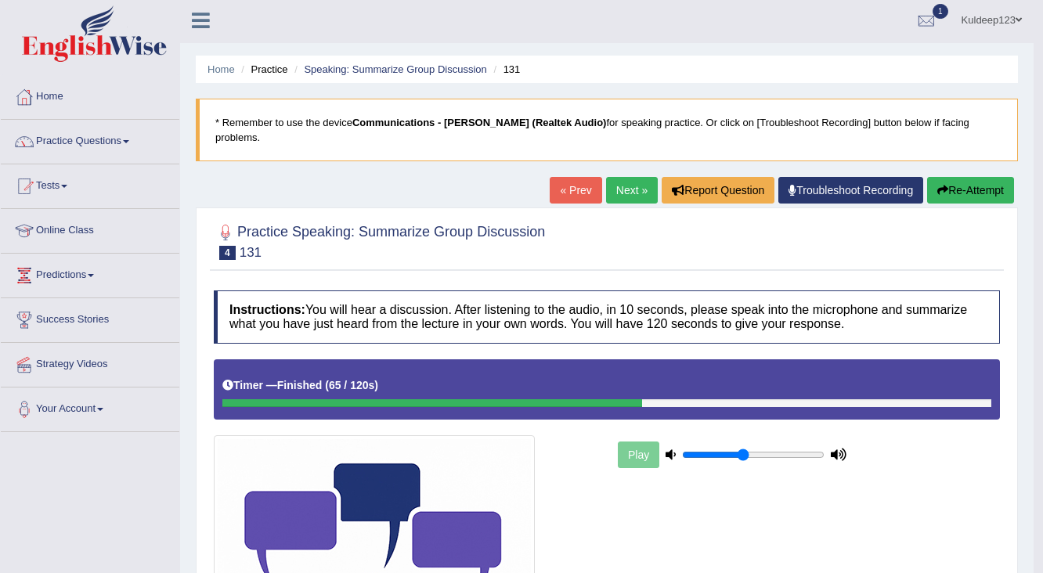
scroll to position [0, 0]
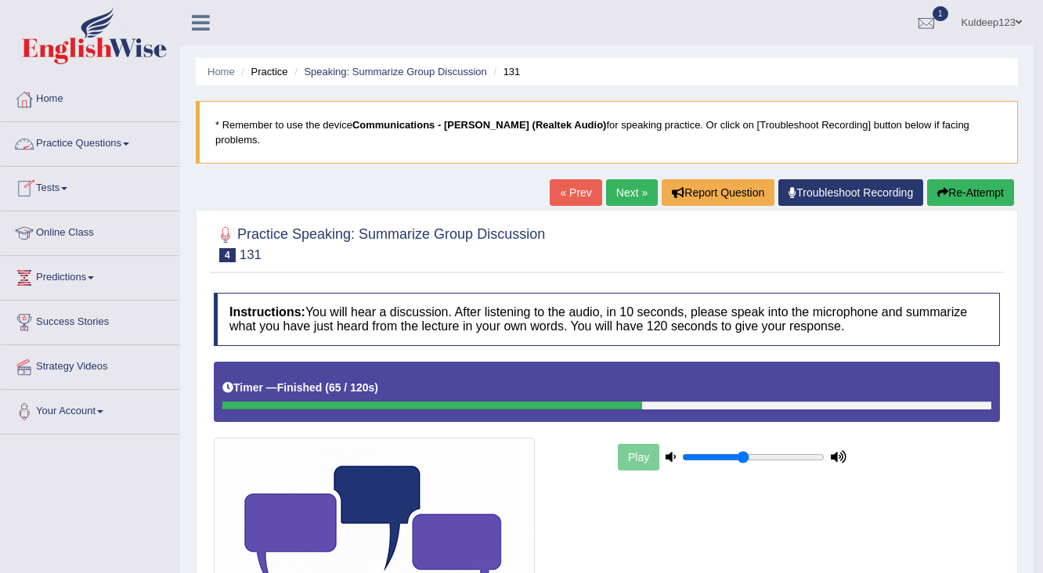
click at [138, 144] on link "Practice Questions" at bounding box center [90, 141] width 179 height 39
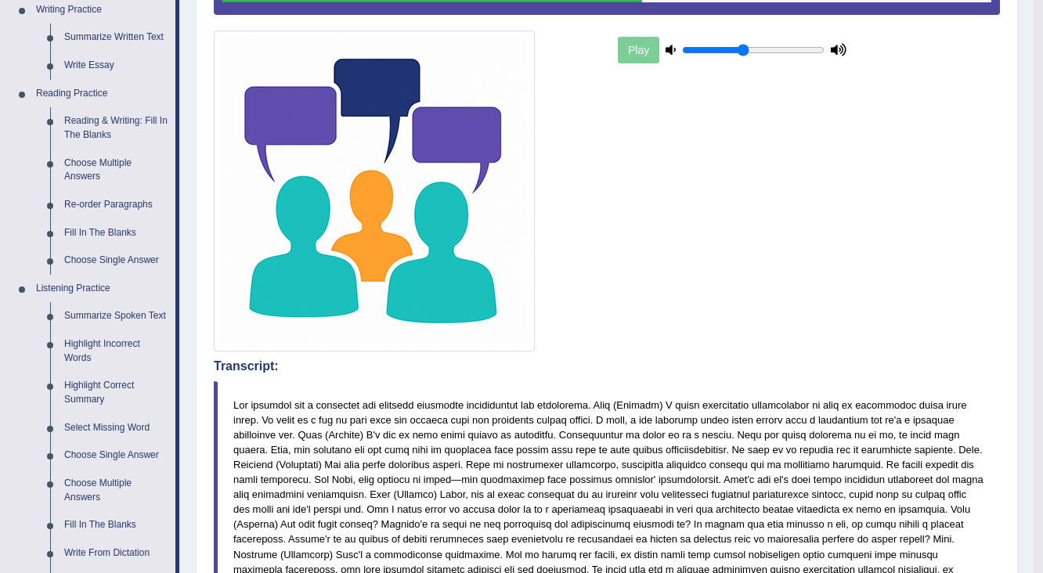
scroll to position [236, 0]
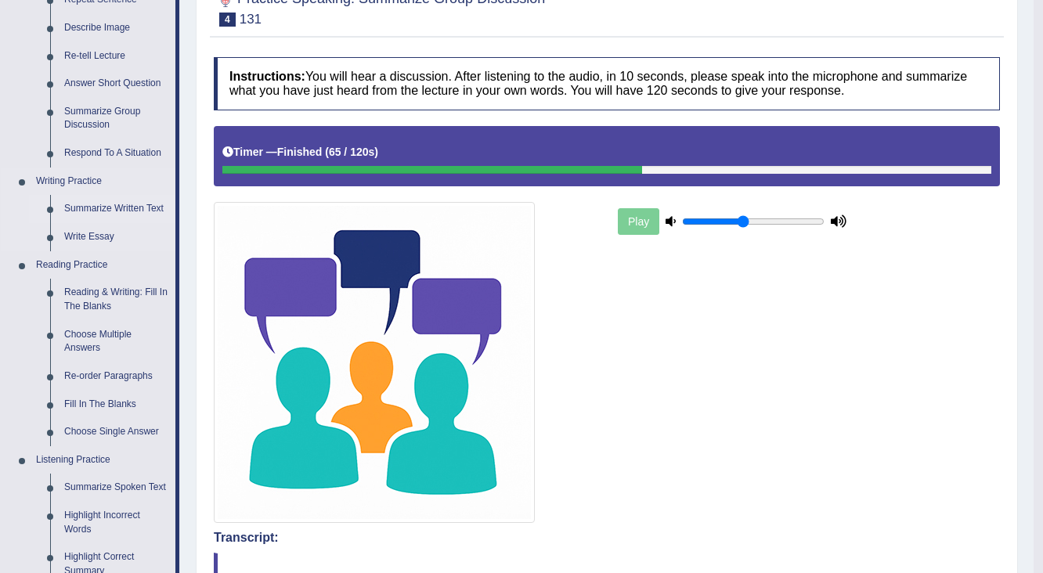
click at [143, 208] on link "Summarize Written Text" at bounding box center [116, 209] width 118 height 28
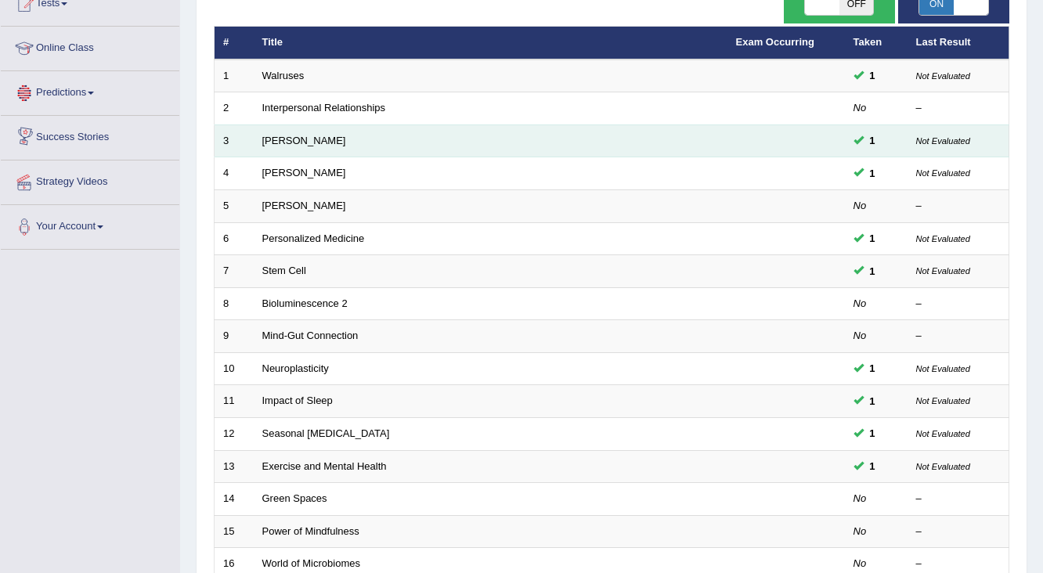
scroll to position [188, 0]
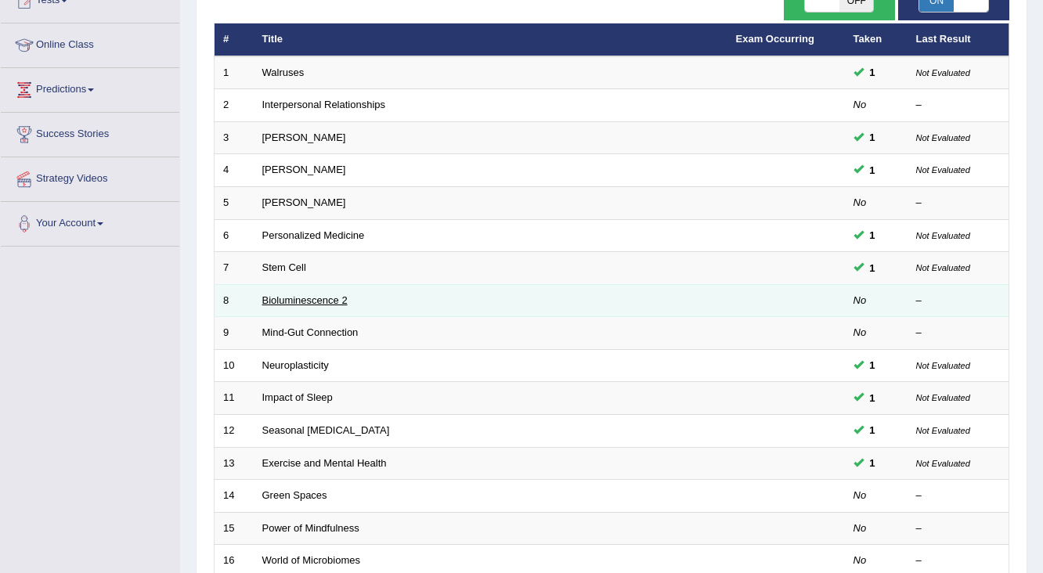
click at [273, 300] on link "Bioluminescence 2" at bounding box center [304, 300] width 85 height 12
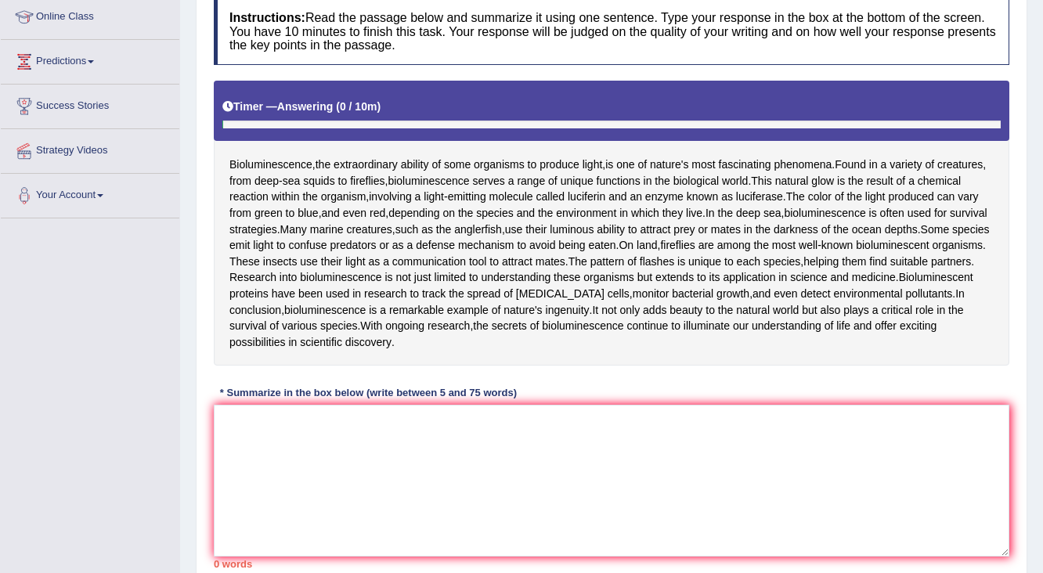
scroll to position [251, 0]
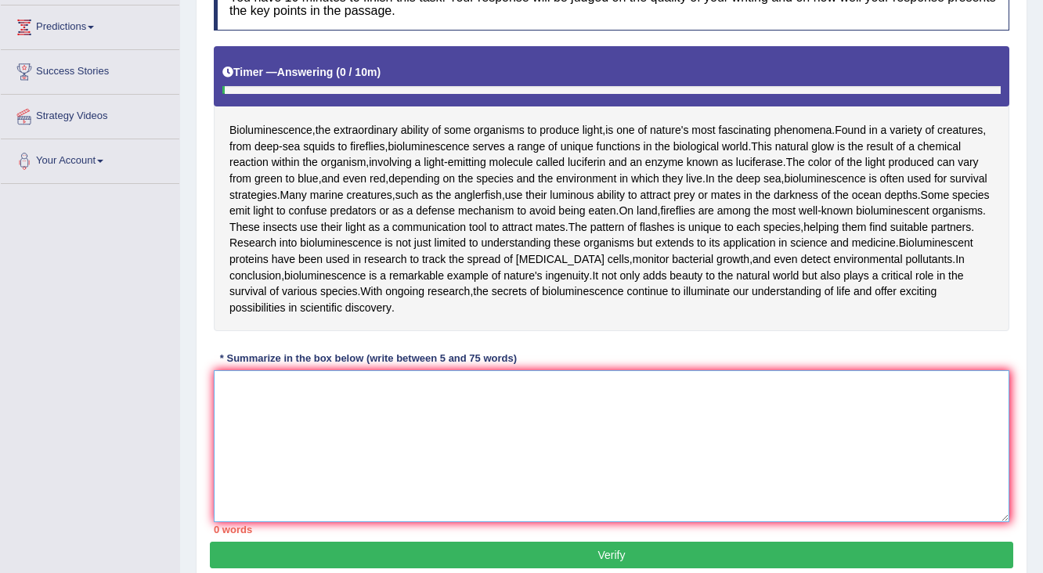
click at [230, 385] on textarea at bounding box center [612, 446] width 796 height 152
type textarea "t"
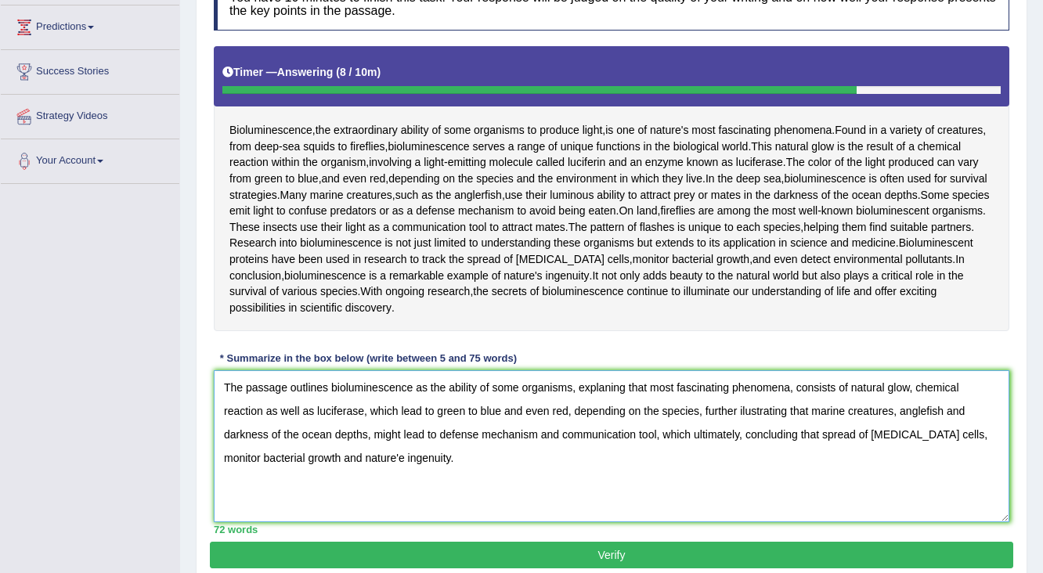
click at [367, 453] on textarea "The passage outlines bioluminescence as the ability of some organisms, explanin…" at bounding box center [612, 446] width 796 height 152
type textarea "The passage outlines bioluminescence as the ability of some organisms, explanin…"
click at [612, 552] on button "Verify" at bounding box center [611, 555] width 803 height 27
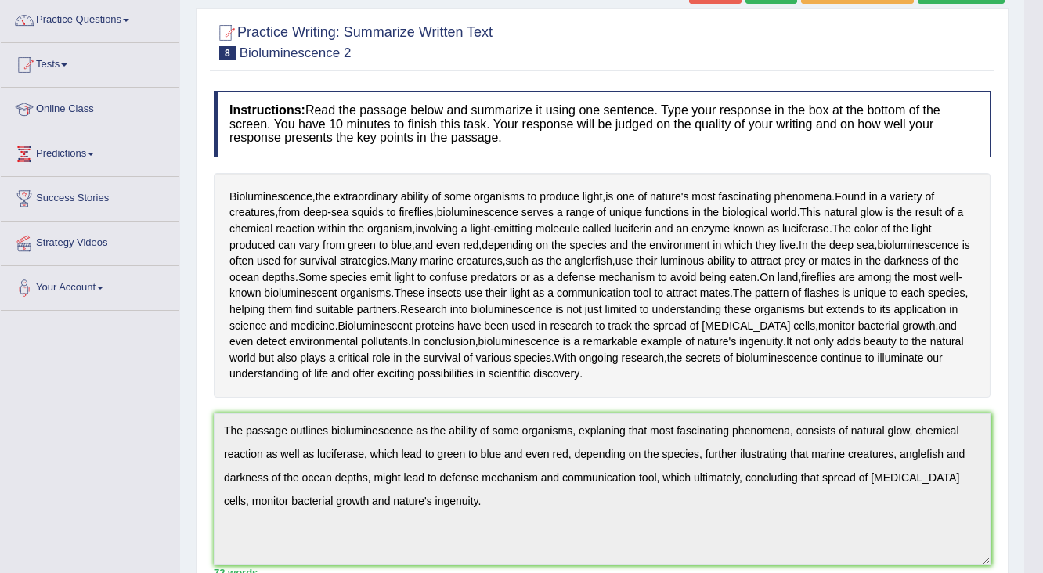
scroll to position [0, 0]
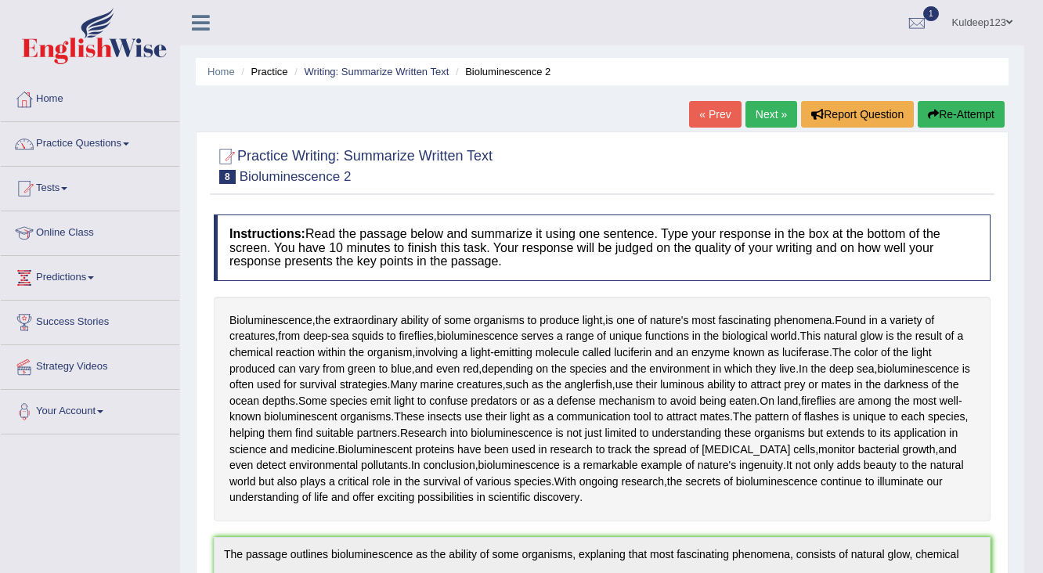
click at [765, 110] on link "Next »" at bounding box center [772, 114] width 52 height 27
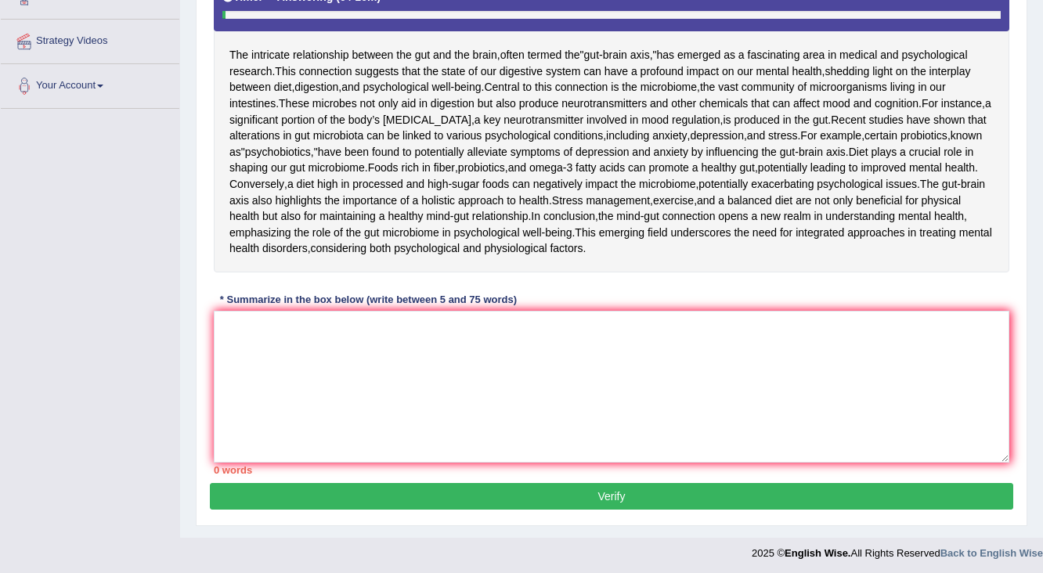
scroll to position [251, 0]
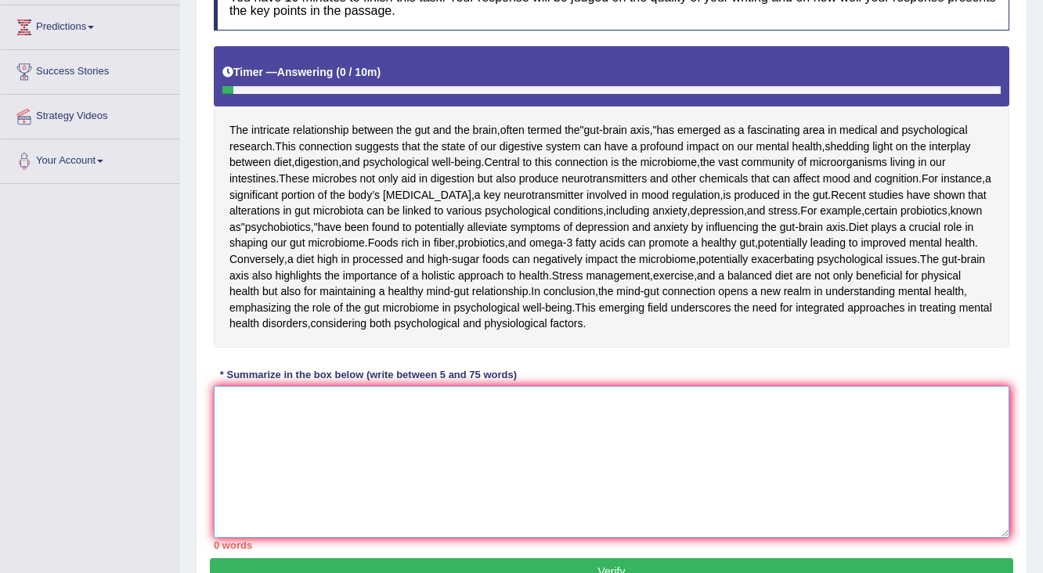
click at [226, 538] on textarea at bounding box center [612, 462] width 796 height 152
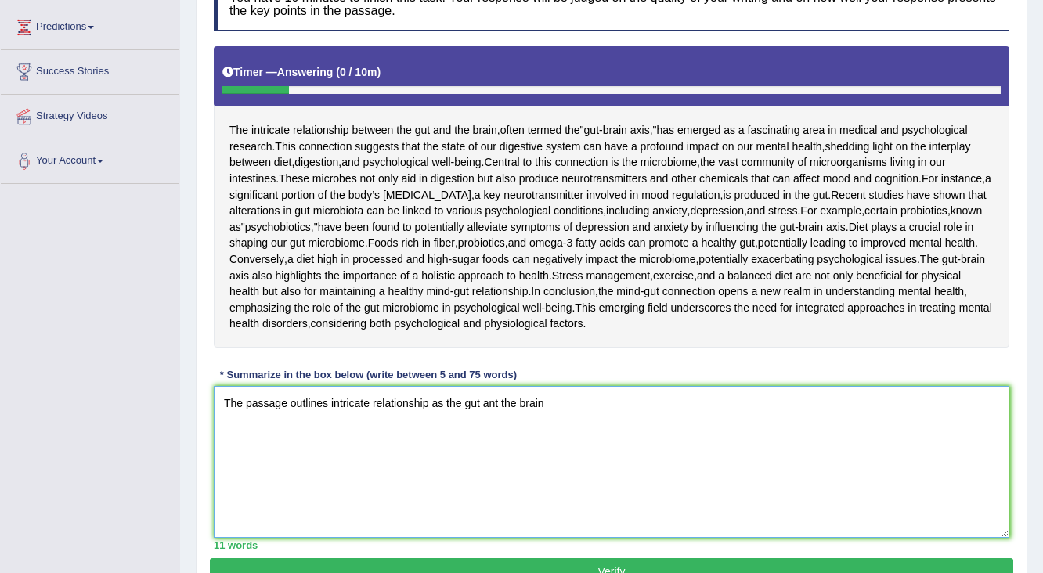
click at [498, 538] on textarea "The passage outlines intricate relationship as the gut ant the brain" at bounding box center [612, 462] width 796 height 152
click at [558, 538] on textarea "The passage outlines intricate relationship as the gut and the brain" at bounding box center [612, 462] width 796 height 152
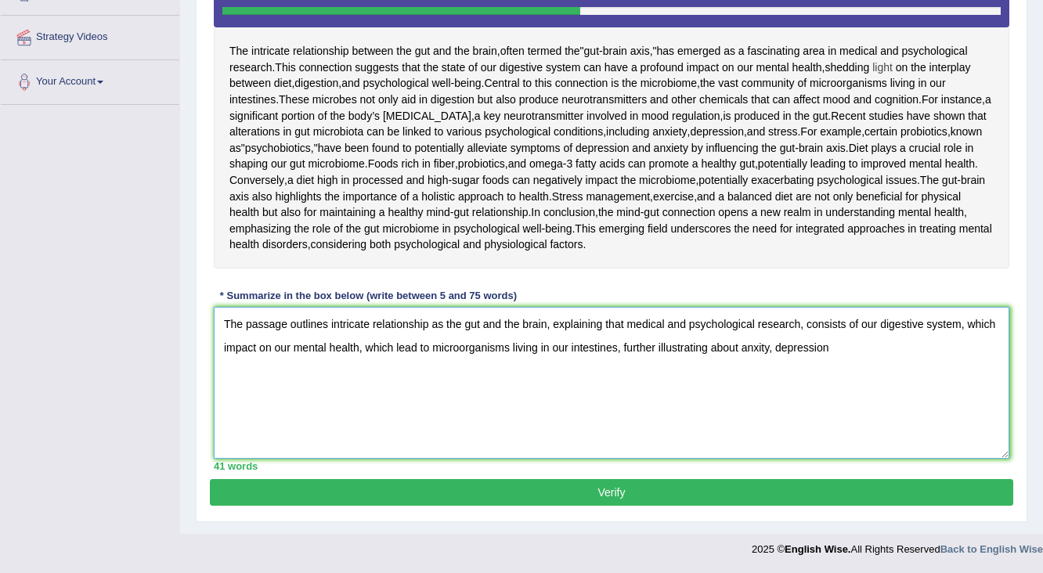
scroll to position [410, 0]
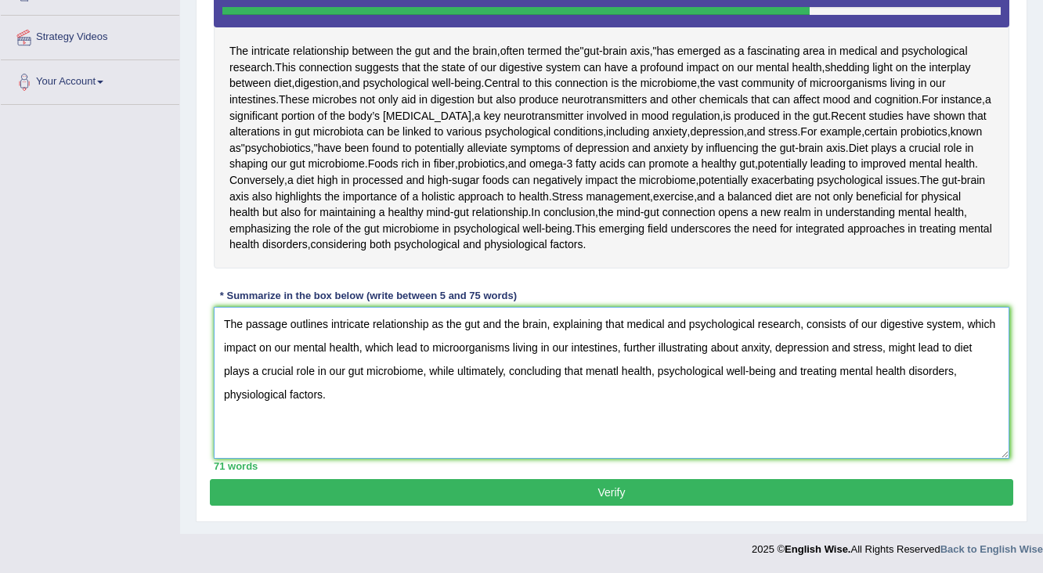
type textarea "The passage outlines intricate relationship as the gut and the brain, explainin…"
click at [619, 506] on button "Verify" at bounding box center [611, 492] width 803 height 27
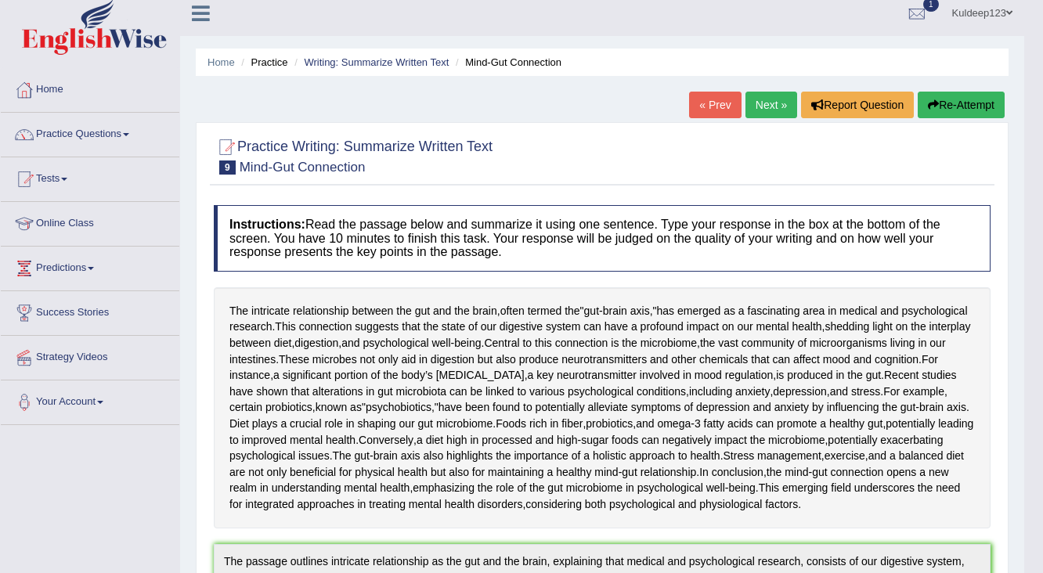
scroll to position [0, 0]
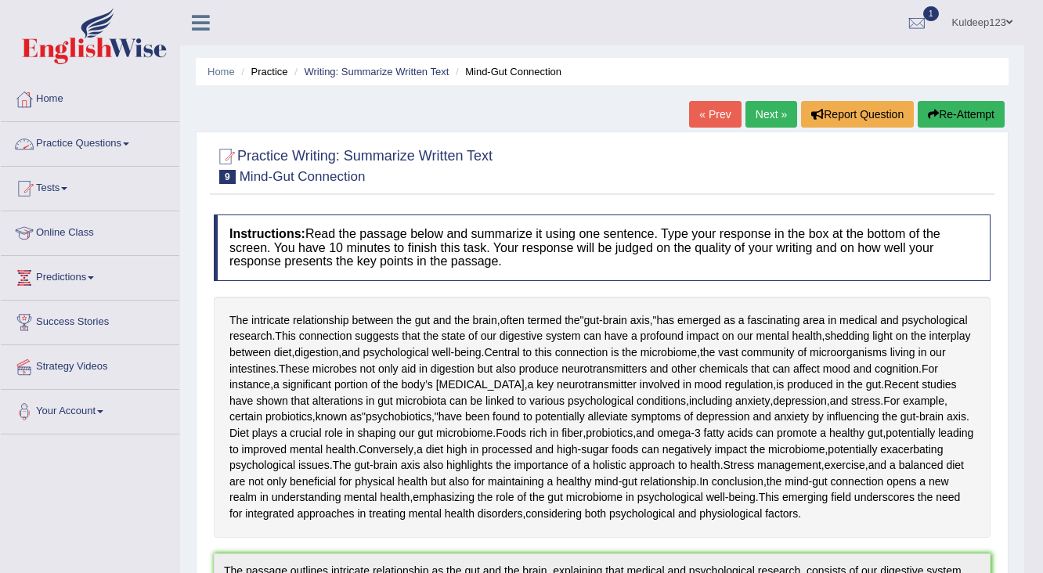
click at [129, 141] on link "Practice Questions" at bounding box center [90, 141] width 179 height 39
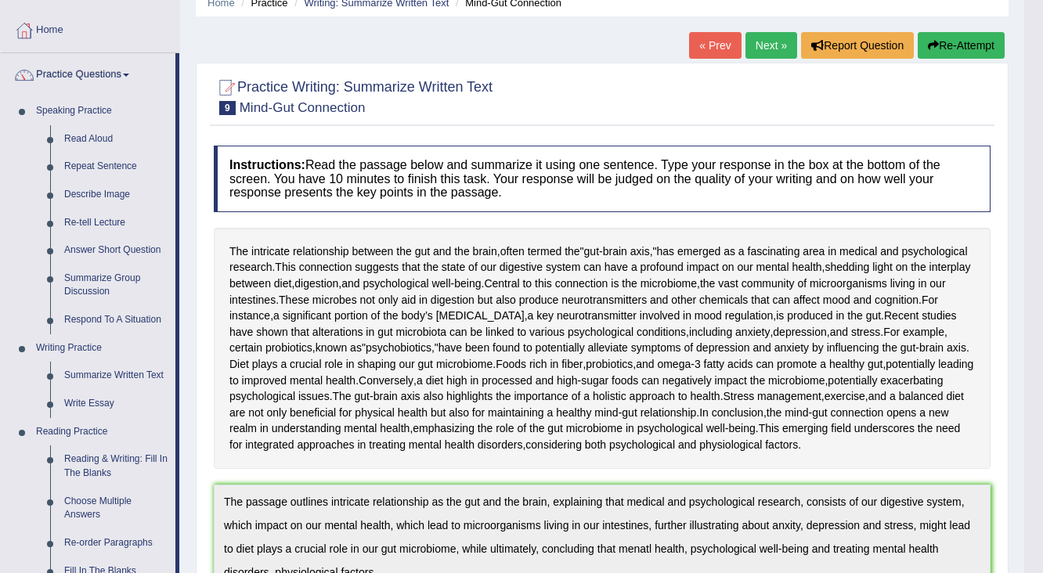
scroll to position [63, 0]
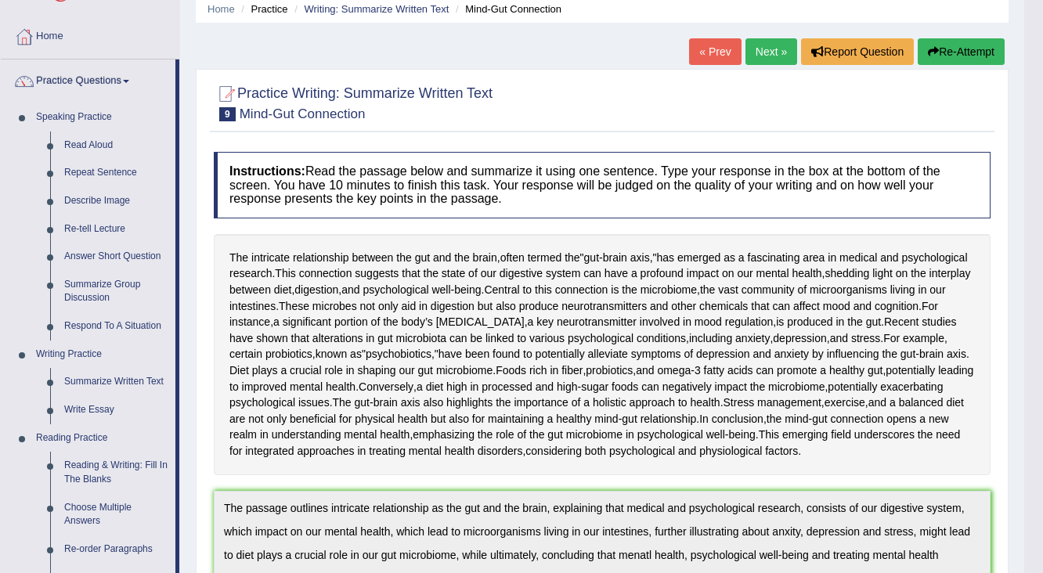
click at [760, 53] on link "Next »" at bounding box center [772, 51] width 52 height 27
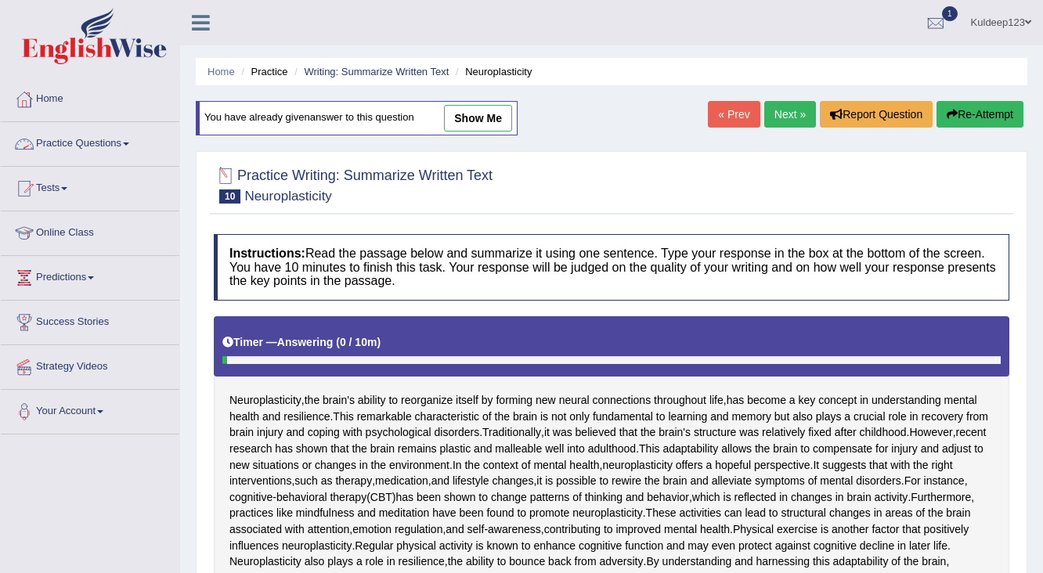
click at [489, 114] on link "show me" at bounding box center [478, 118] width 68 height 27
type textarea "The passage outlines neuroplasticity, as the brain's ability, new neural connec…"
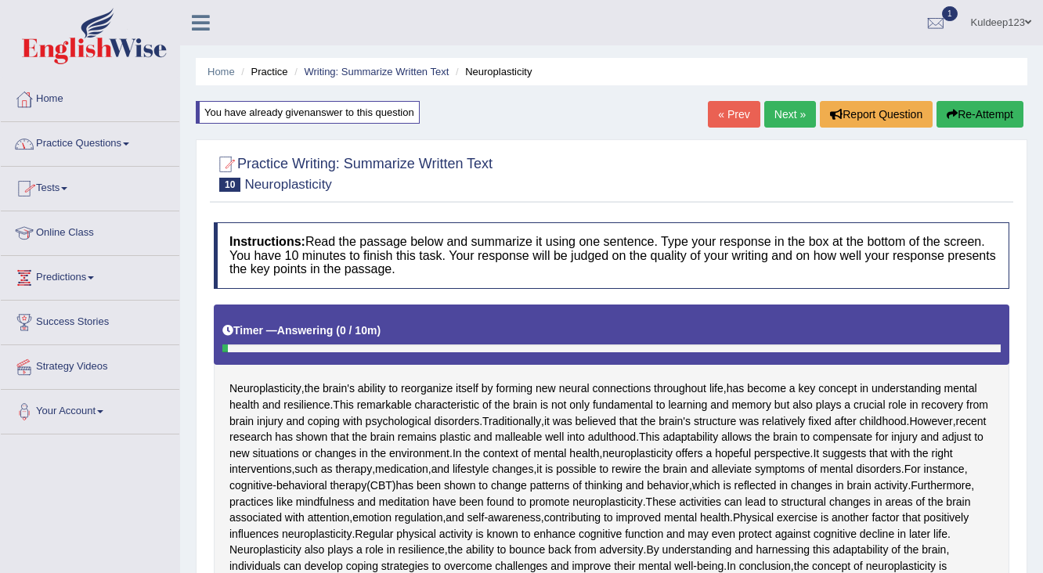
click at [121, 146] on link "Practice Questions" at bounding box center [90, 141] width 179 height 39
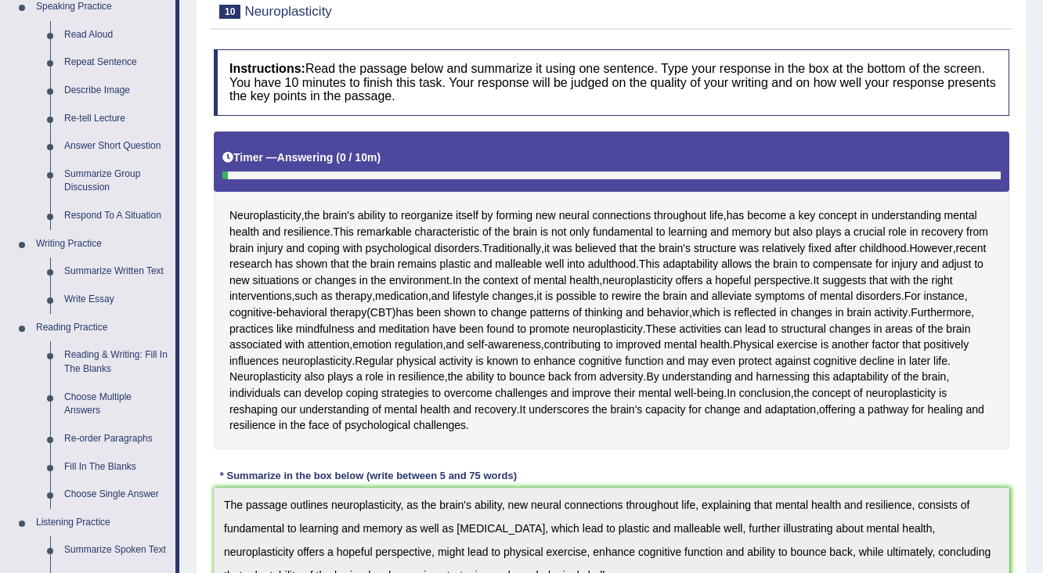
scroll to position [188, 0]
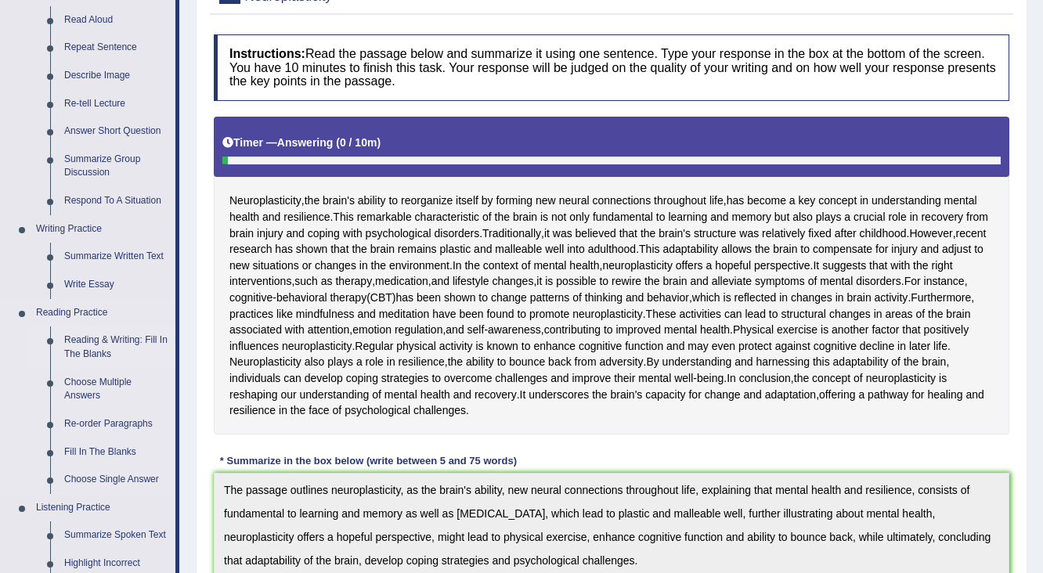
click at [119, 341] on link "Reading & Writing: Fill In The Blanks" at bounding box center [116, 348] width 118 height 42
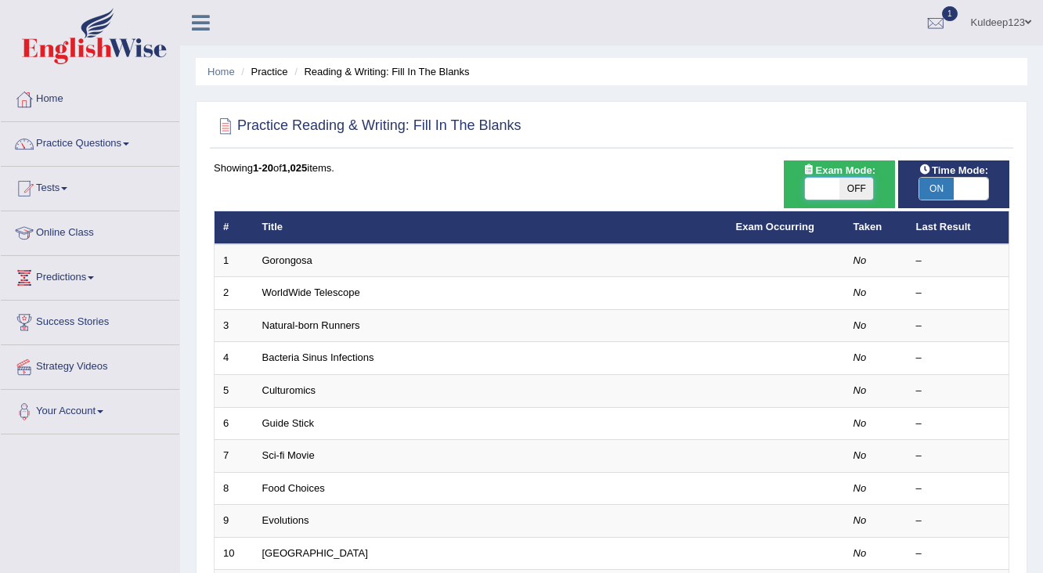
click at [829, 194] on span at bounding box center [822, 189] width 34 height 22
checkbox input "true"
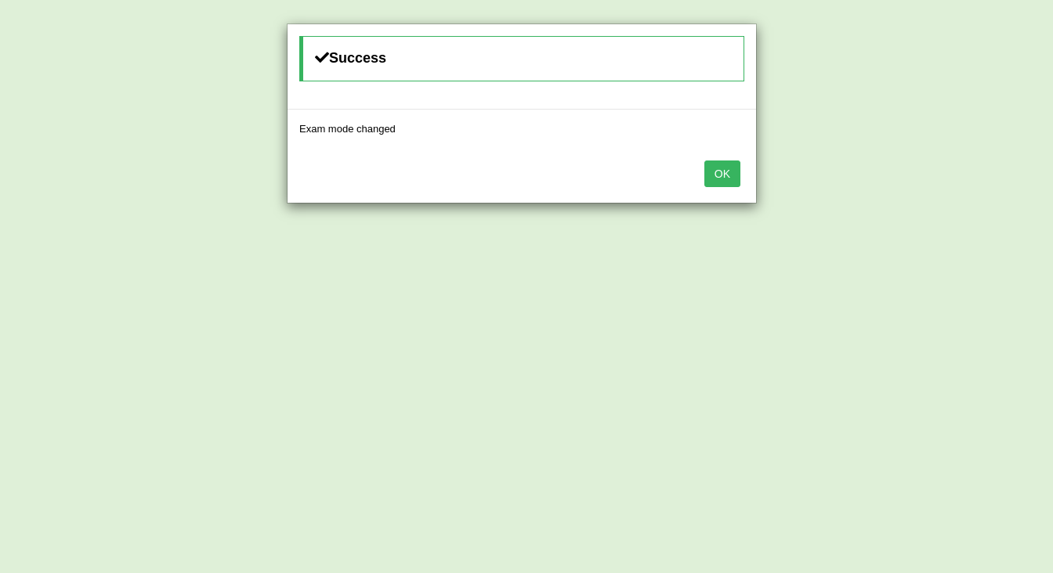
click at [727, 176] on button "OK" at bounding box center [722, 174] width 36 height 27
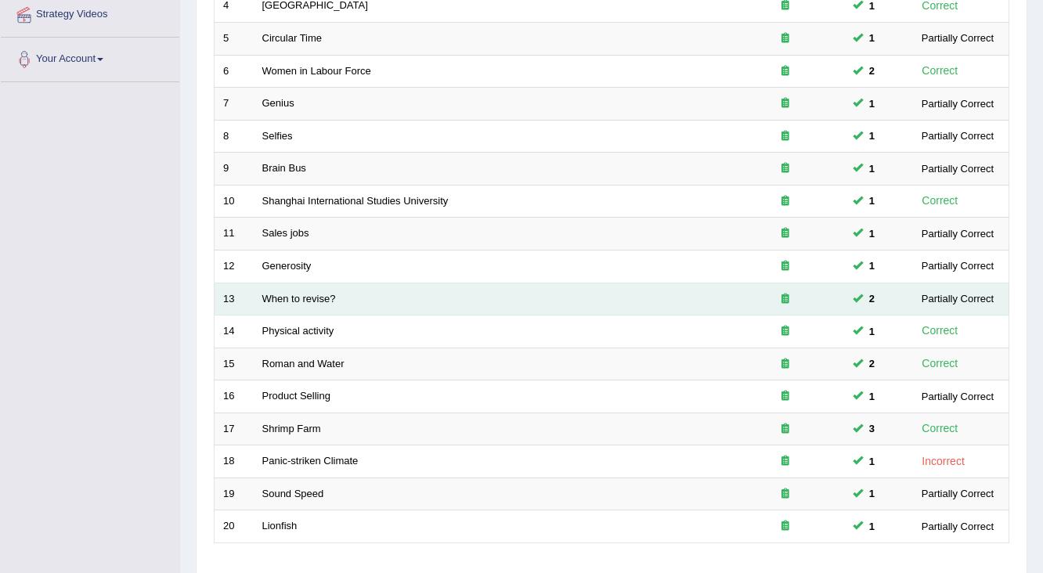
scroll to position [459, 0]
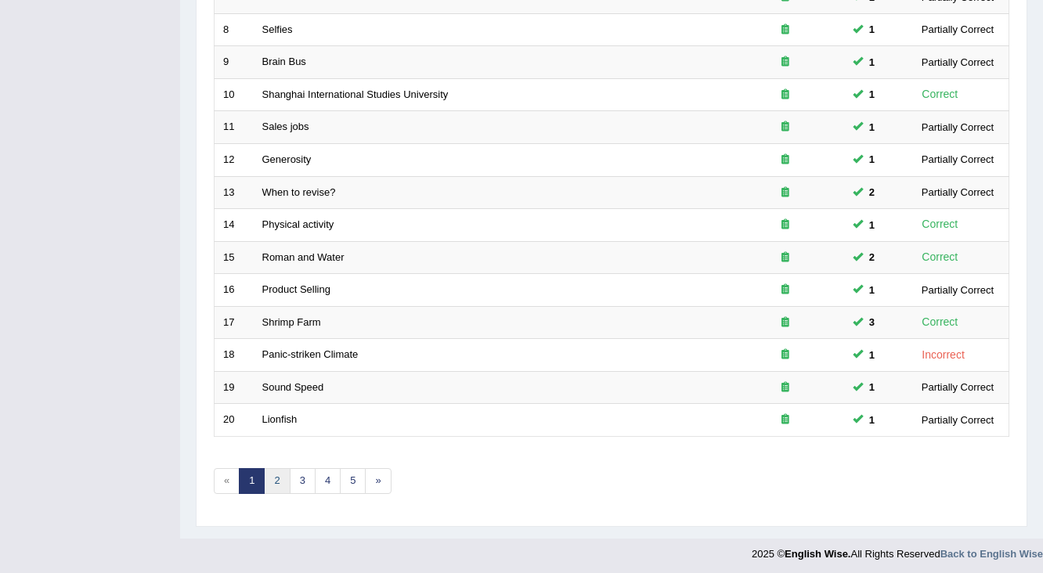
click at [277, 476] on link "2" at bounding box center [277, 481] width 26 height 26
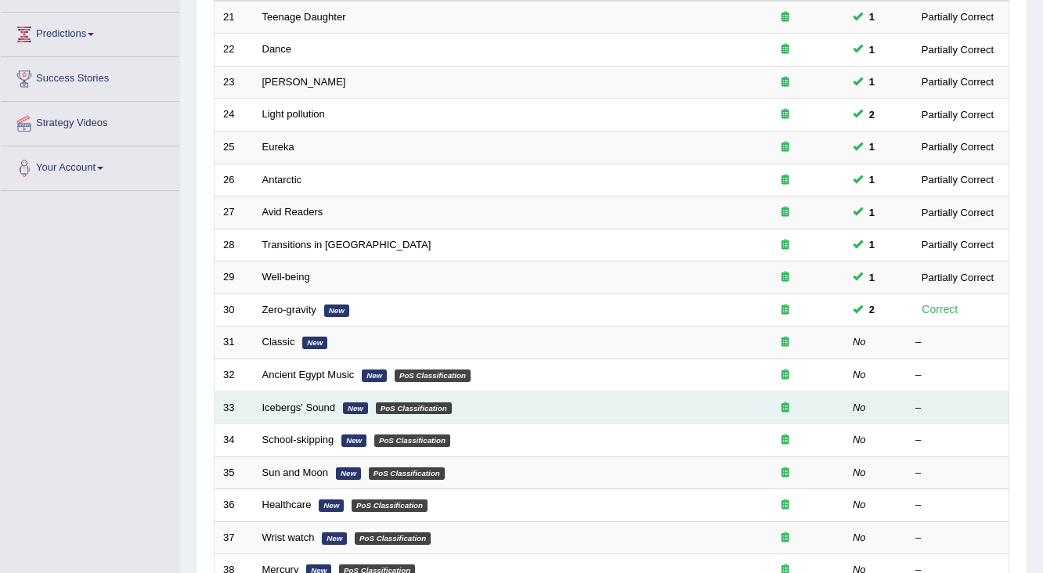
scroll to position [313, 0]
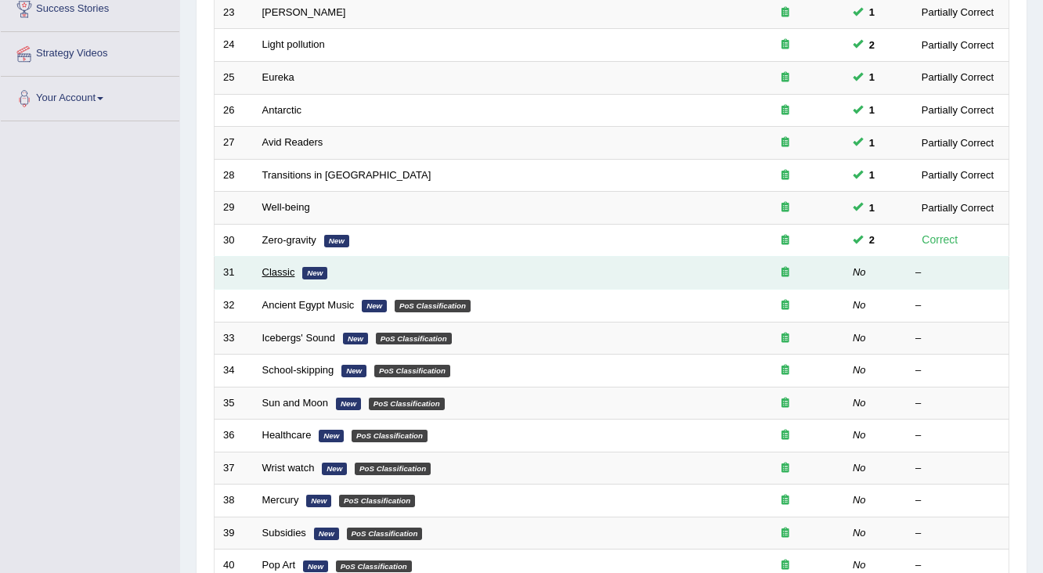
click at [278, 269] on link "Classic" at bounding box center [278, 272] width 33 height 12
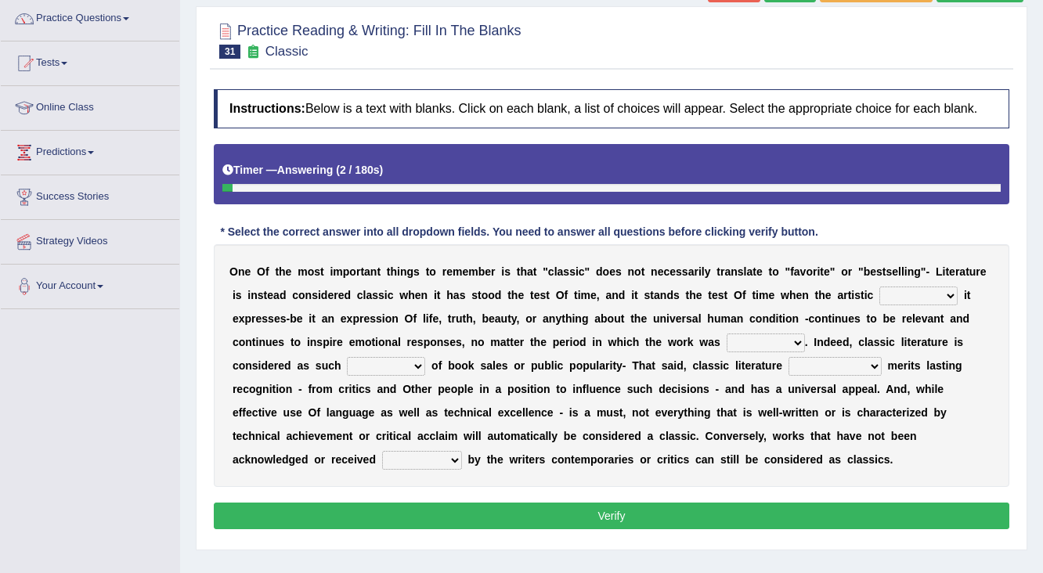
scroll to position [188, 0]
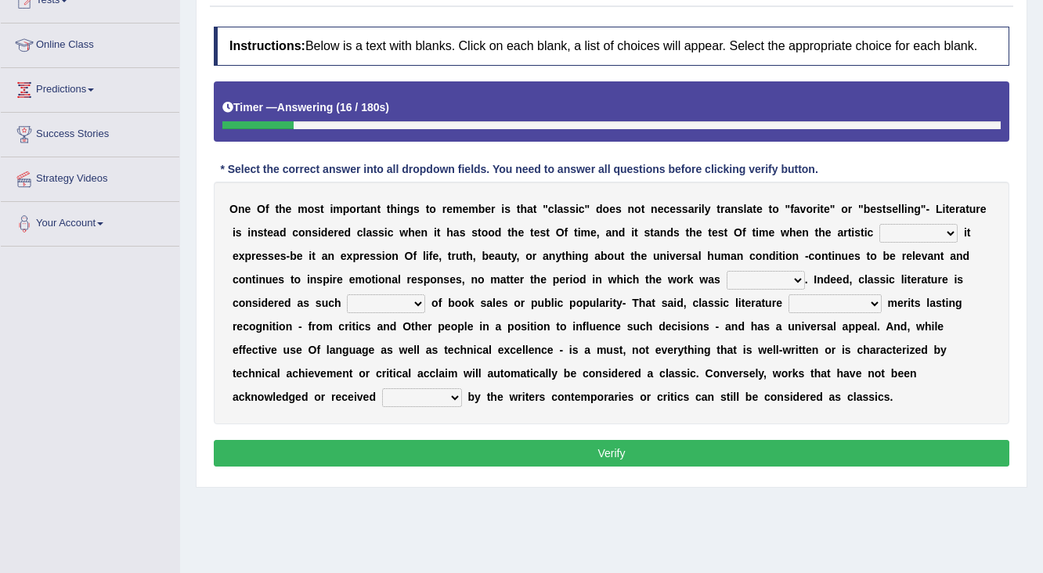
click at [907, 236] on select "quality facade bid clime" at bounding box center [918, 233] width 78 height 19
select select "facade"
click at [879, 224] on select "quality facade bid clime" at bounding box center [918, 233] width 78 height 19
click at [774, 281] on select "written writing write to write" at bounding box center [766, 280] width 78 height 19
click at [727, 271] on select "written writing write to write" at bounding box center [766, 280] width 78 height 19
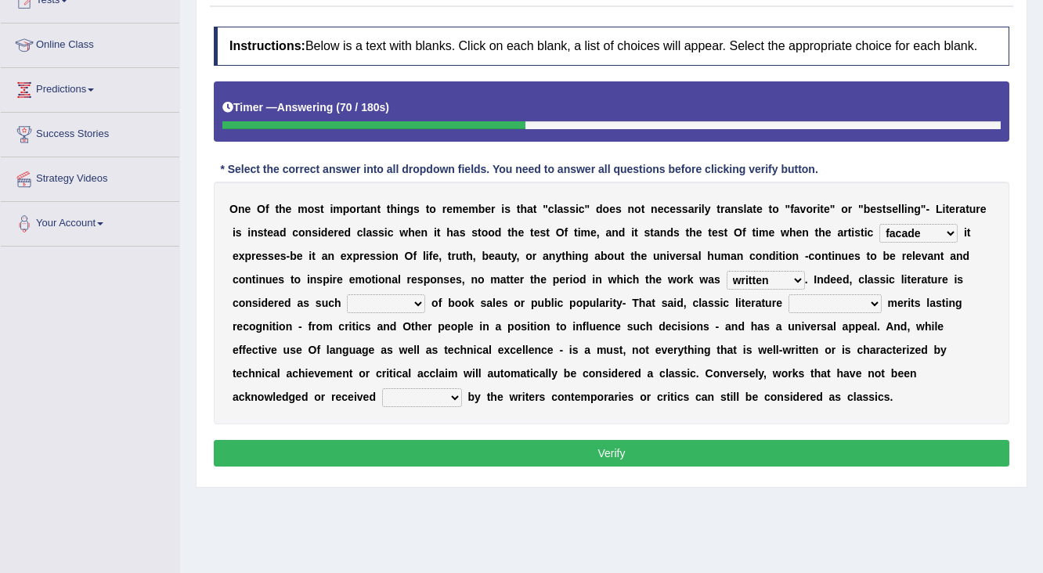
click at [757, 277] on select "written writing write to write" at bounding box center [766, 280] width 78 height 19
select select "writing"
click at [727, 271] on select "written writing write to write" at bounding box center [766, 280] width 78 height 19
click at [405, 307] on select "careless devoid lacking regardless" at bounding box center [386, 303] width 78 height 19
select select "careless"
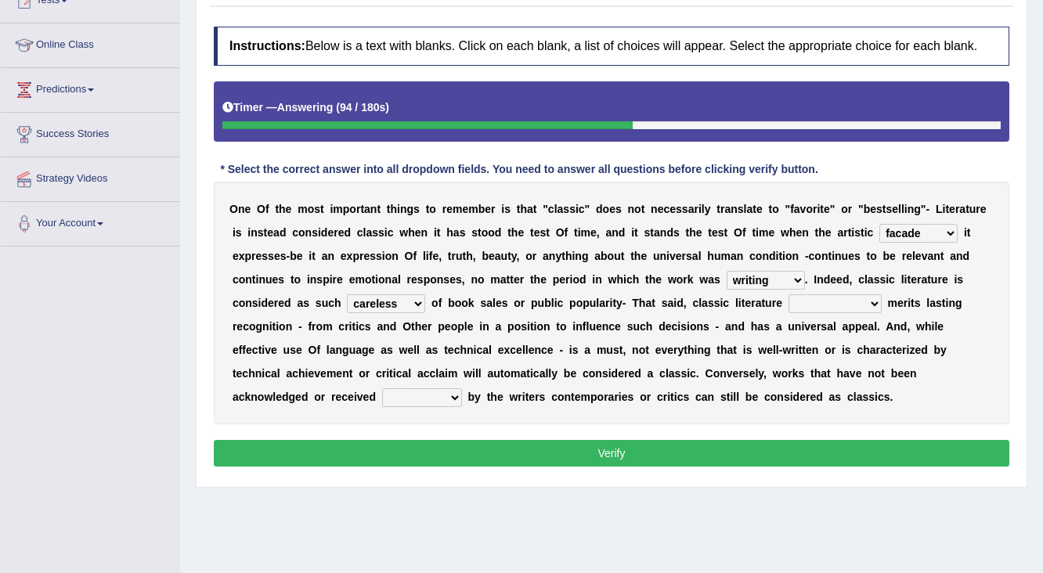
click at [347, 294] on select "careless devoid lacking regardless" at bounding box center [386, 303] width 78 height 19
click at [823, 308] on select "exclusively usually merely consequently" at bounding box center [835, 303] width 93 height 19
select select "merely"
click at [789, 294] on select "exclusively usually merely consequently" at bounding box center [835, 303] width 93 height 19
click at [382, 402] on select "imposingly positively efficiently arguably" at bounding box center [422, 397] width 80 height 19
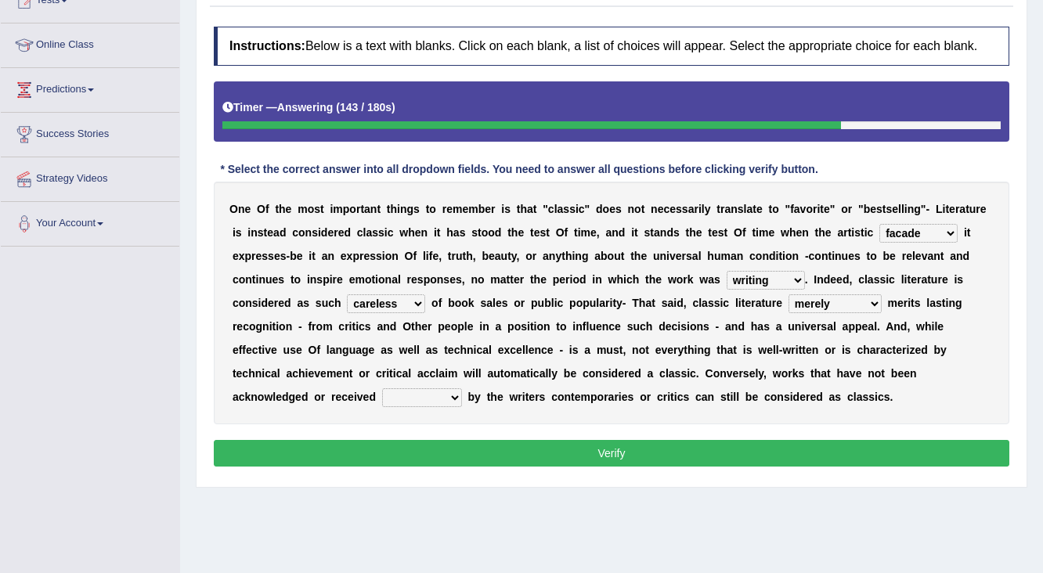
select select "positively"
click at [382, 388] on select "imposingly positively efficiently arguably" at bounding box center [422, 397] width 80 height 19
click at [448, 462] on button "Verify" at bounding box center [612, 453] width 796 height 27
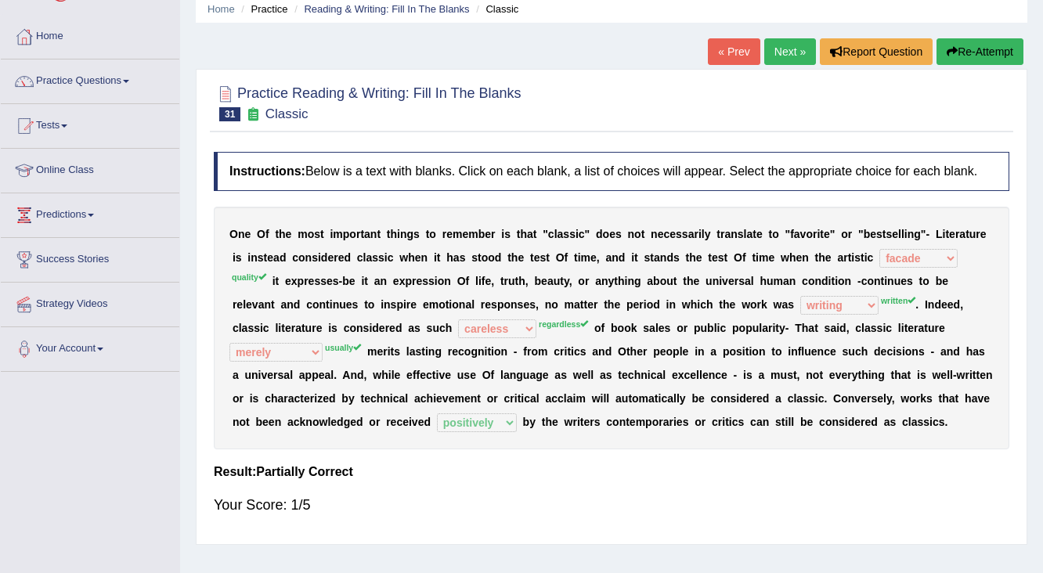
scroll to position [0, 0]
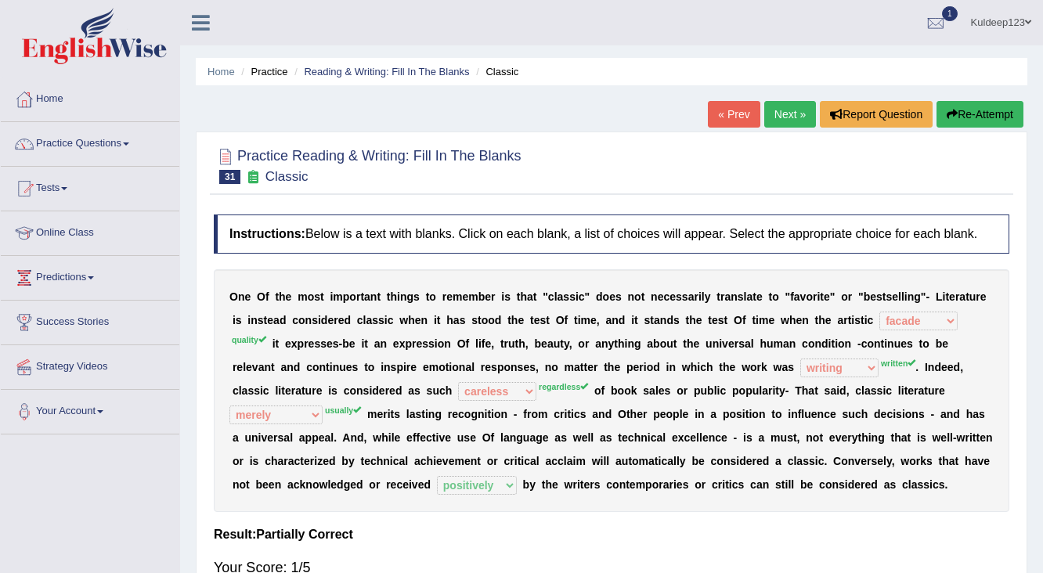
click at [782, 113] on link "Next »" at bounding box center [790, 114] width 52 height 27
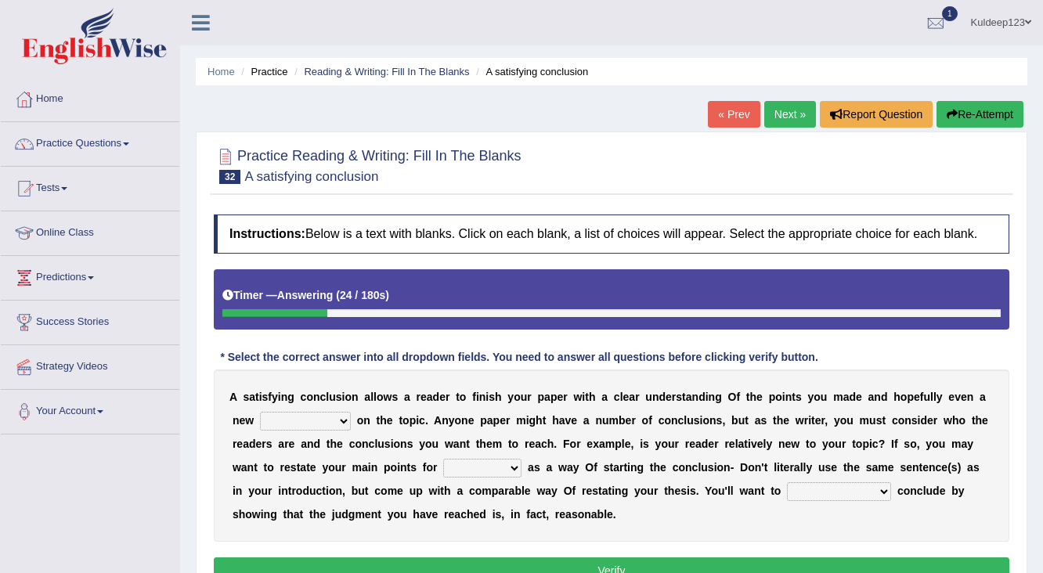
click at [307, 423] on select "retrospective respective alternative perspective" at bounding box center [305, 421] width 91 height 19
select select "alternative"
click at [260, 412] on select "retrospective respective alternative perspective" at bounding box center [305, 421] width 91 height 19
click at [467, 471] on select "instance emphasis sale servicey" at bounding box center [482, 468] width 78 height 19
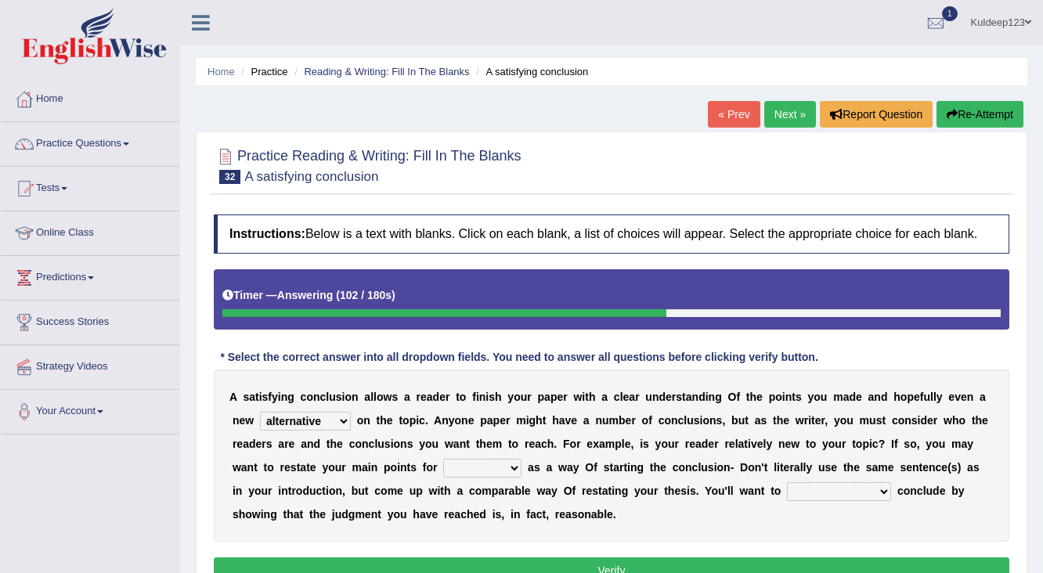
select select "instance"
click at [443, 459] on select "instance emphasis sale servicey" at bounding box center [482, 468] width 78 height 19
click at [840, 489] on select "grammatically smoothly energetically rambunctiously" at bounding box center [839, 491] width 104 height 19
select select "grammatically"
click at [787, 482] on select "grammatically smoothly energetically rambunctiously" at bounding box center [839, 491] width 104 height 19
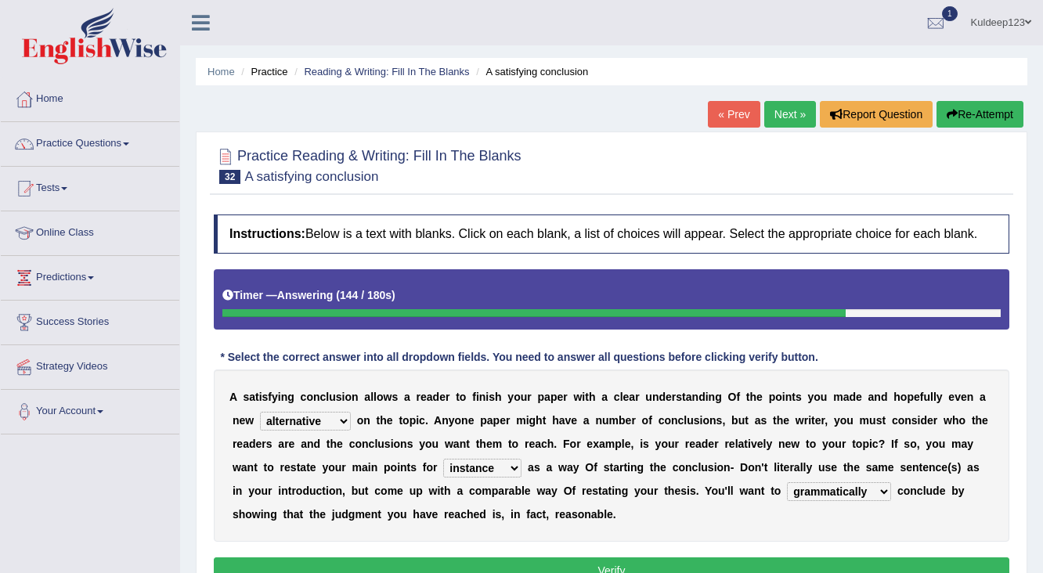
click at [598, 563] on button "Verify" at bounding box center [612, 571] width 796 height 27
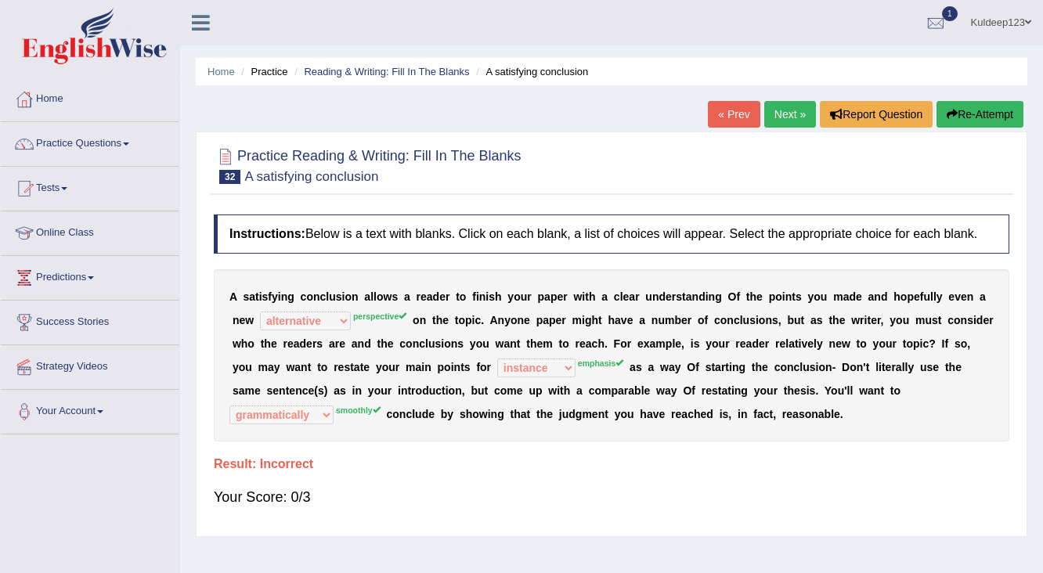
click at [970, 117] on button "Re-Attempt" at bounding box center [980, 114] width 87 height 27
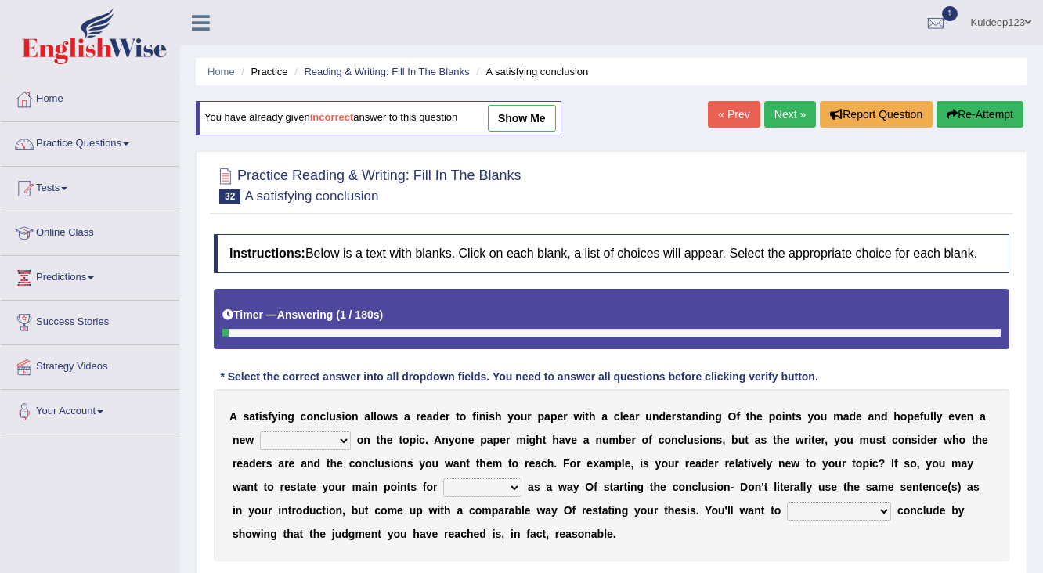
click at [303, 441] on select "retrospective respective alternative perspective" at bounding box center [305, 441] width 91 height 19
select select "perspective"
click at [260, 432] on select "retrospective respective alternative perspective" at bounding box center [305, 441] width 91 height 19
click at [484, 483] on select "instance emphasis sale servicey" at bounding box center [482, 487] width 78 height 19
select select "emphasis"
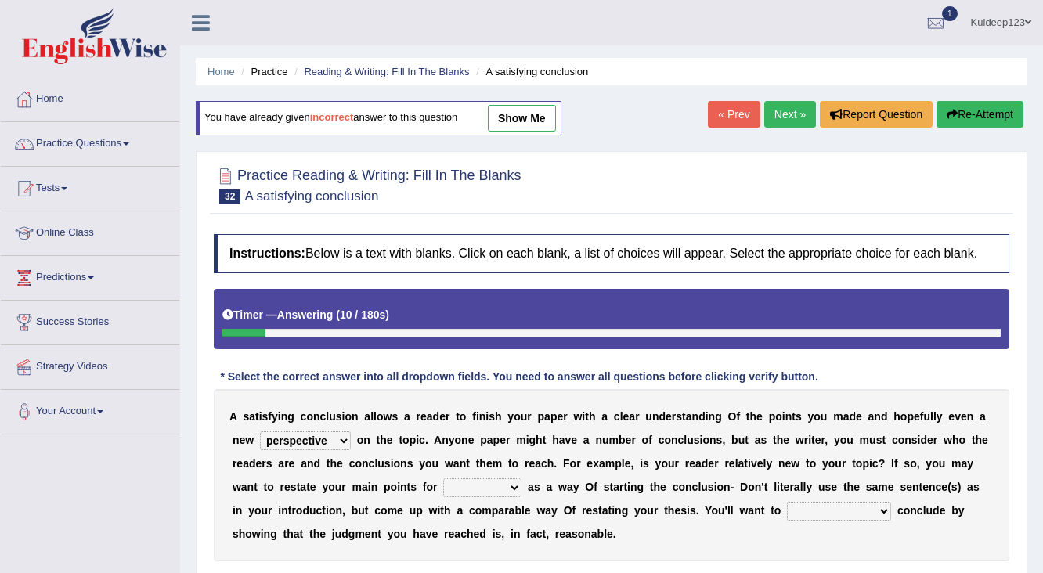
click at [443, 478] on select "instance emphasis sale servicey" at bounding box center [482, 487] width 78 height 19
click at [818, 511] on select "grammatically smoothly energetically rambunctiously" at bounding box center [839, 511] width 104 height 19
select select "smoothly"
click at [787, 502] on select "grammatically smoothly energetically rambunctiously" at bounding box center [839, 511] width 104 height 19
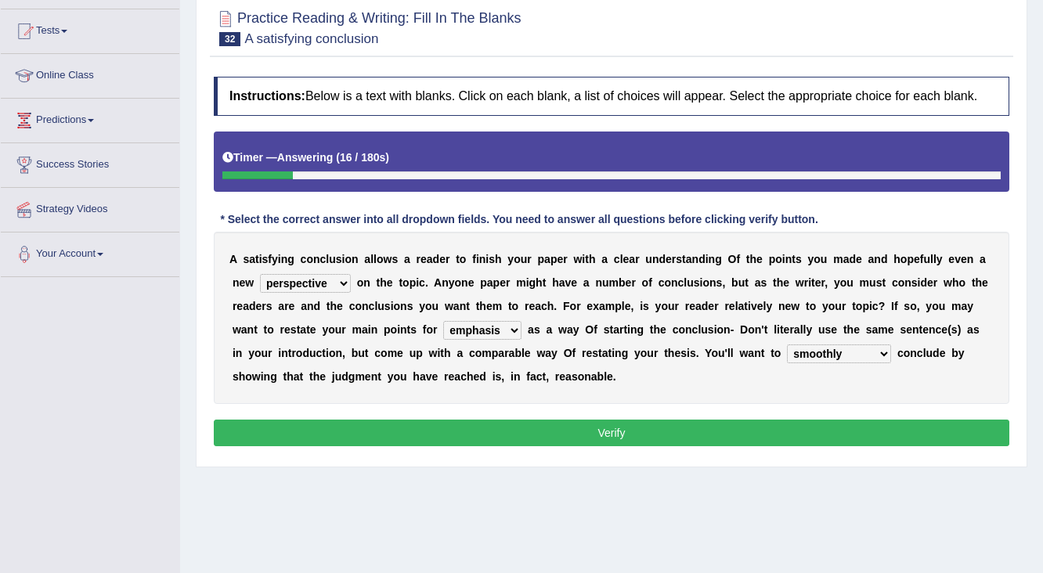
scroll to position [188, 0]
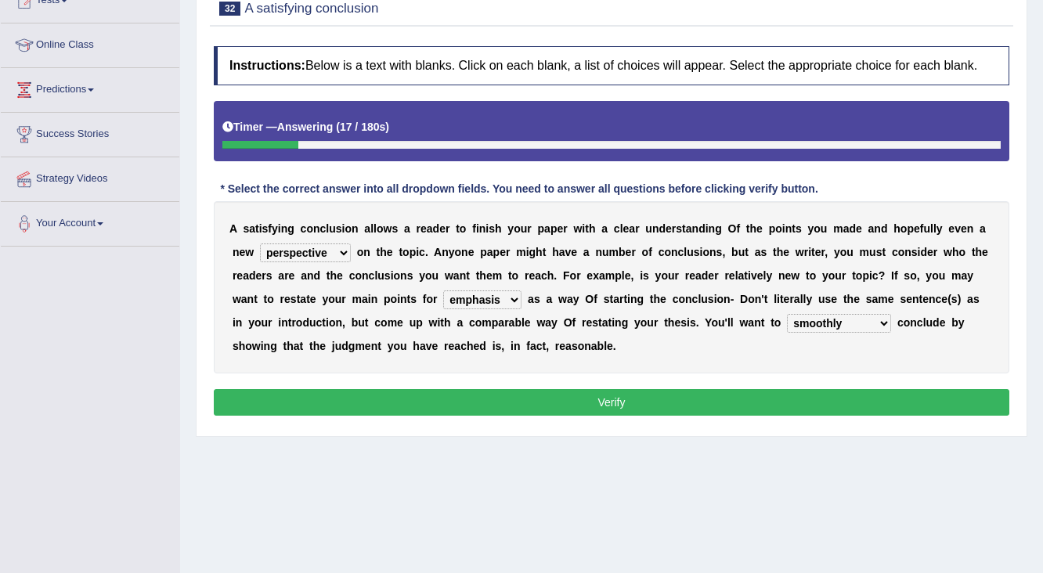
click at [597, 398] on button "Verify" at bounding box center [612, 402] width 796 height 27
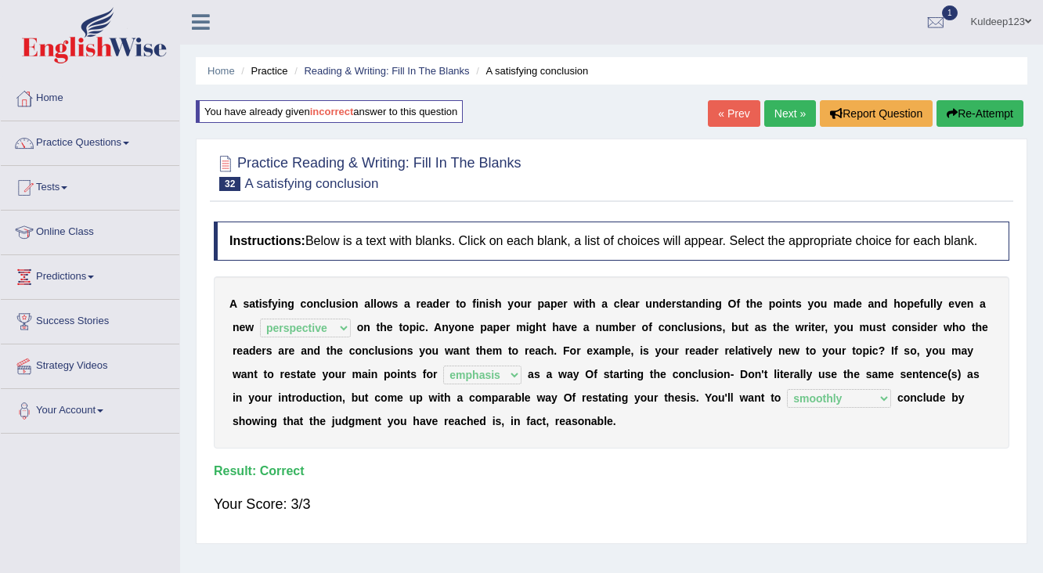
scroll to position [0, 0]
click at [782, 113] on link "Next »" at bounding box center [790, 114] width 52 height 27
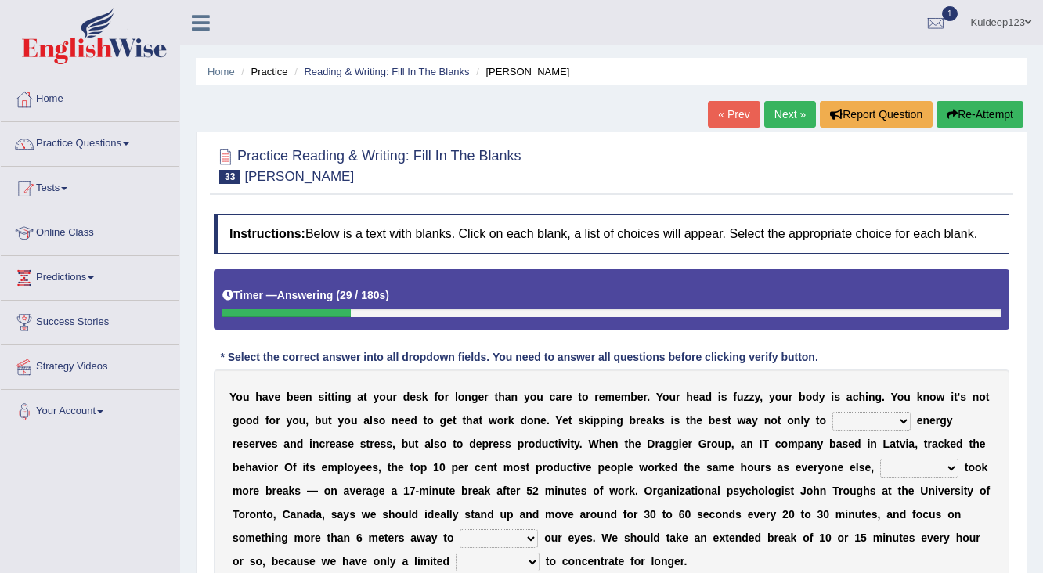
click at [865, 423] on select "complete obsolete deplete delete" at bounding box center [871, 421] width 78 height 19
